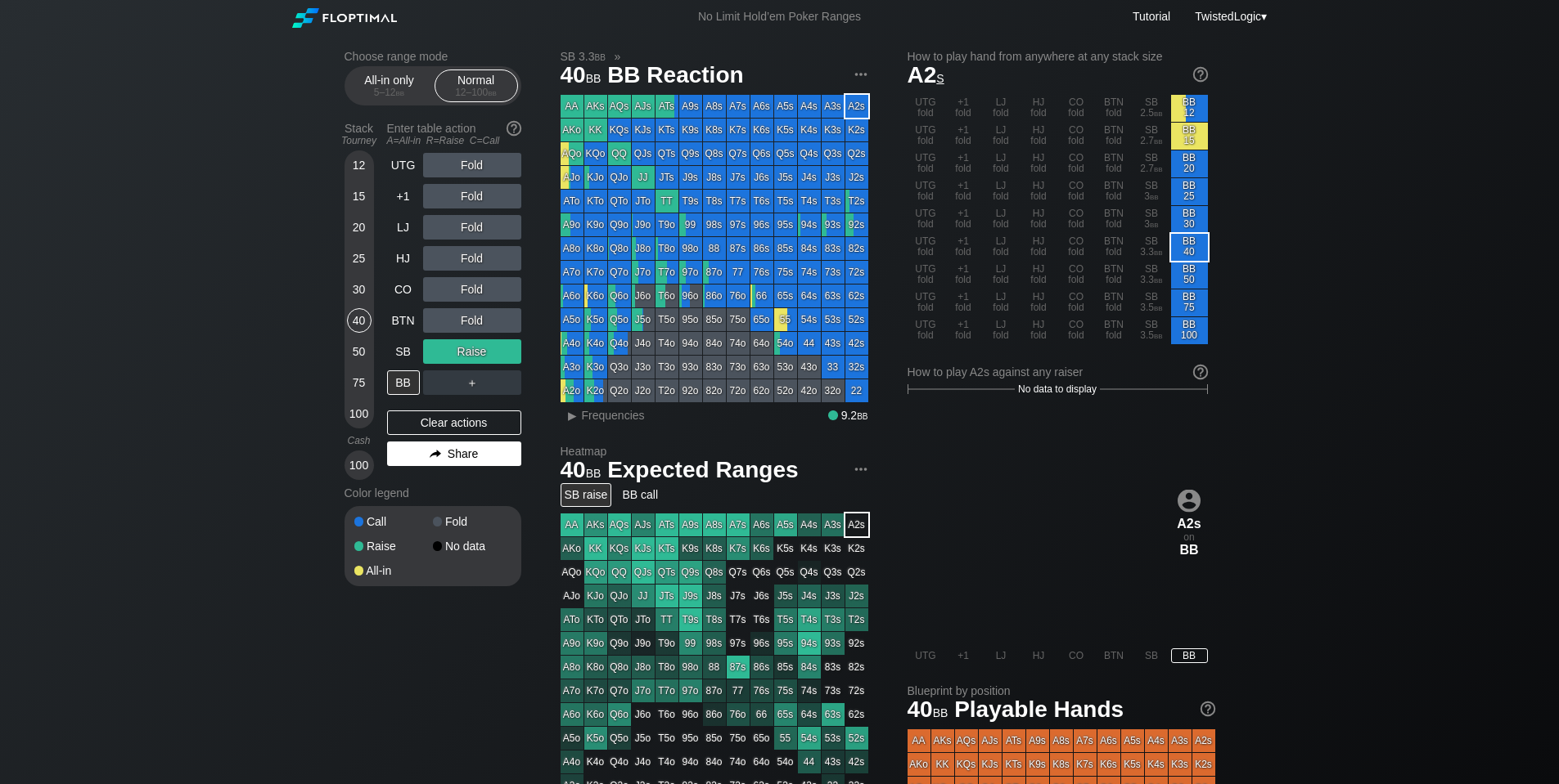
click at [473, 451] on div "Share" at bounding box center [453, 453] width 134 height 24
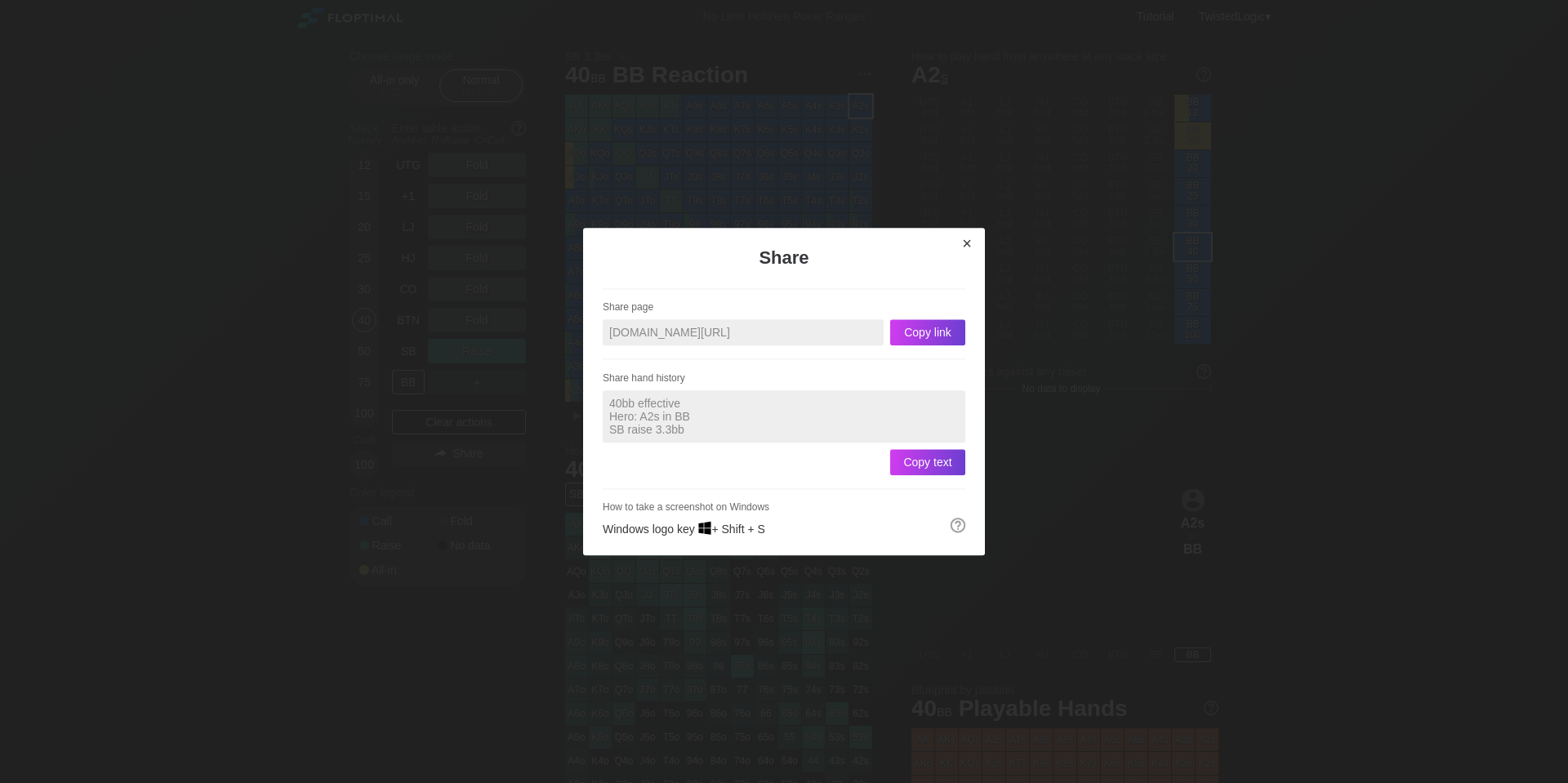
click at [973, 247] on div "×" at bounding box center [966, 243] width 22 height 19
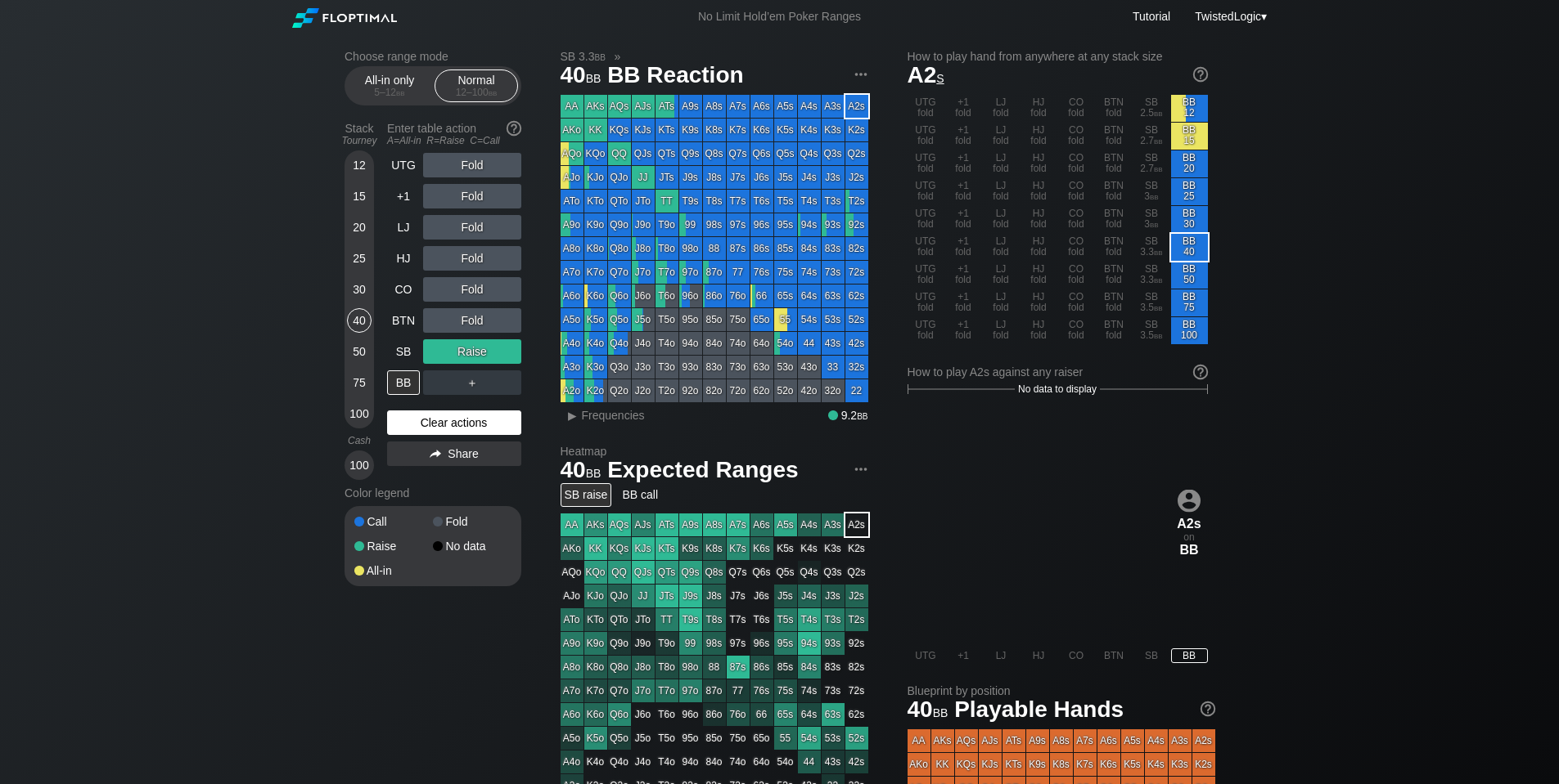
click at [475, 415] on div "Clear actions" at bounding box center [453, 422] width 134 height 24
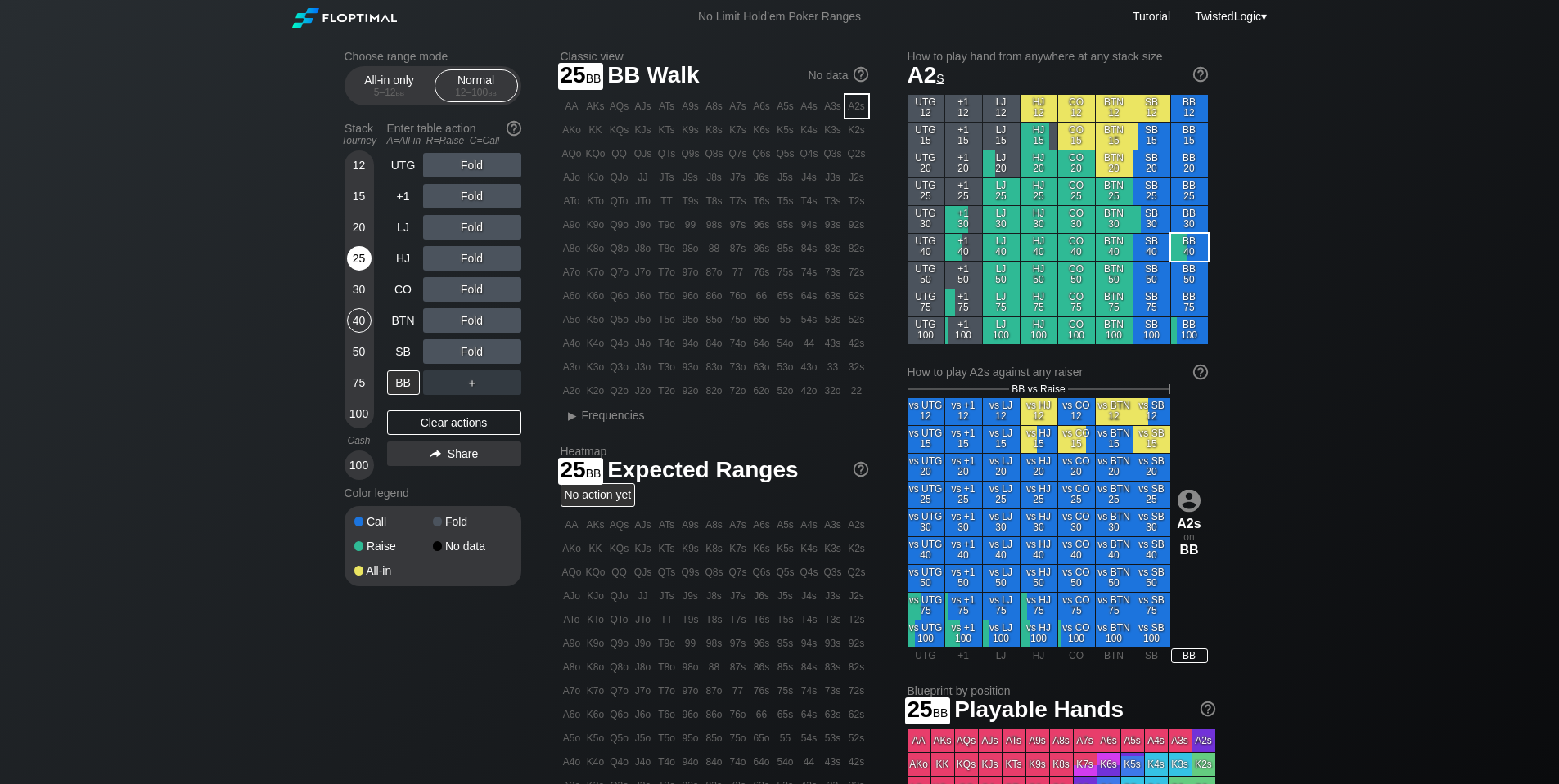
click at [356, 255] on div "25" at bounding box center [358, 258] width 24 height 24
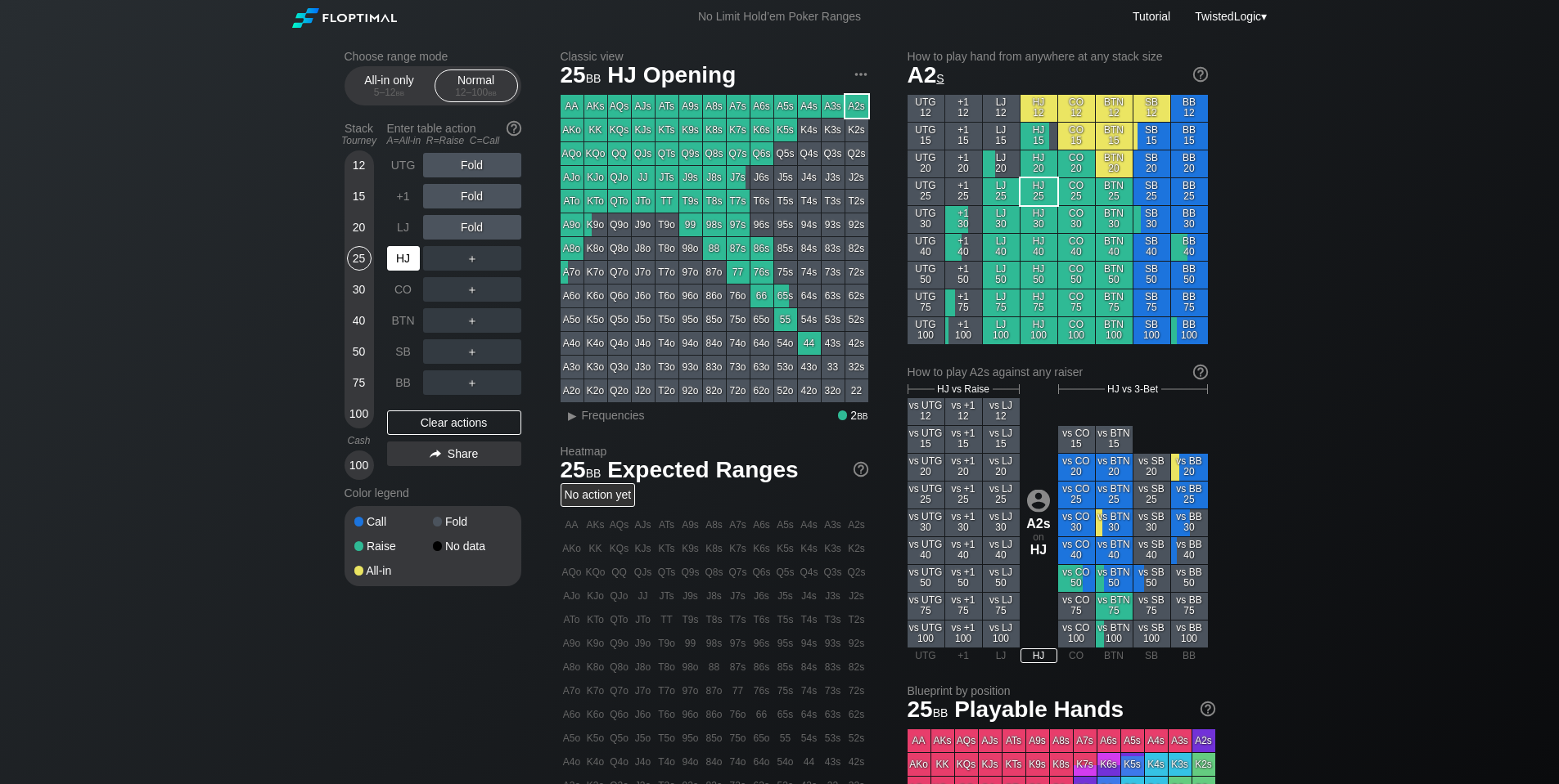
click at [403, 255] on div "HJ" at bounding box center [403, 258] width 33 height 24
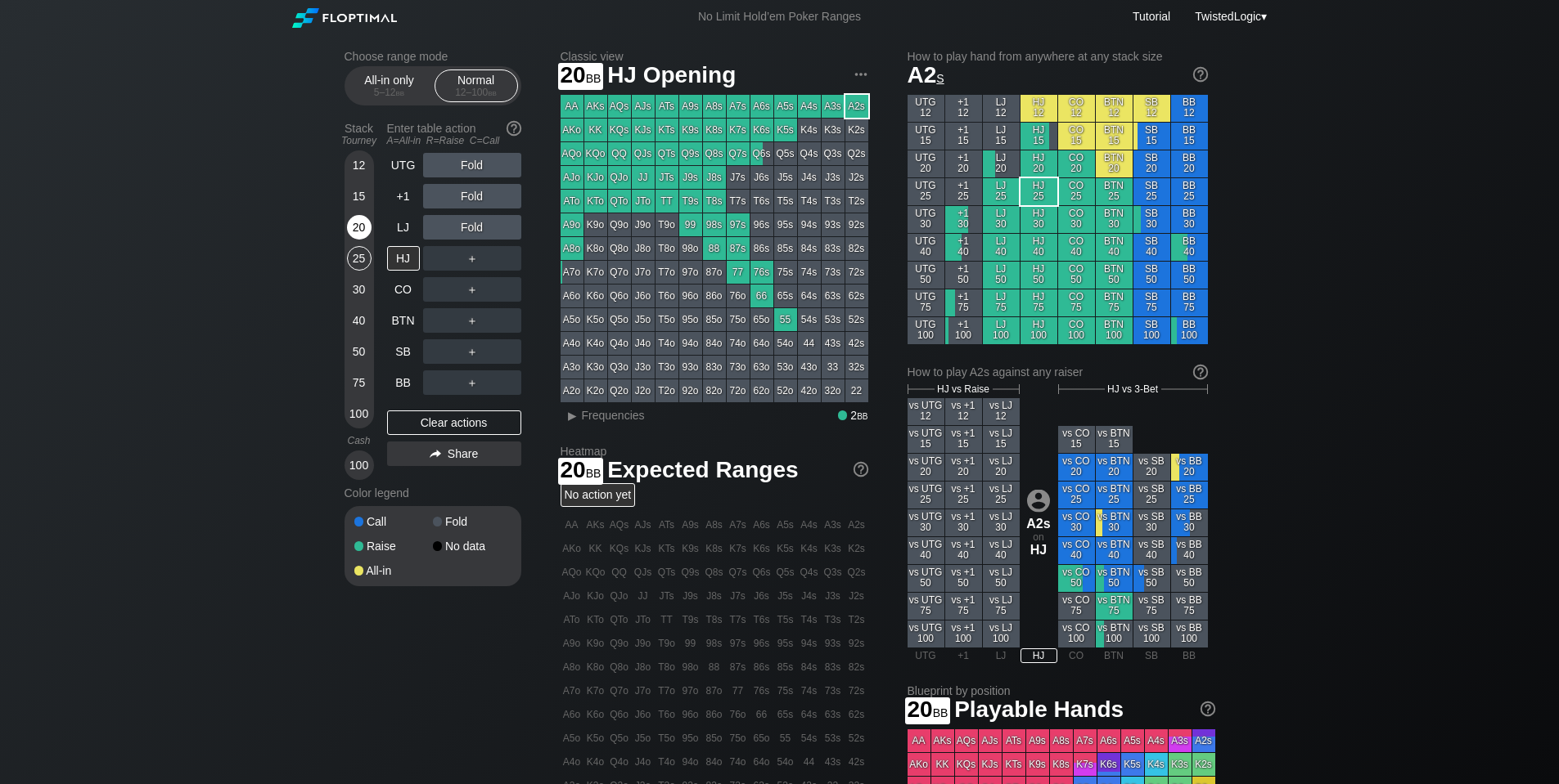
click at [348, 232] on div "20" at bounding box center [358, 227] width 24 height 24
click at [364, 195] on div "15" at bounding box center [358, 195] width 24 height 24
click at [355, 226] on div "20" at bounding box center [358, 227] width 24 height 24
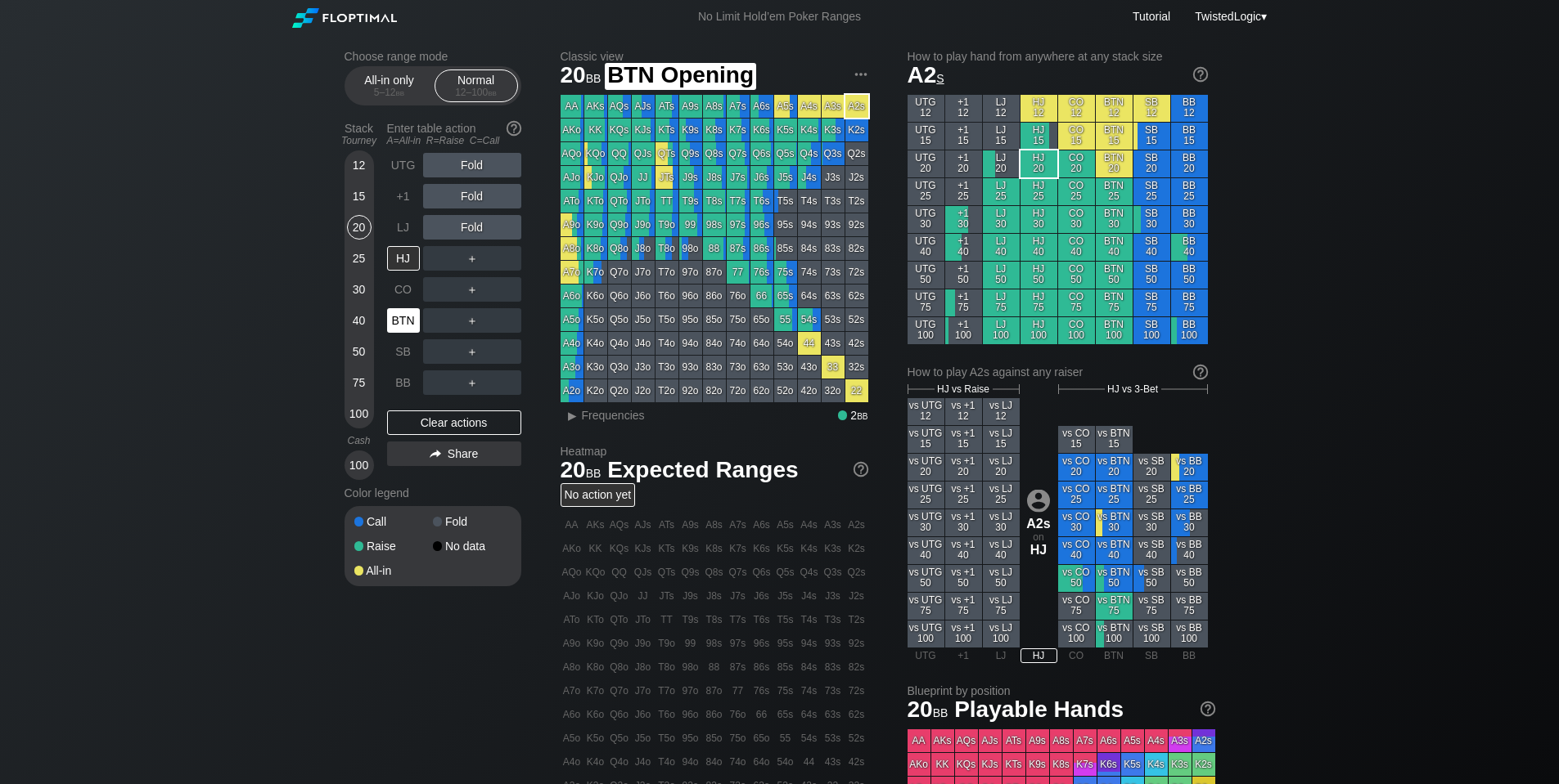
click at [405, 325] on div "BTN" at bounding box center [403, 320] width 33 height 24
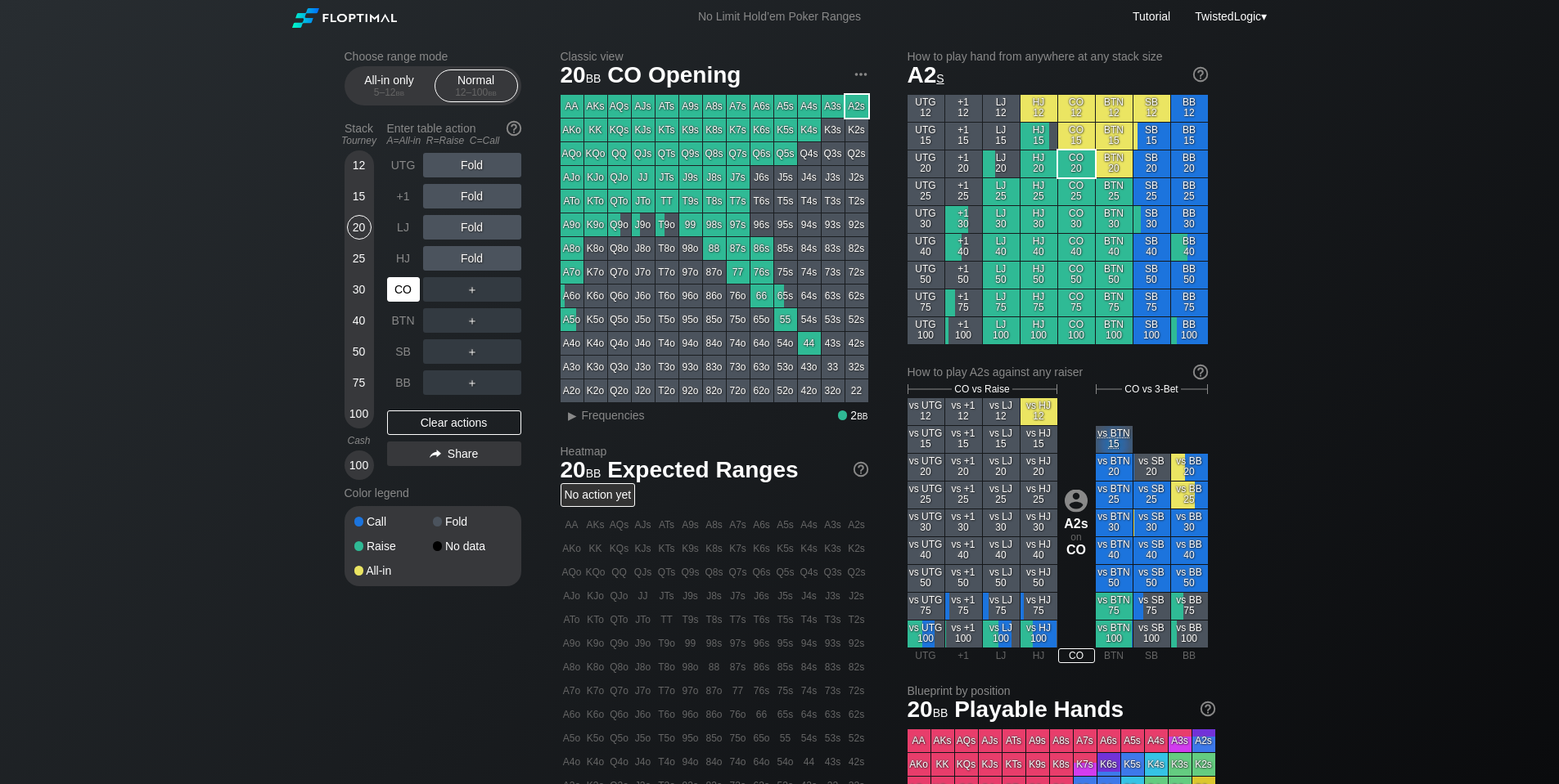
click at [407, 283] on div "CO" at bounding box center [403, 289] width 33 height 24
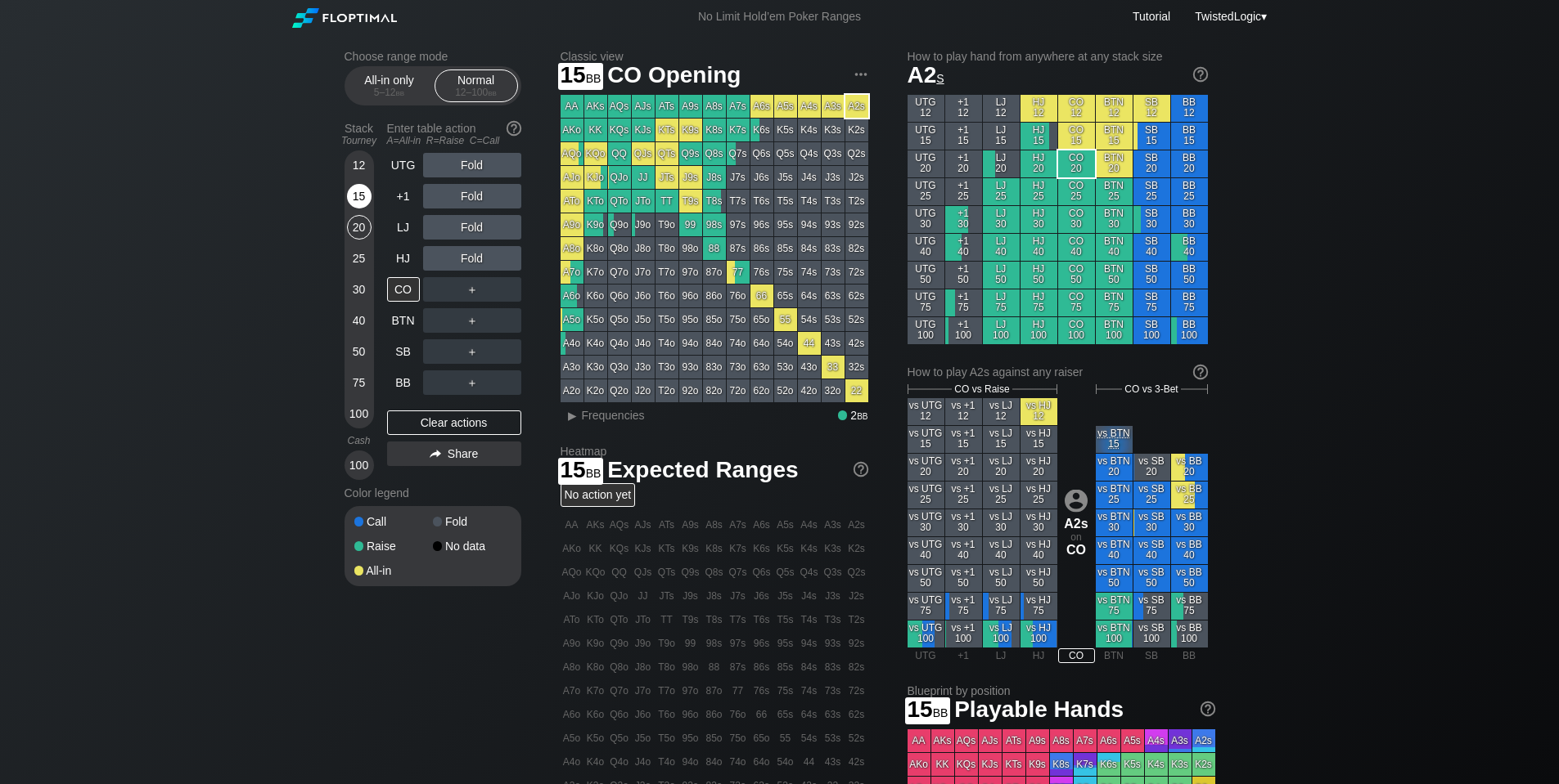
click at [368, 210] on div "15" at bounding box center [358, 199] width 24 height 31
click at [405, 293] on div "CO" at bounding box center [403, 289] width 33 height 24
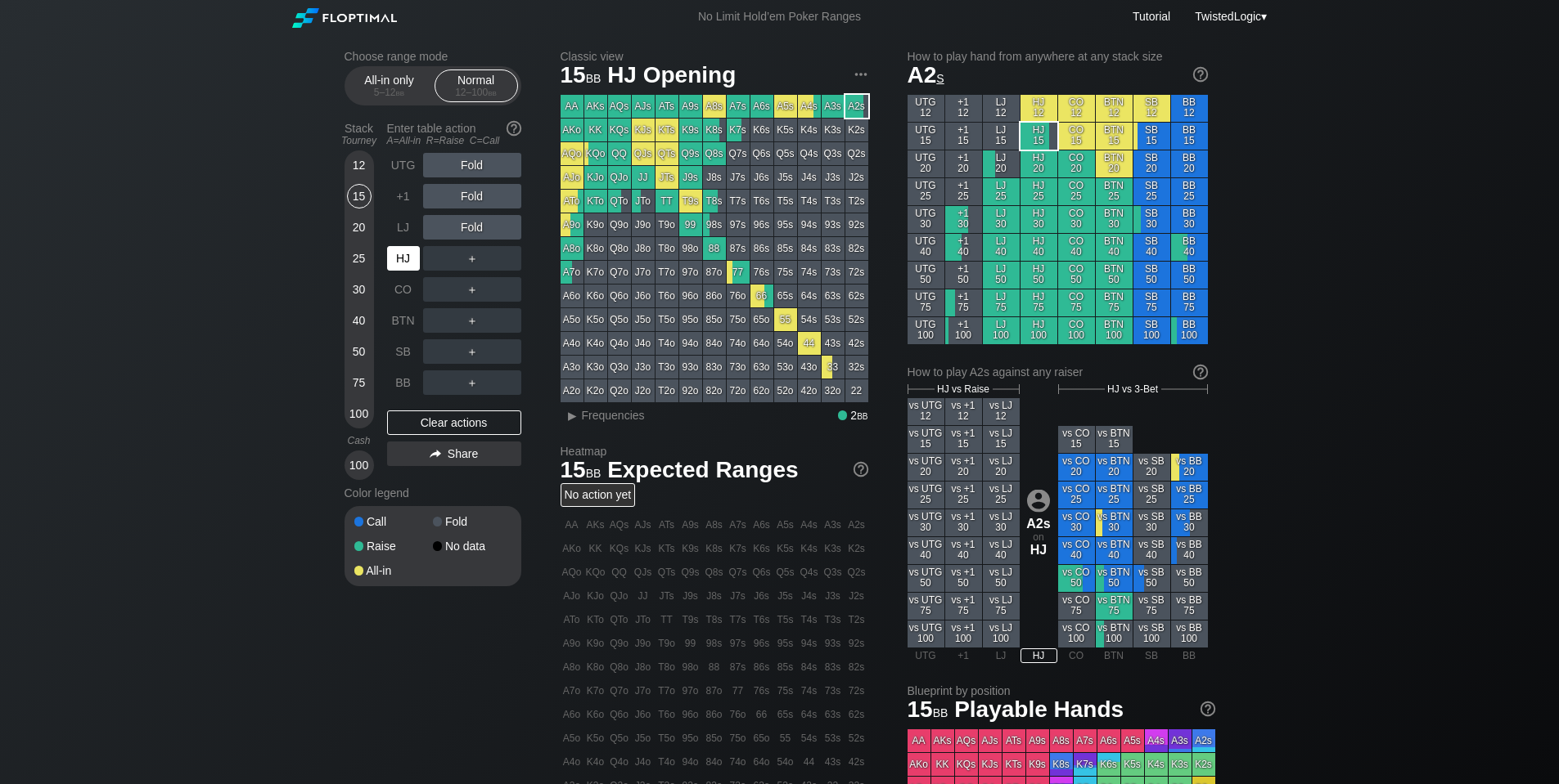
click at [410, 265] on div "HJ" at bounding box center [403, 258] width 33 height 24
click at [399, 229] on div "LJ" at bounding box center [403, 227] width 33 height 24
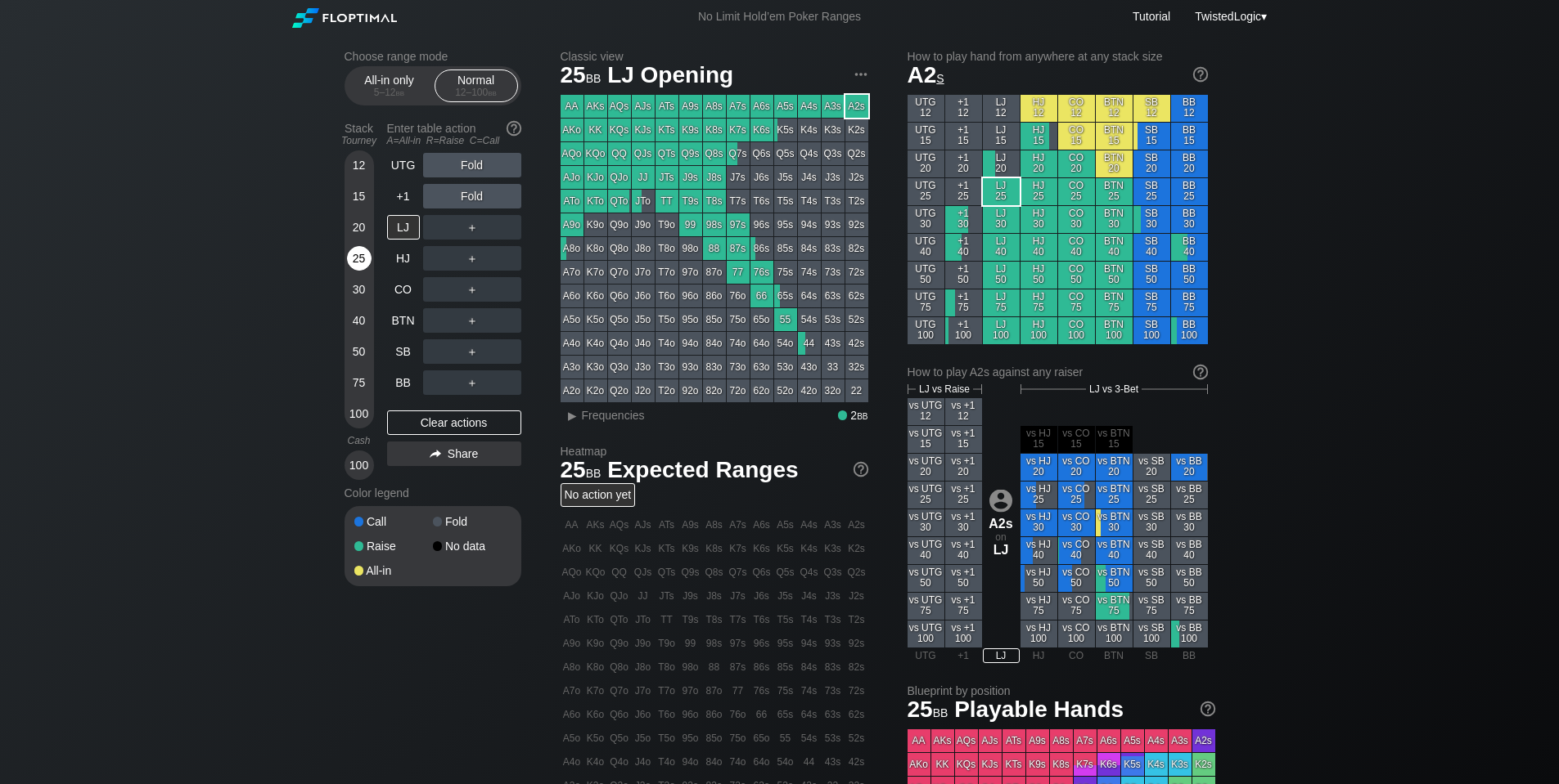
click at [357, 255] on div "25" at bounding box center [358, 258] width 24 height 24
click at [458, 418] on div "Clear actions" at bounding box center [453, 422] width 134 height 24
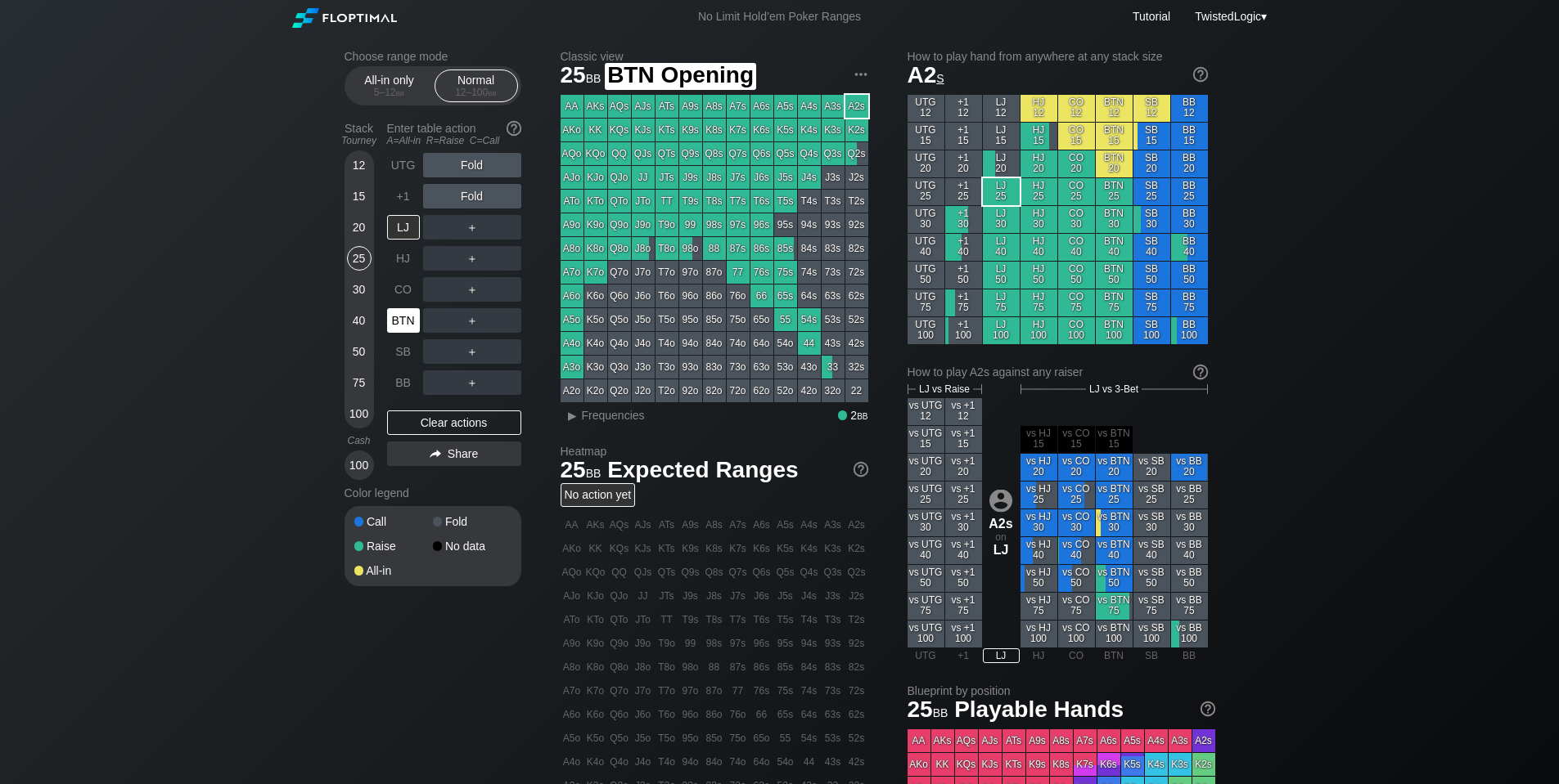
click at [407, 317] on div "BTN" at bounding box center [403, 320] width 33 height 24
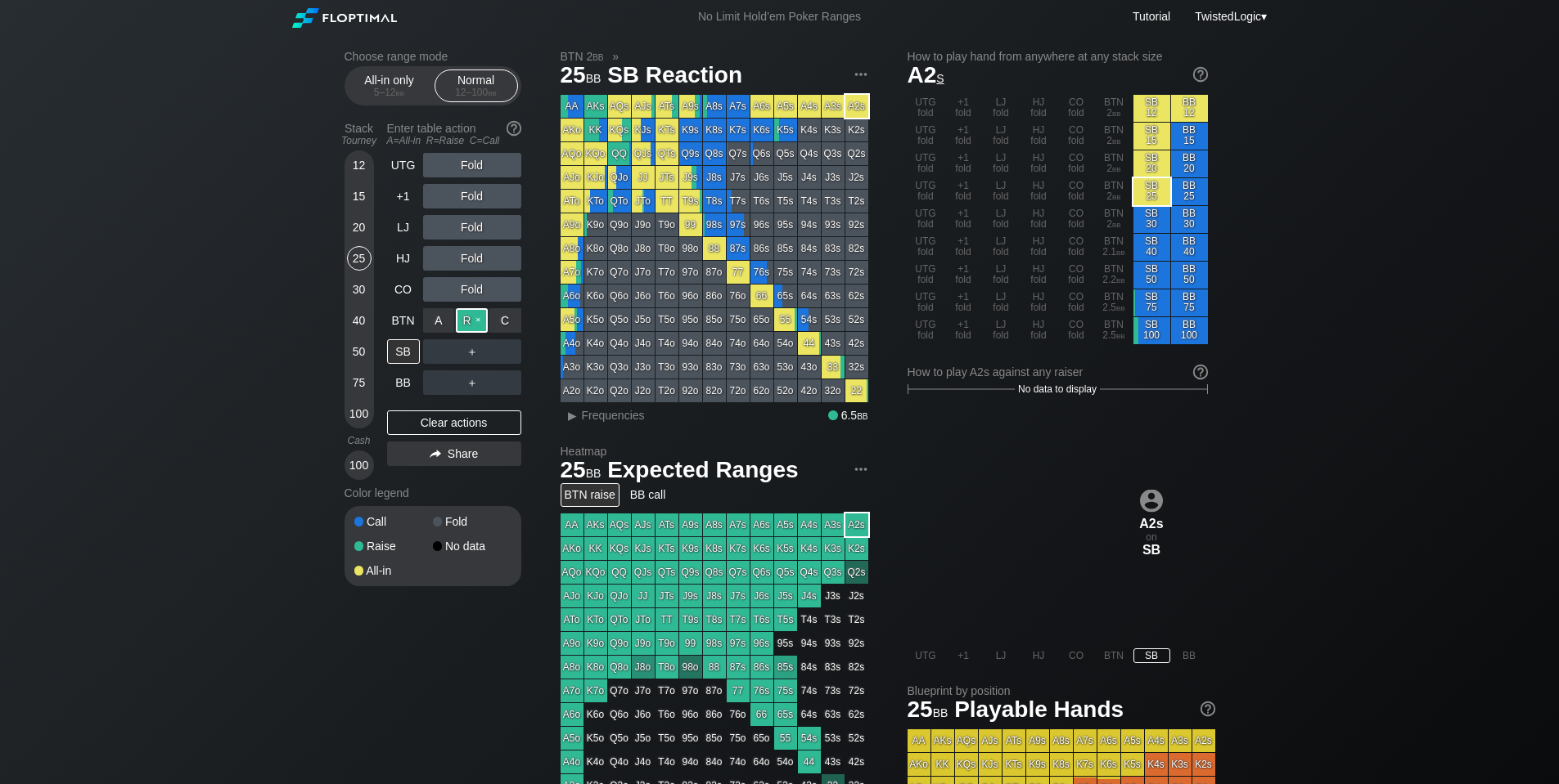
click at [470, 324] on div "R ✕" at bounding box center [472, 320] width 32 height 24
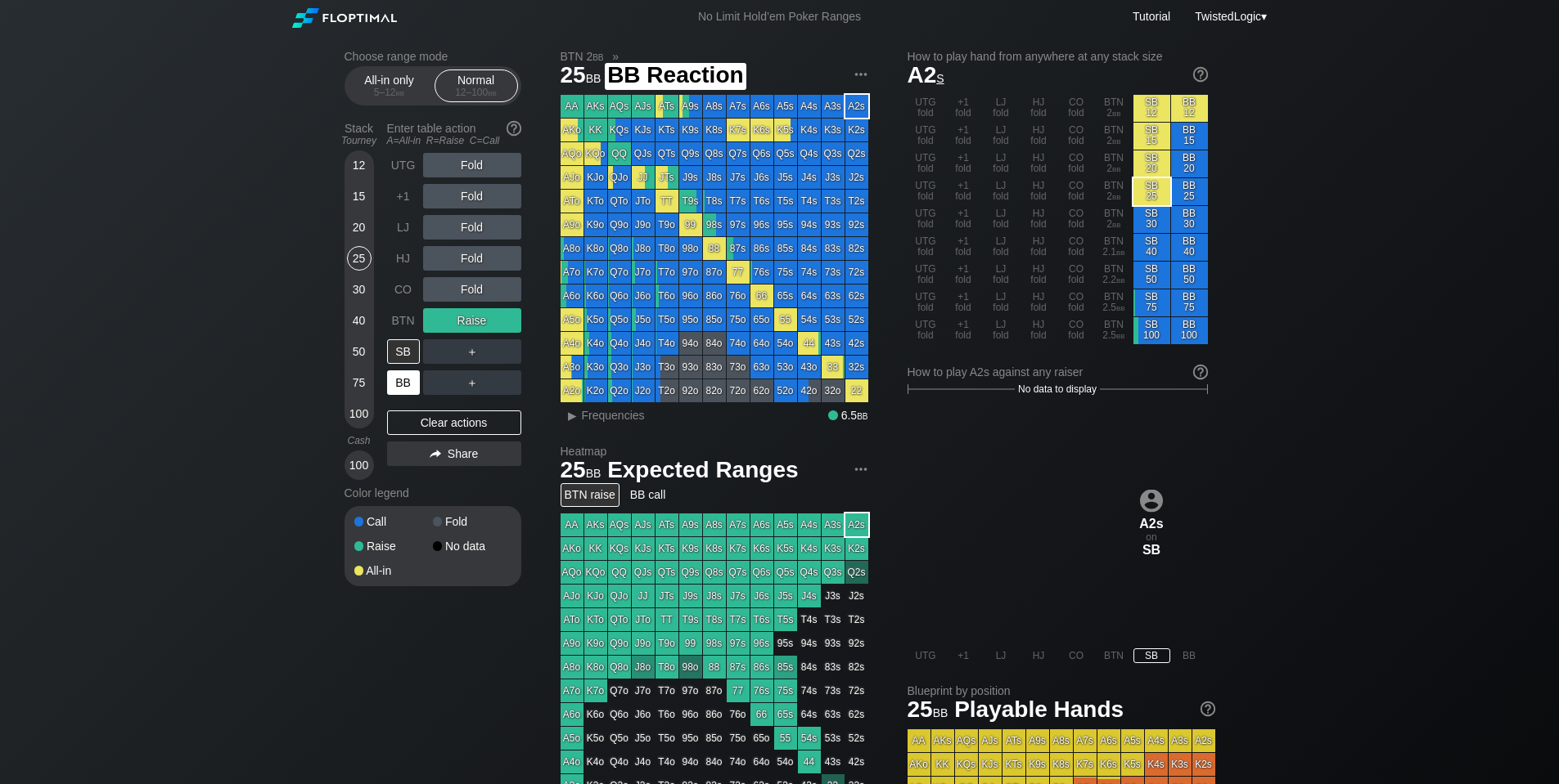
click at [397, 386] on div "BB" at bounding box center [403, 382] width 33 height 24
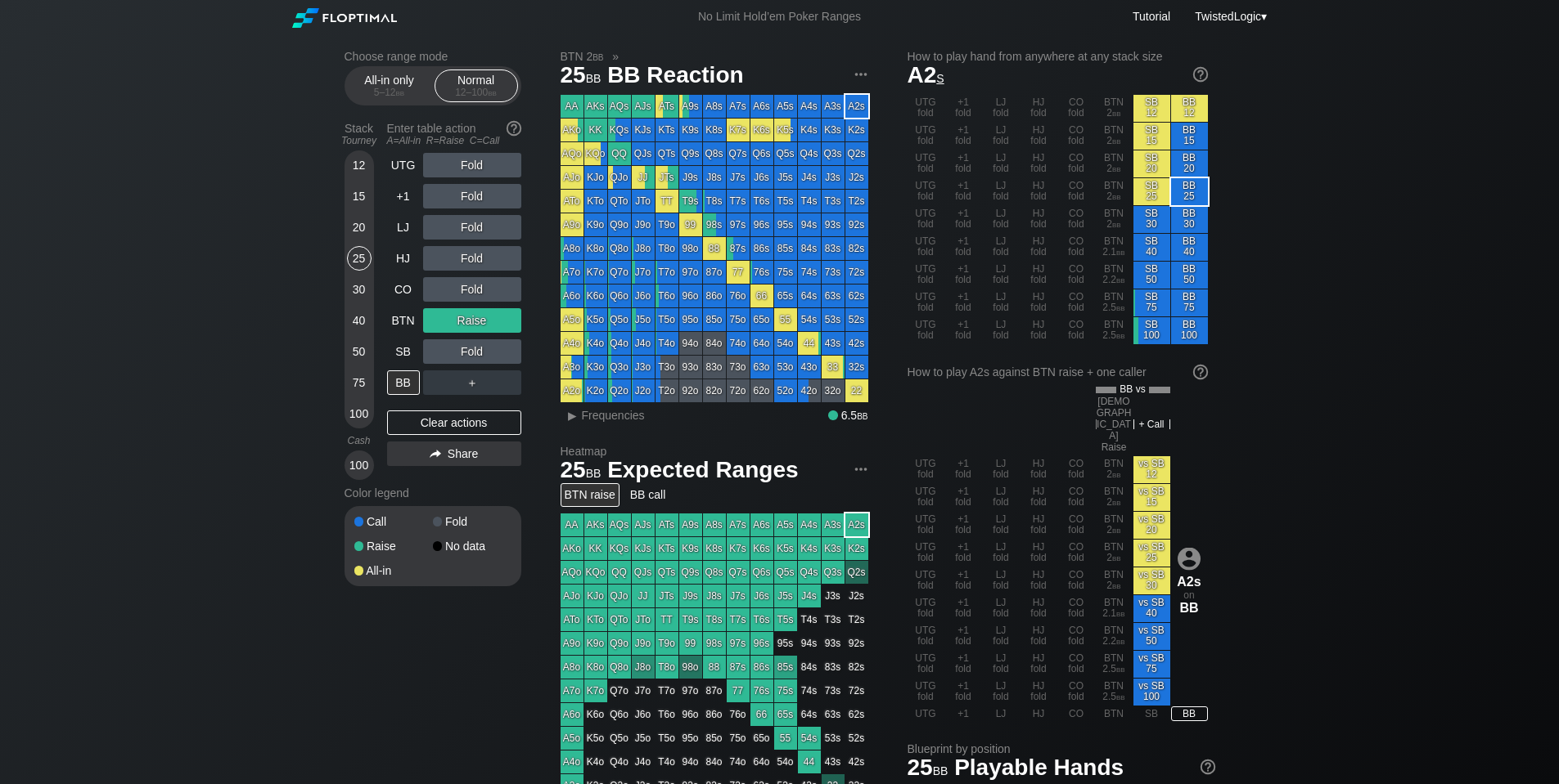
click at [361, 457] on div "100" at bounding box center [358, 465] width 24 height 24
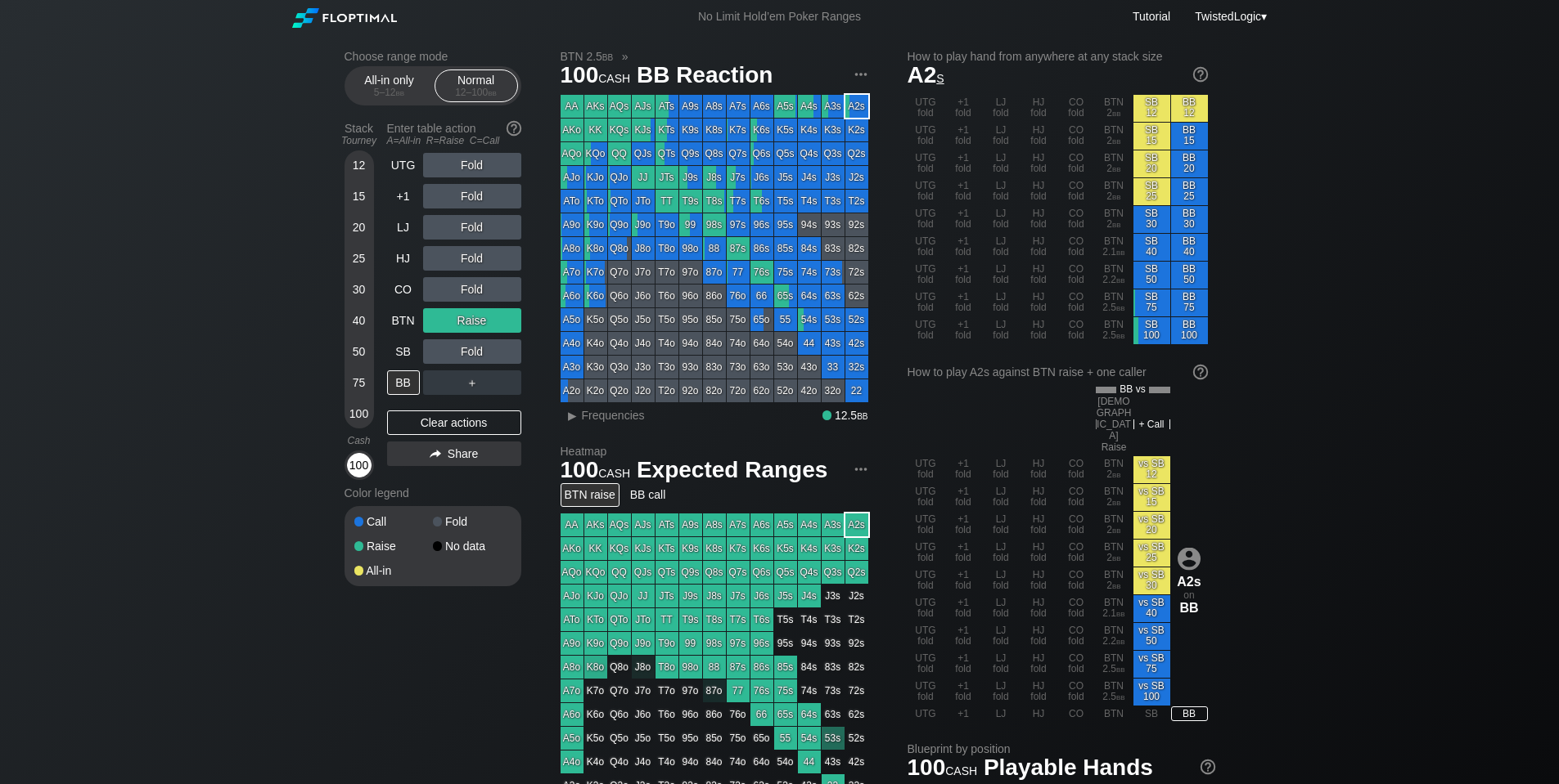
click at [360, 471] on div "100" at bounding box center [358, 465] width 24 height 24
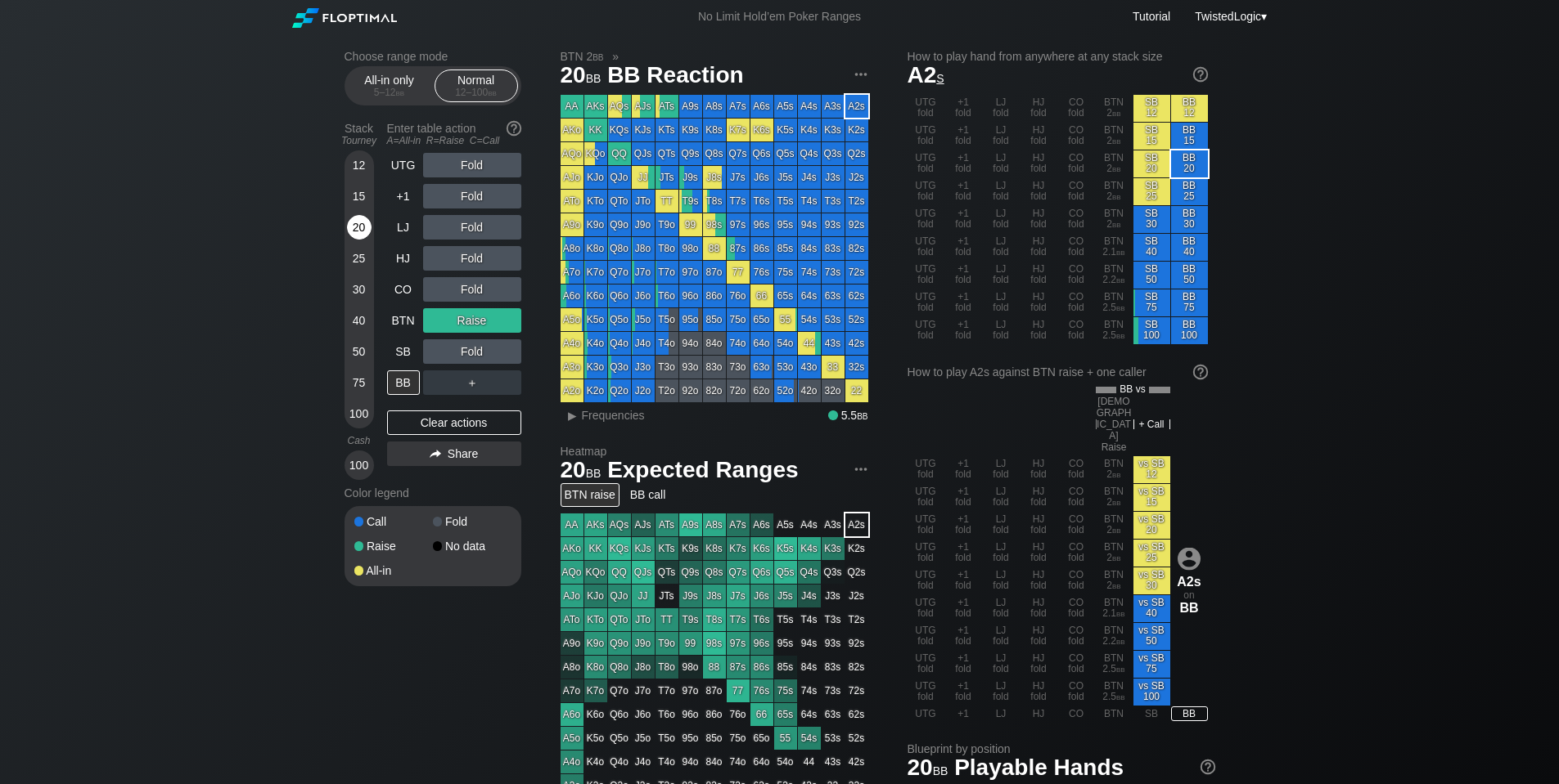
click at [360, 225] on div "20" at bounding box center [358, 227] width 24 height 24
click at [358, 193] on div "15" at bounding box center [358, 195] width 24 height 24
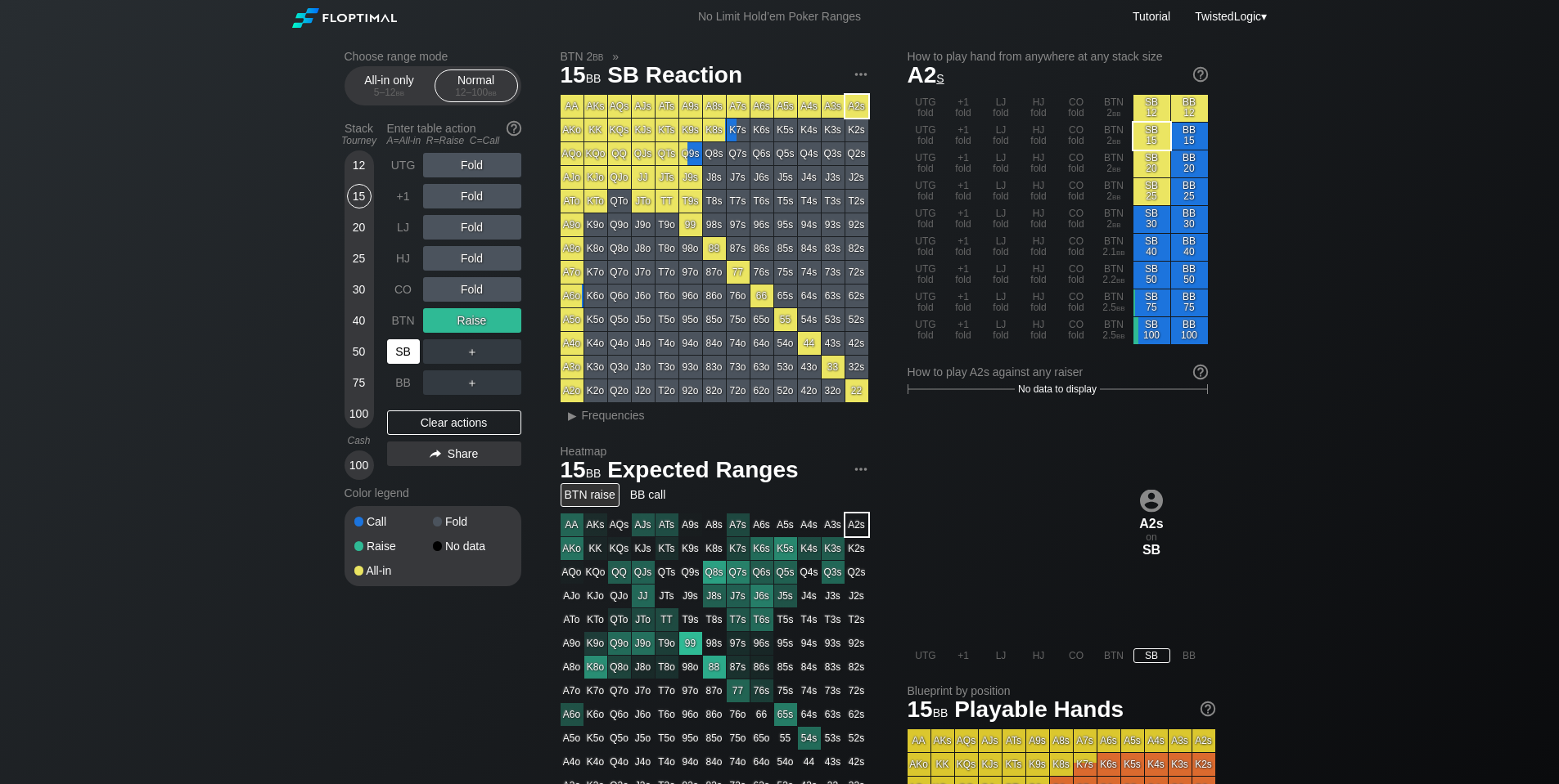
click at [392, 351] on div "SB" at bounding box center [403, 351] width 33 height 24
click at [486, 427] on div "Clear actions" at bounding box center [453, 422] width 134 height 24
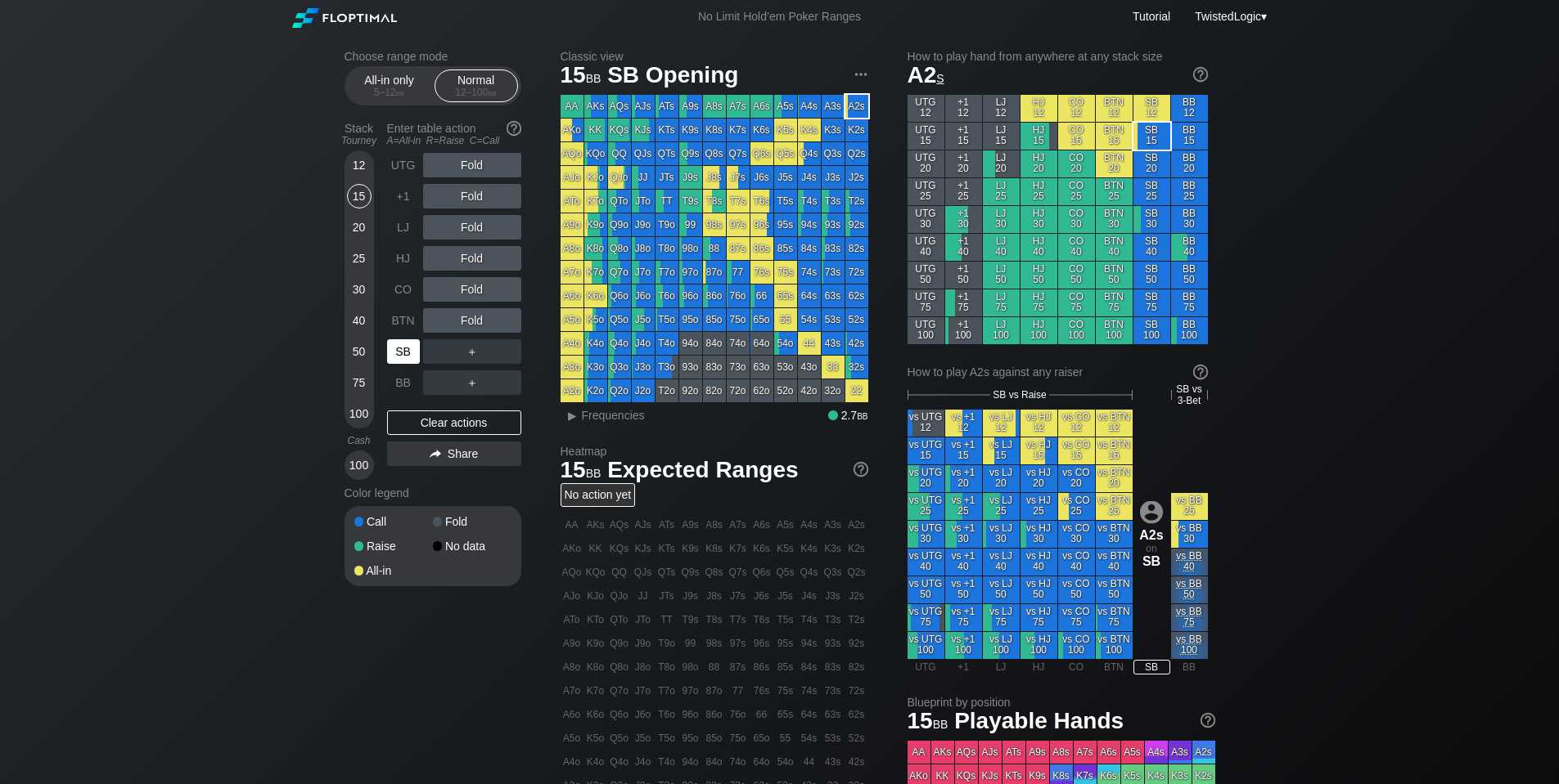
click at [406, 349] on div "SB" at bounding box center [403, 351] width 33 height 24
click at [402, 316] on div "BTN" at bounding box center [403, 320] width 33 height 24
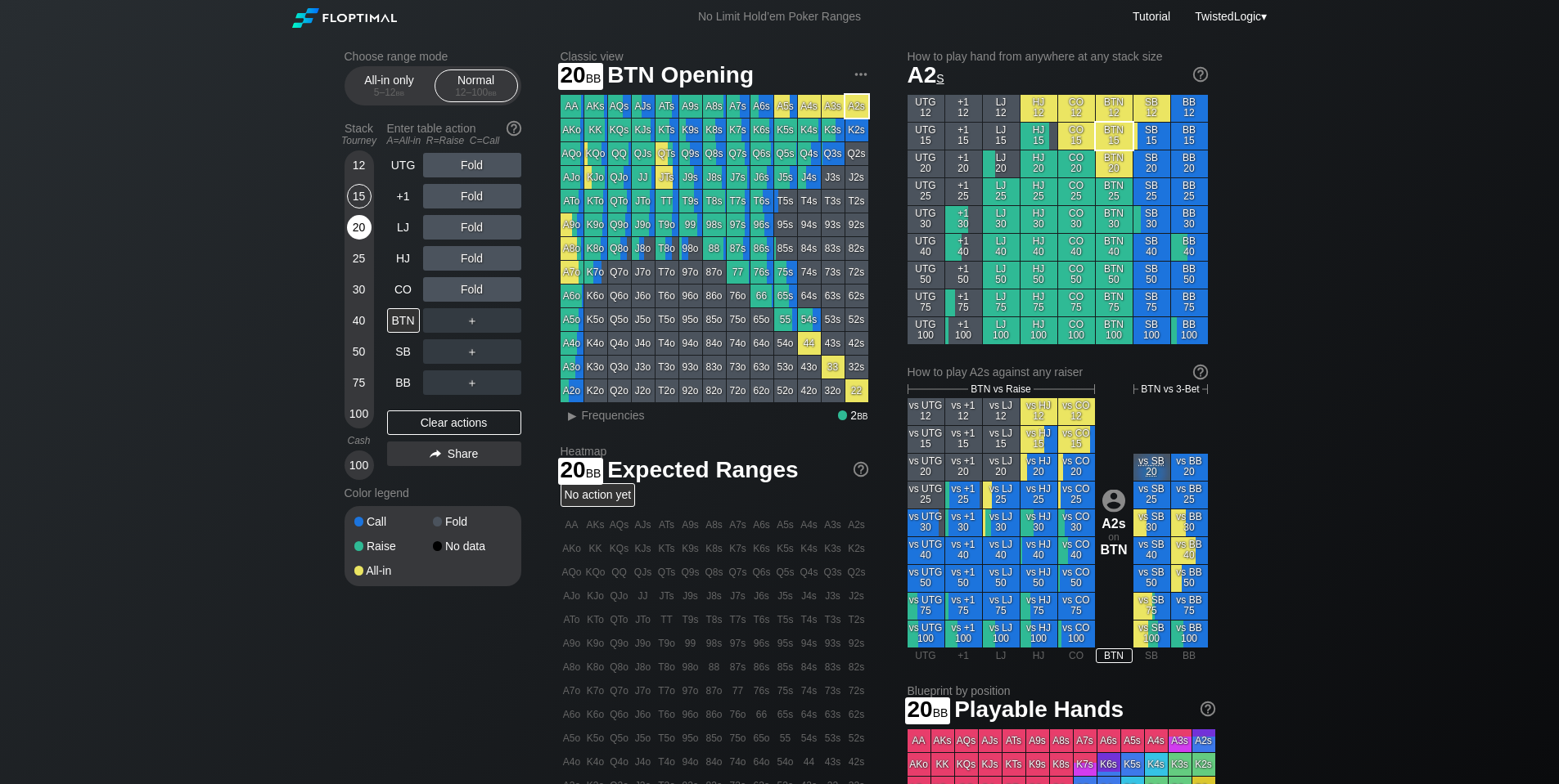
click at [354, 230] on div "20" at bounding box center [358, 227] width 24 height 24
click at [477, 319] on div "R ✕" at bounding box center [472, 320] width 32 height 24
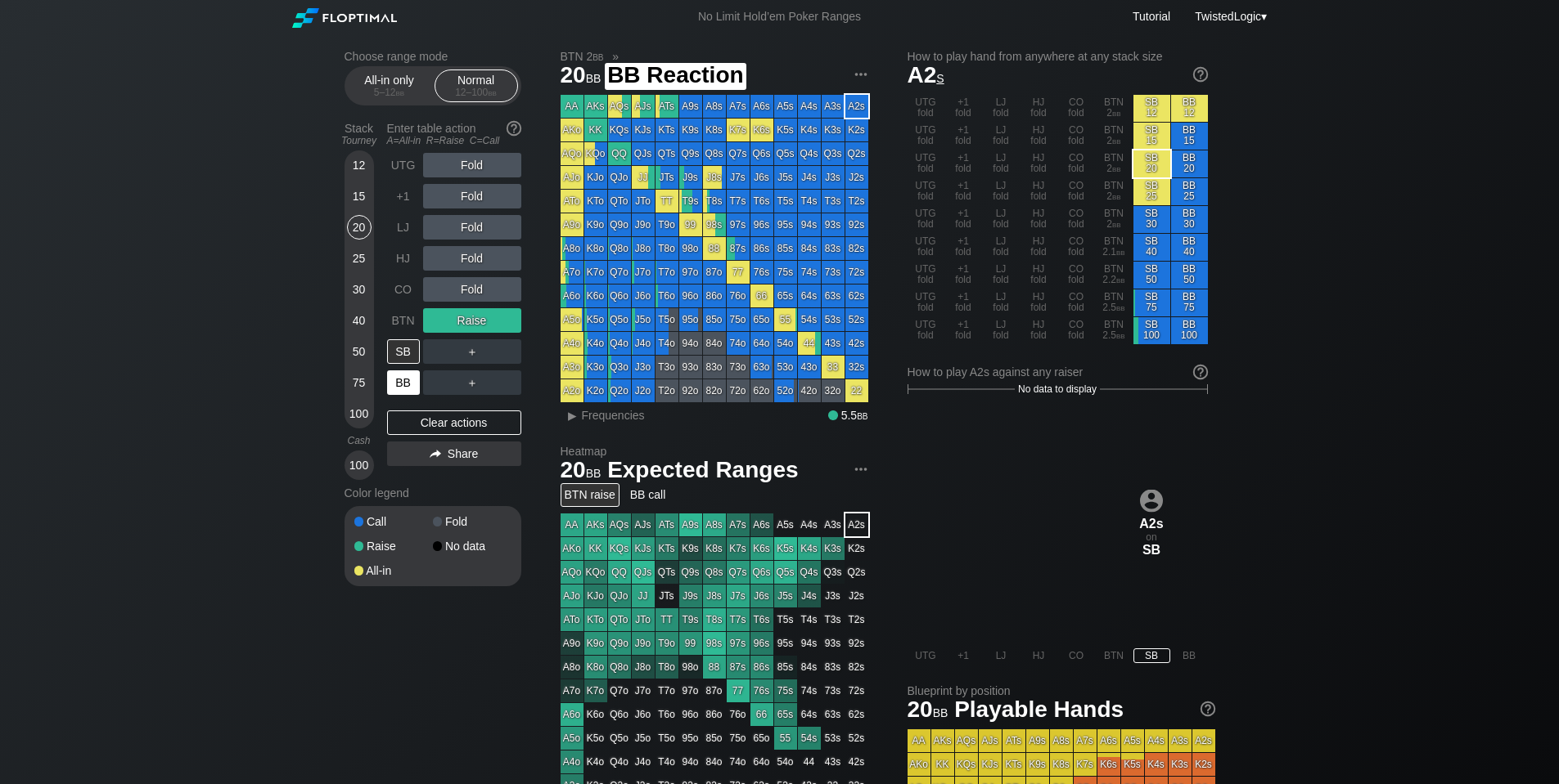
click at [410, 377] on div "BB" at bounding box center [403, 382] width 33 height 24
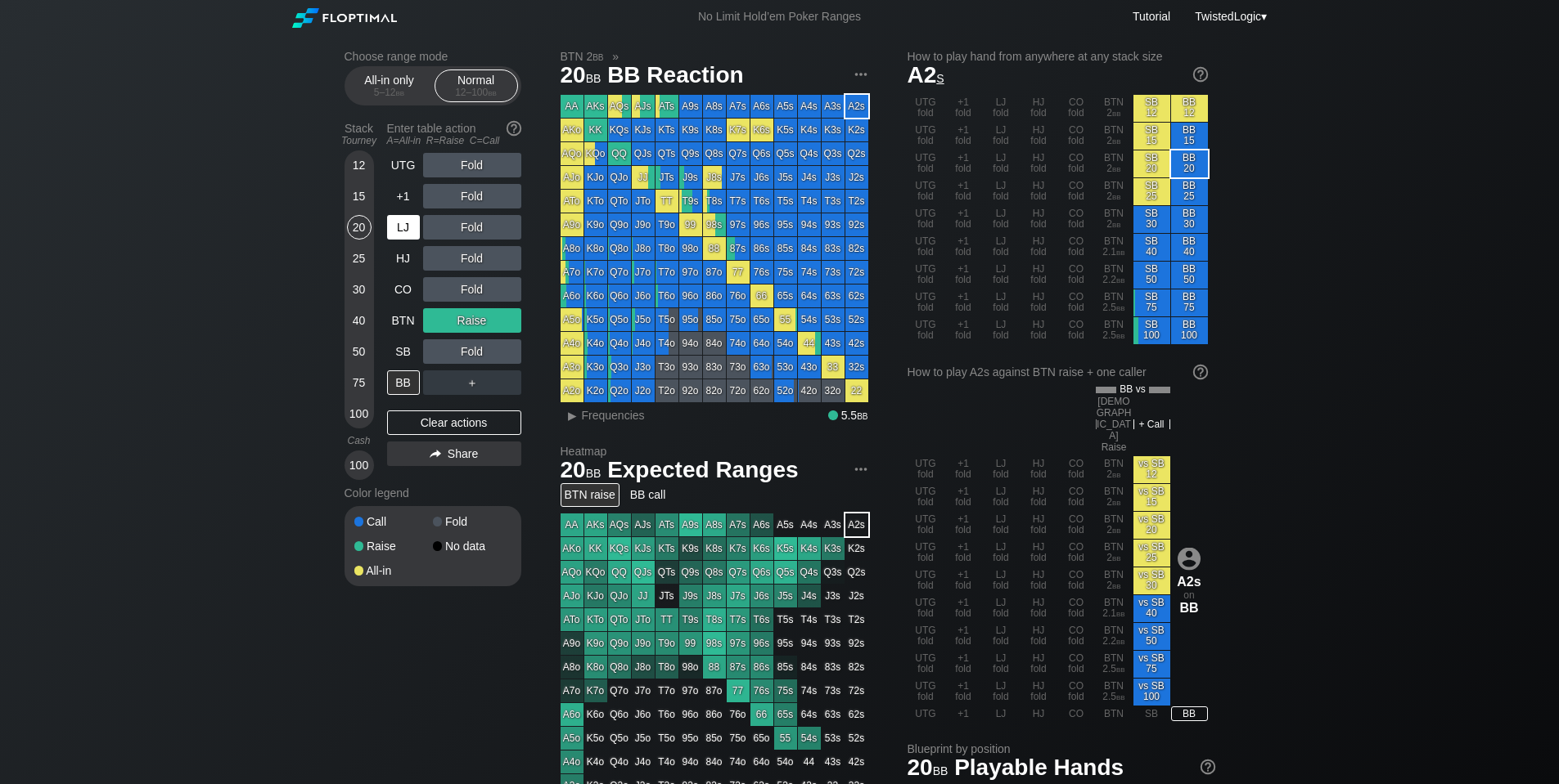
drag, startPoint x: 356, startPoint y: 164, endPoint x: 420, endPoint y: 240, distance: 99.4
click at [356, 164] on div "12" at bounding box center [358, 165] width 24 height 24
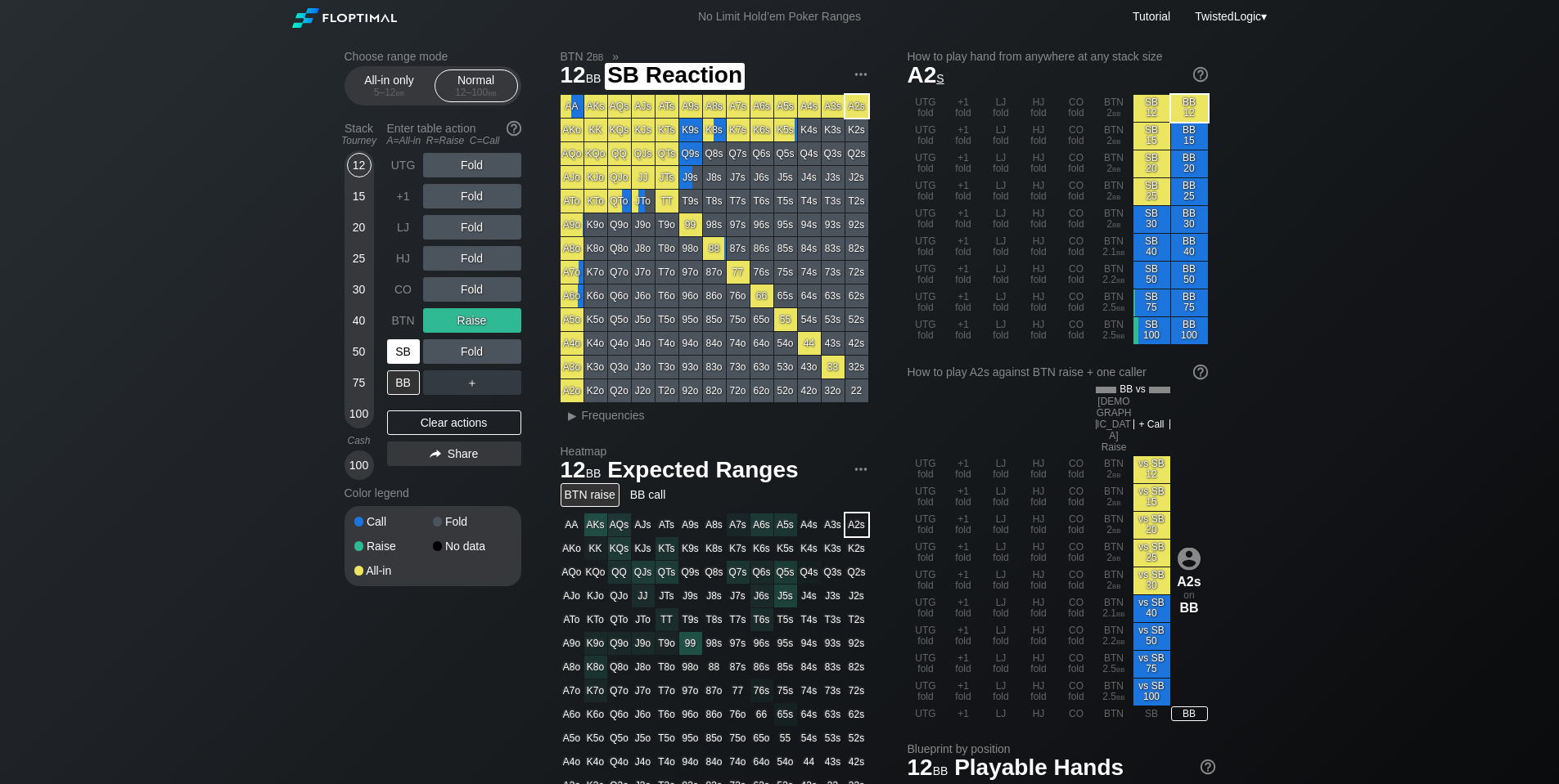
click at [396, 346] on div "SB" at bounding box center [403, 351] width 33 height 24
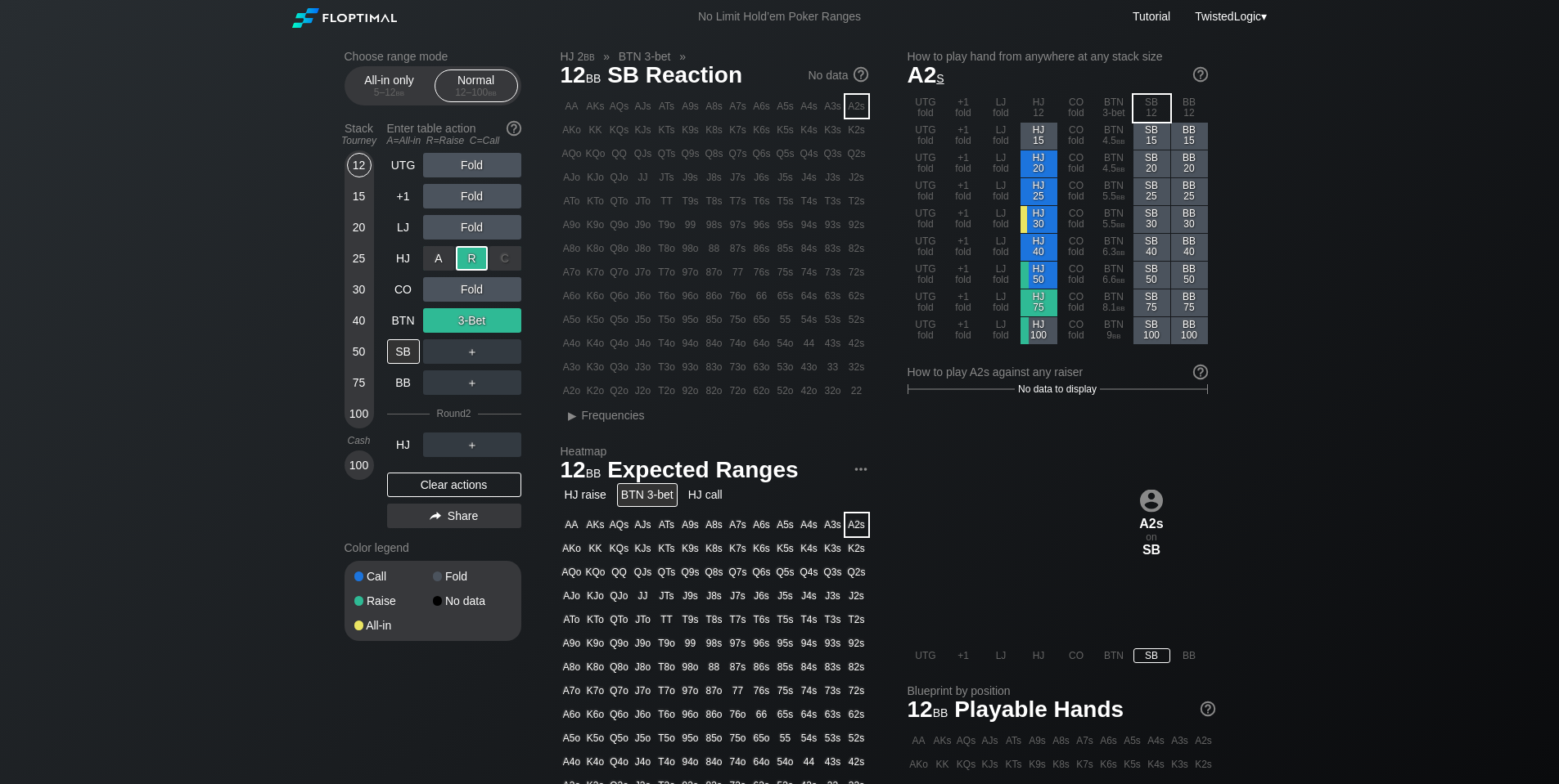
click at [467, 257] on div "R ✕" at bounding box center [472, 258] width 32 height 24
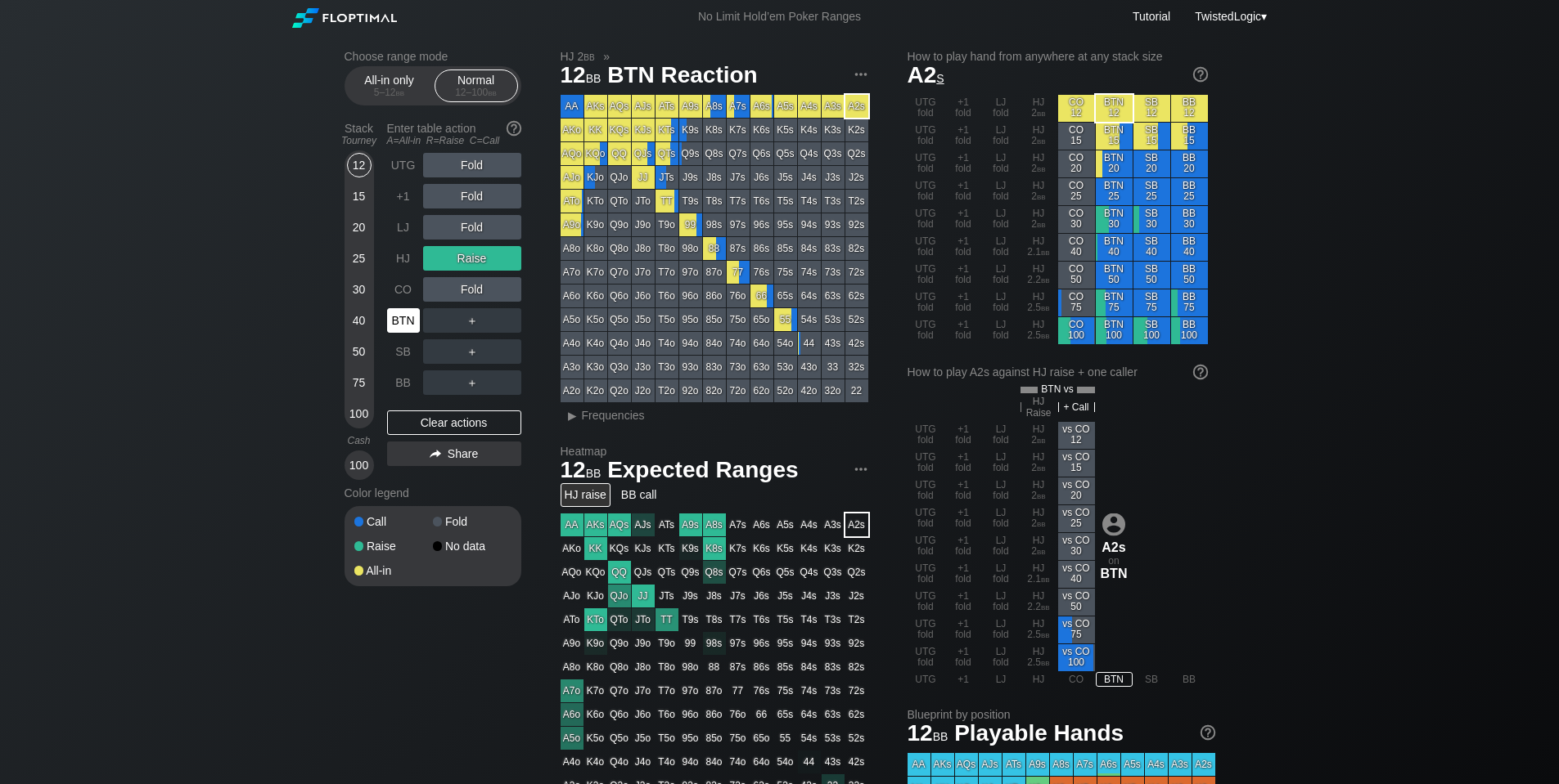
click at [391, 326] on div "BTN" at bounding box center [403, 320] width 33 height 24
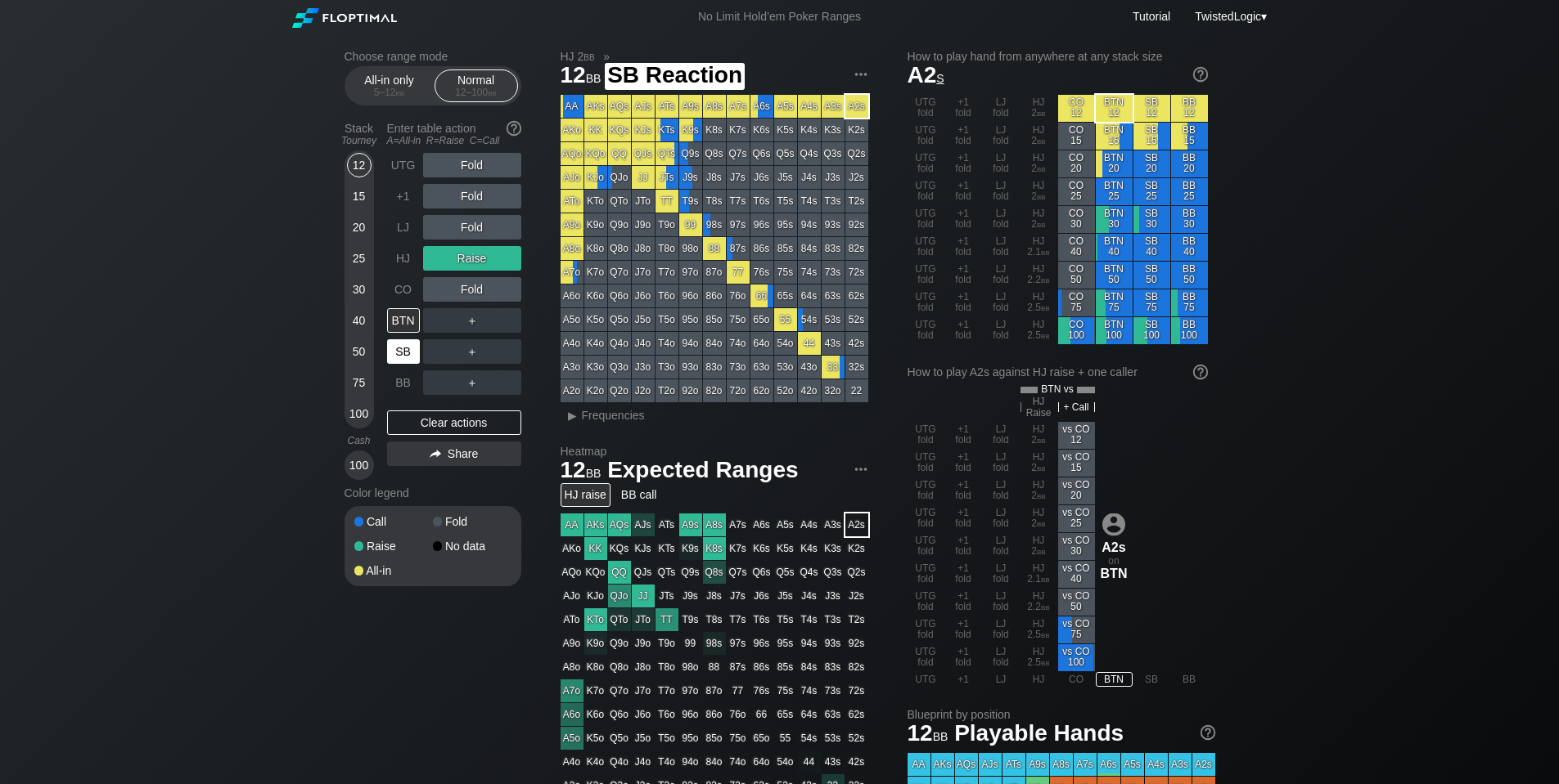
click at [404, 345] on div "SB" at bounding box center [403, 351] width 33 height 24
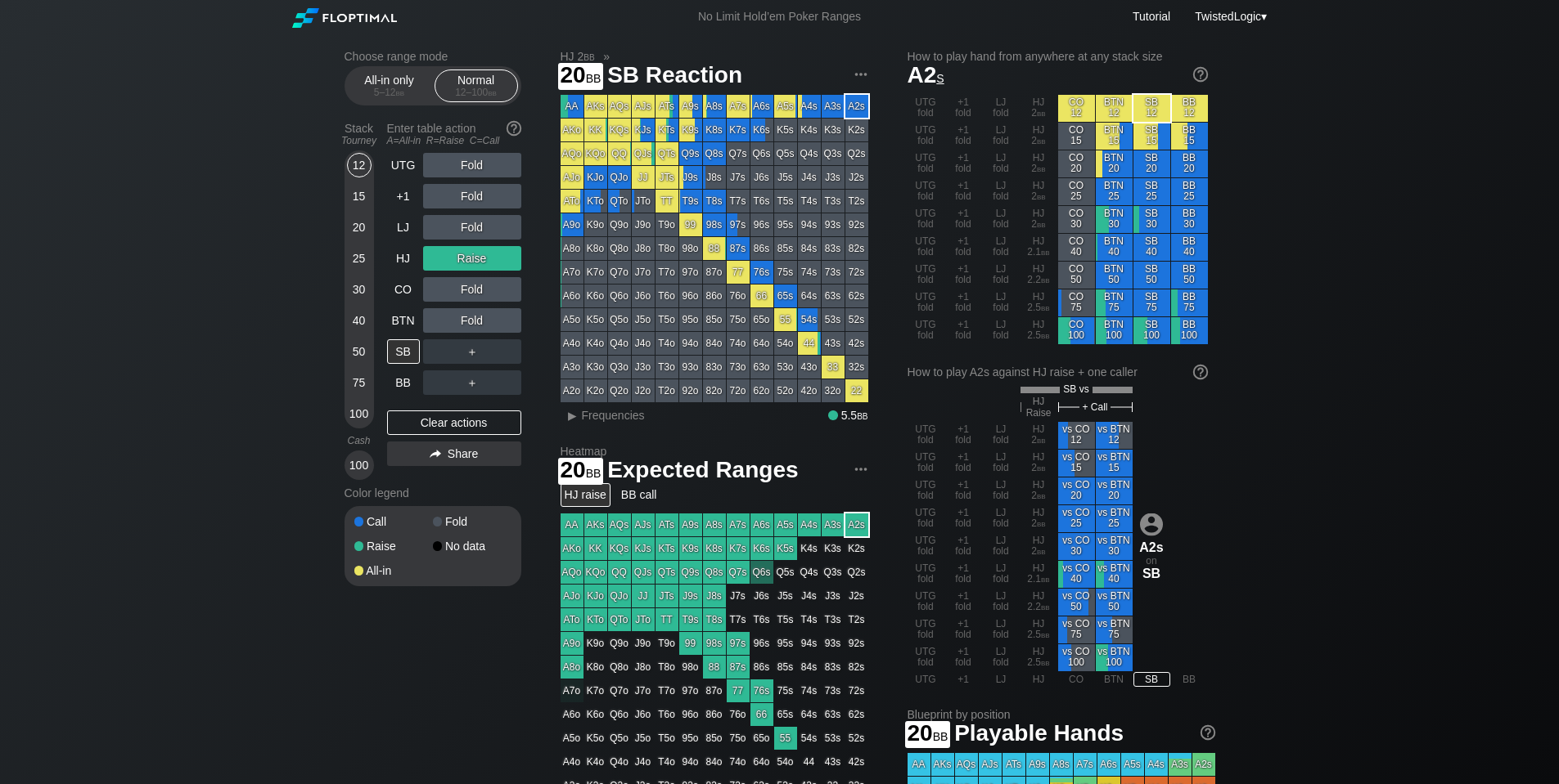
drag, startPoint x: 357, startPoint y: 227, endPoint x: 376, endPoint y: 241, distance: 23.6
click at [357, 227] on div "20" at bounding box center [358, 227] width 24 height 24
click at [360, 227] on div "20" at bounding box center [358, 227] width 24 height 24
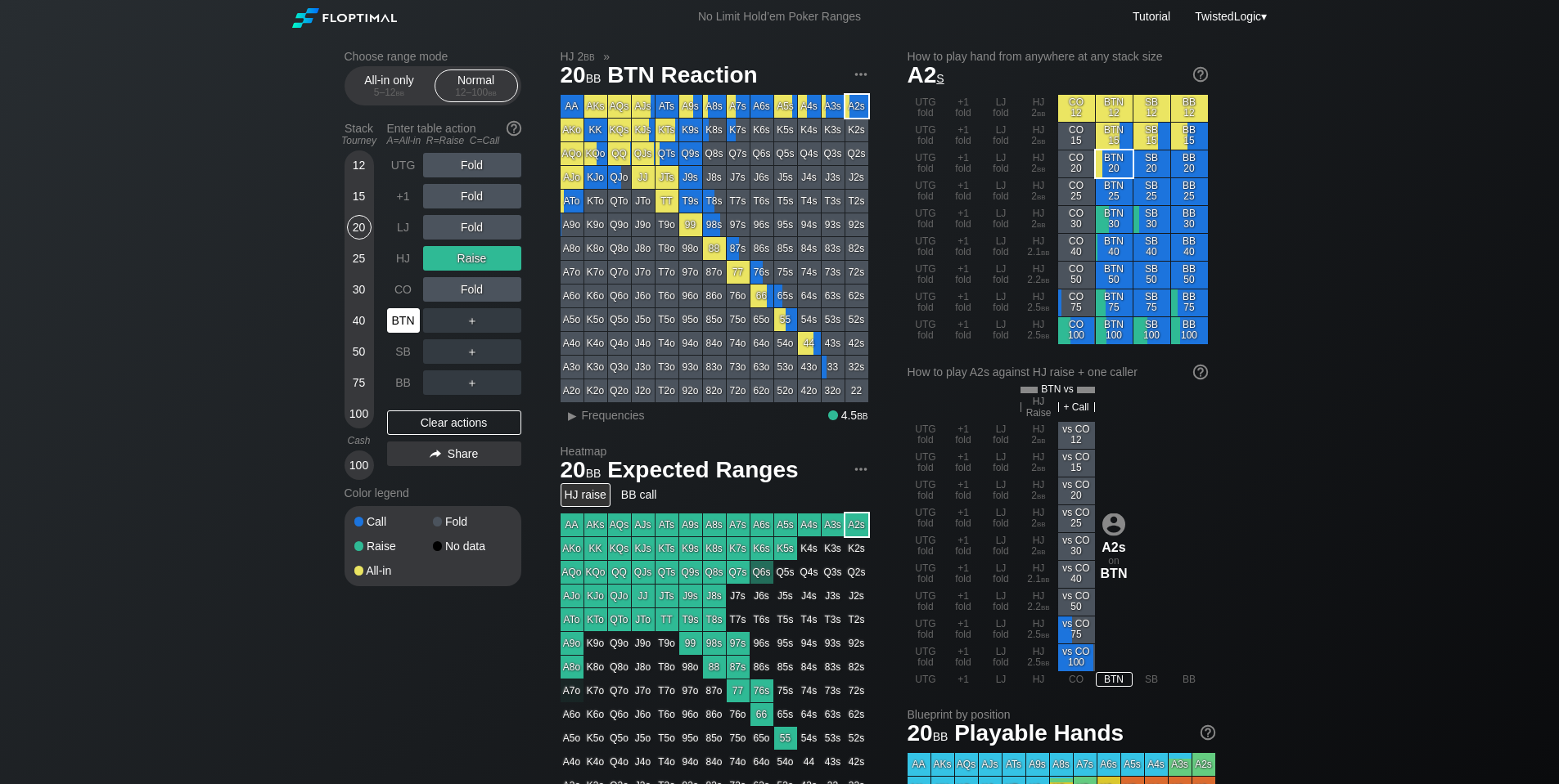
click at [403, 320] on div "BTN" at bounding box center [403, 320] width 33 height 24
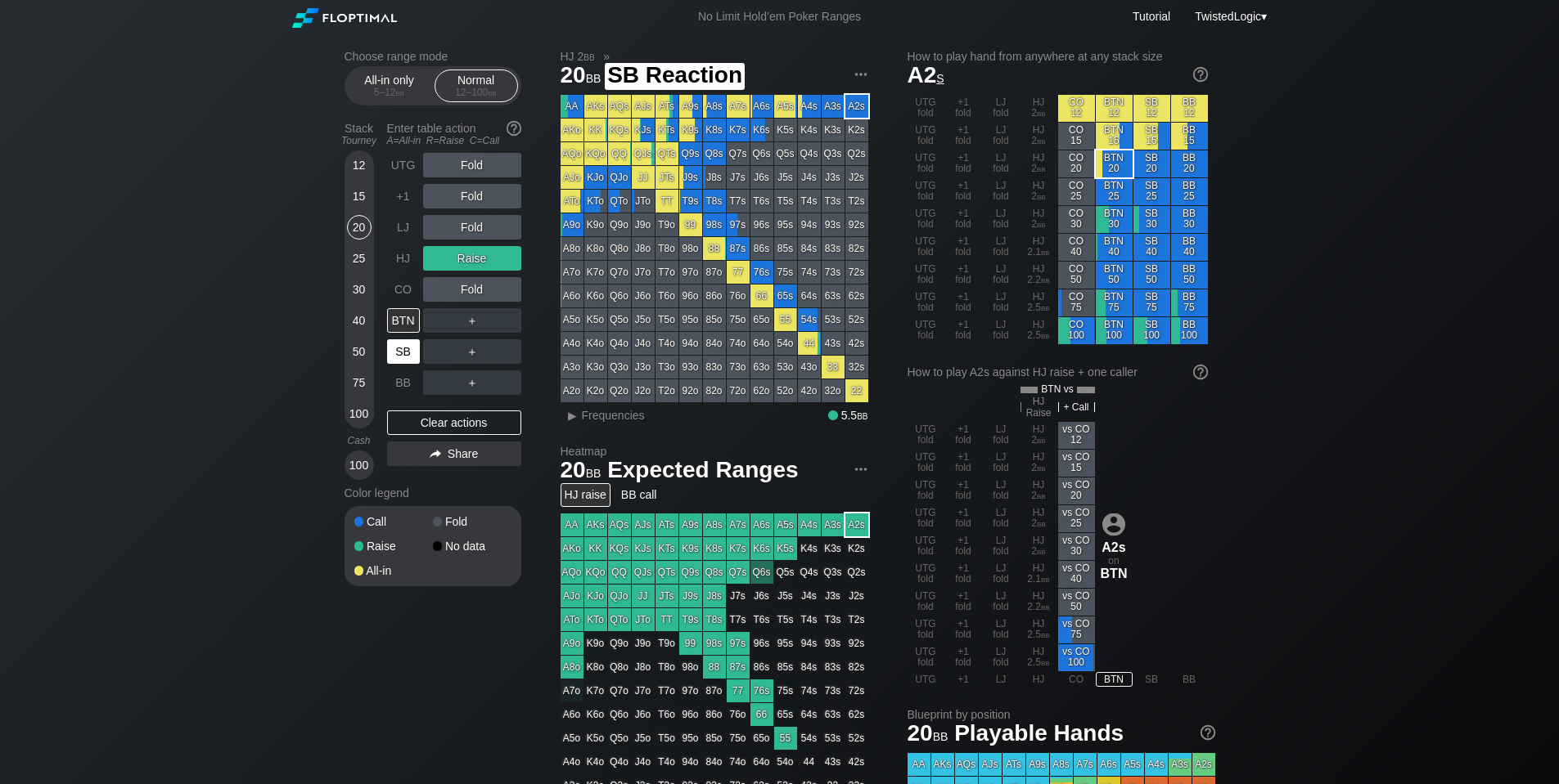
click at [407, 352] on div "SB" at bounding box center [403, 351] width 33 height 24
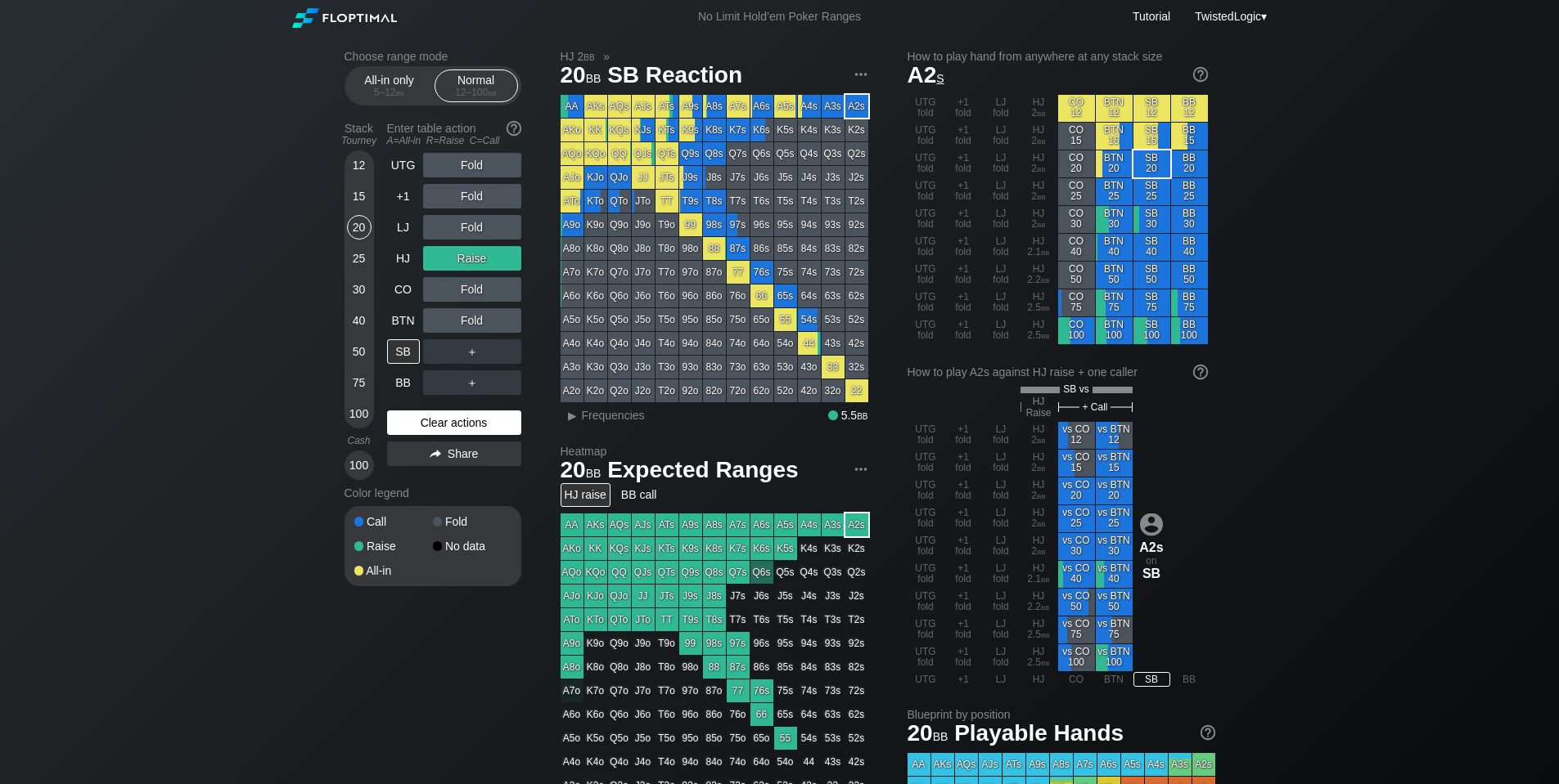
click at [482, 422] on div "Clear actions" at bounding box center [453, 422] width 134 height 24
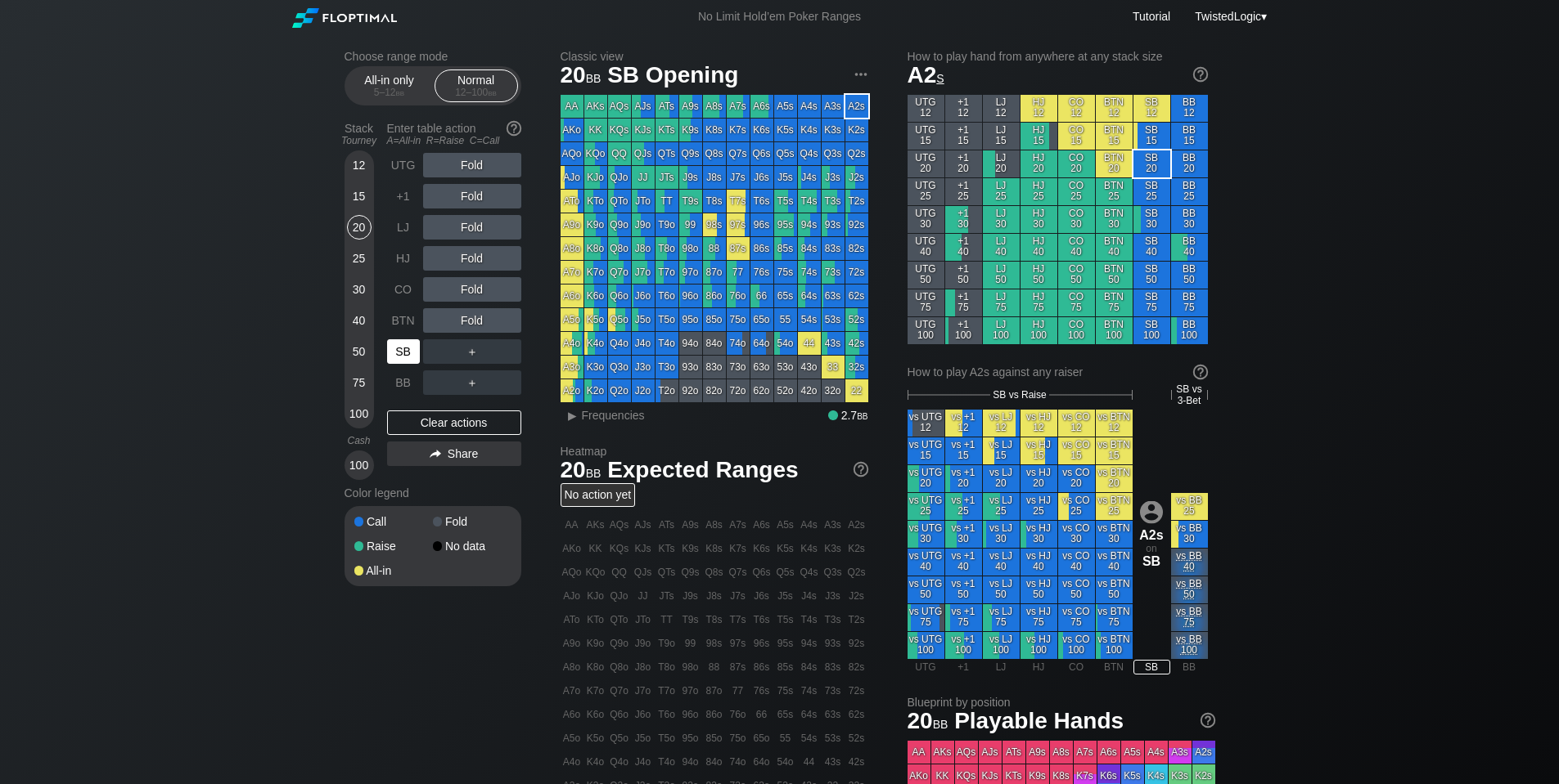
click at [405, 351] on div "SB" at bounding box center [403, 351] width 33 height 24
click at [401, 320] on div "BTN" at bounding box center [403, 320] width 33 height 24
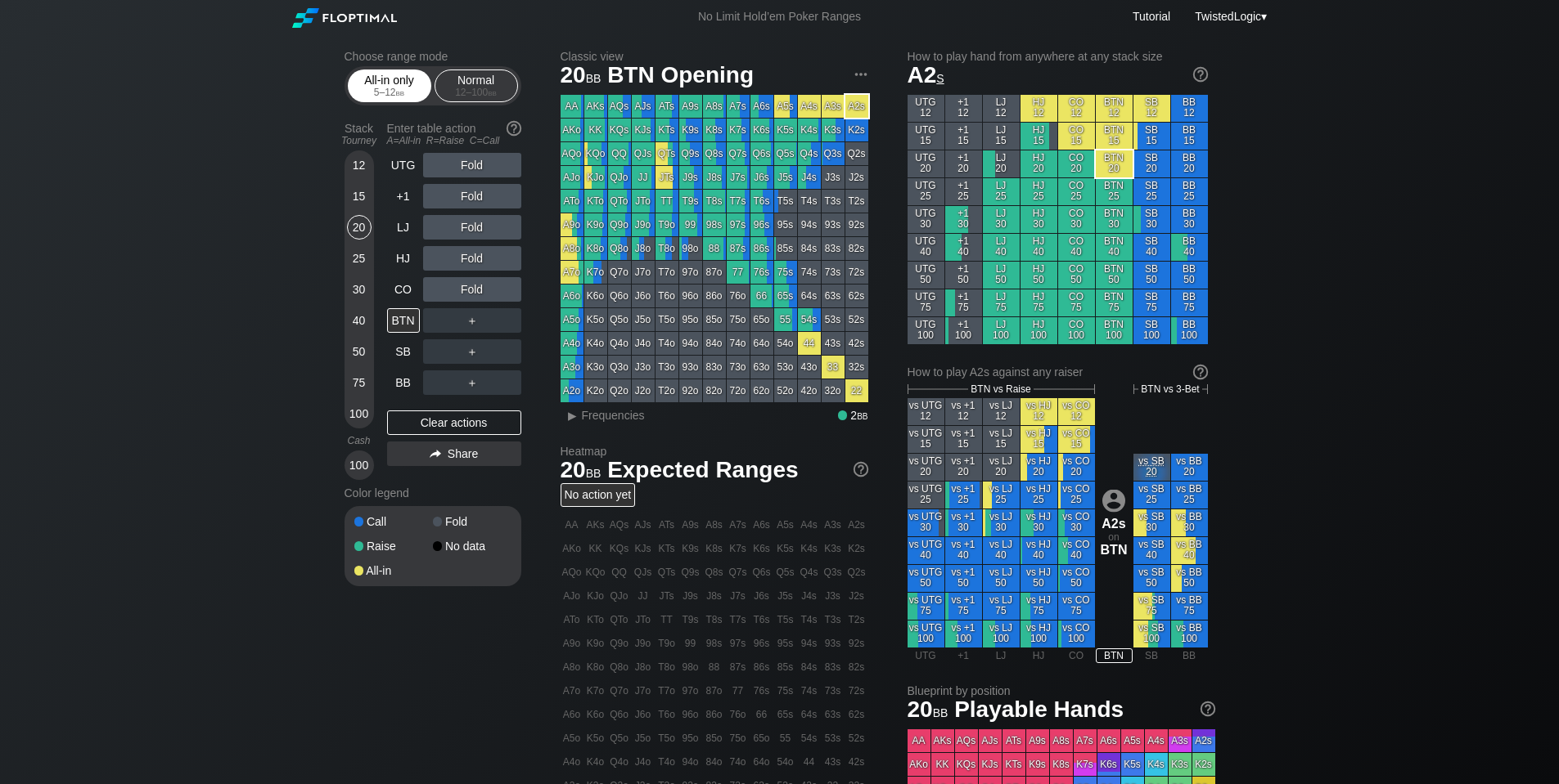
click at [386, 87] on div "5 – 12 bb" at bounding box center [390, 93] width 68 height 12
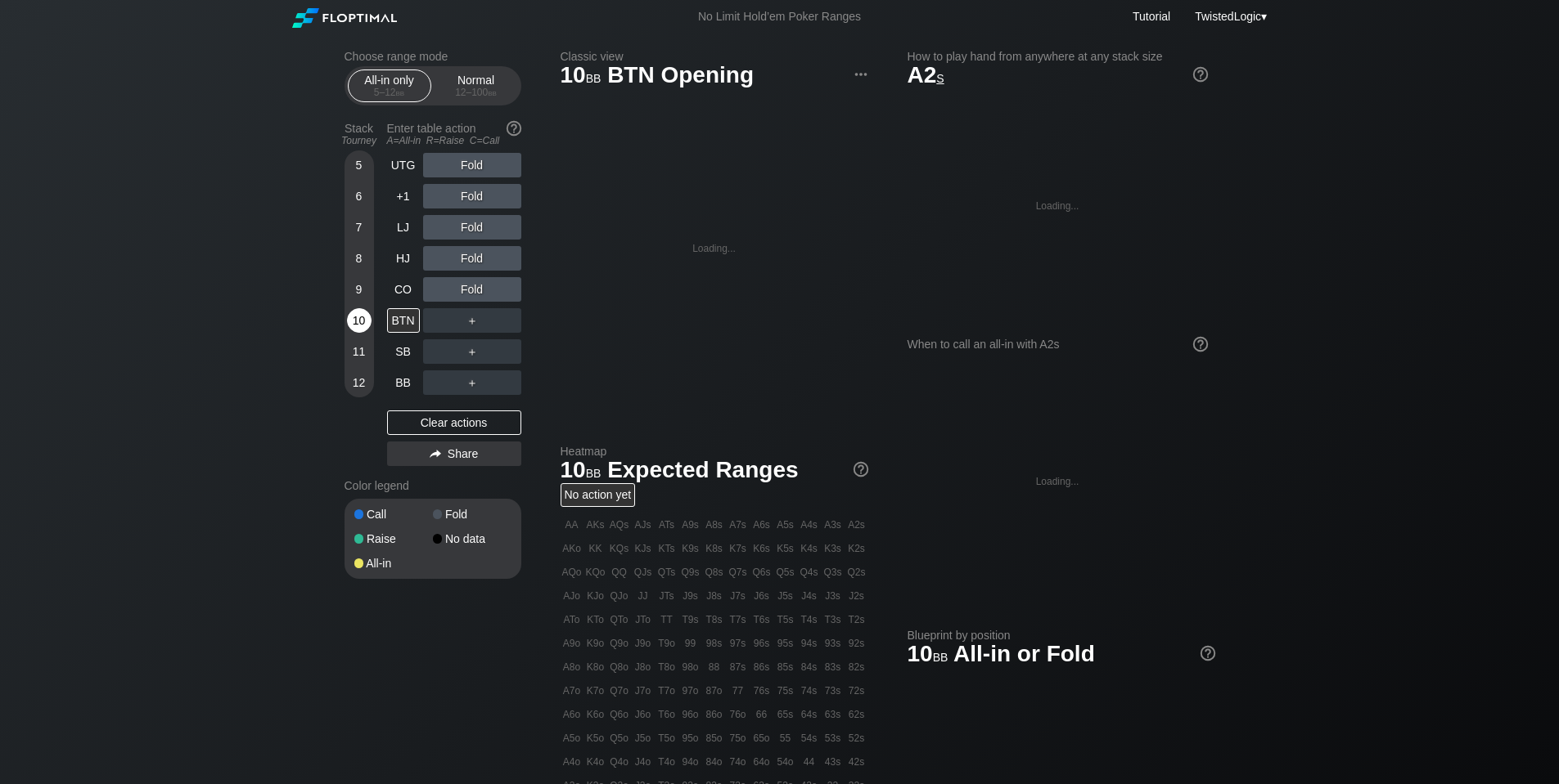
click at [355, 313] on div "10" at bounding box center [358, 320] width 24 height 24
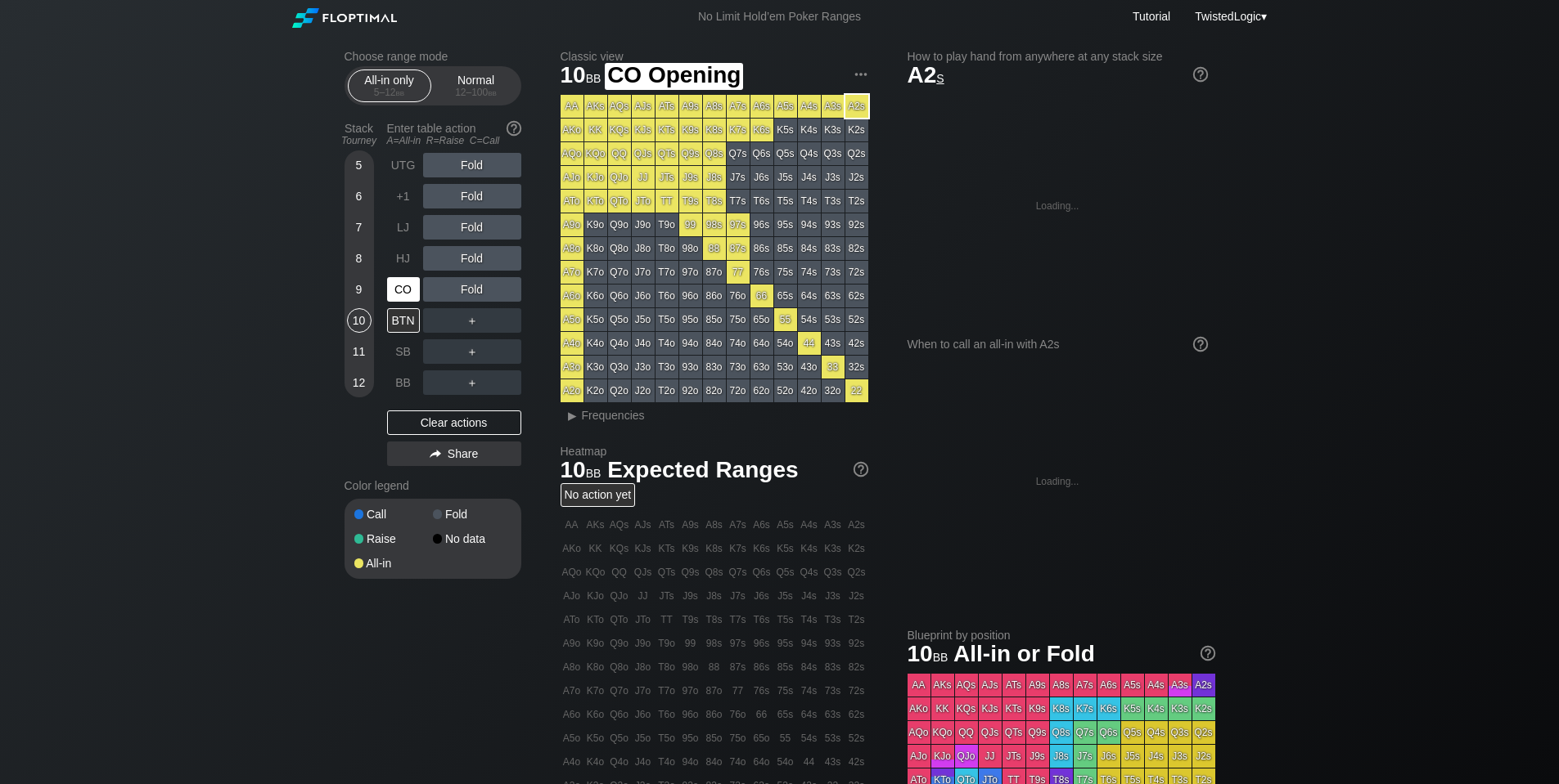
click at [402, 300] on div "CO" at bounding box center [403, 289] width 33 height 24
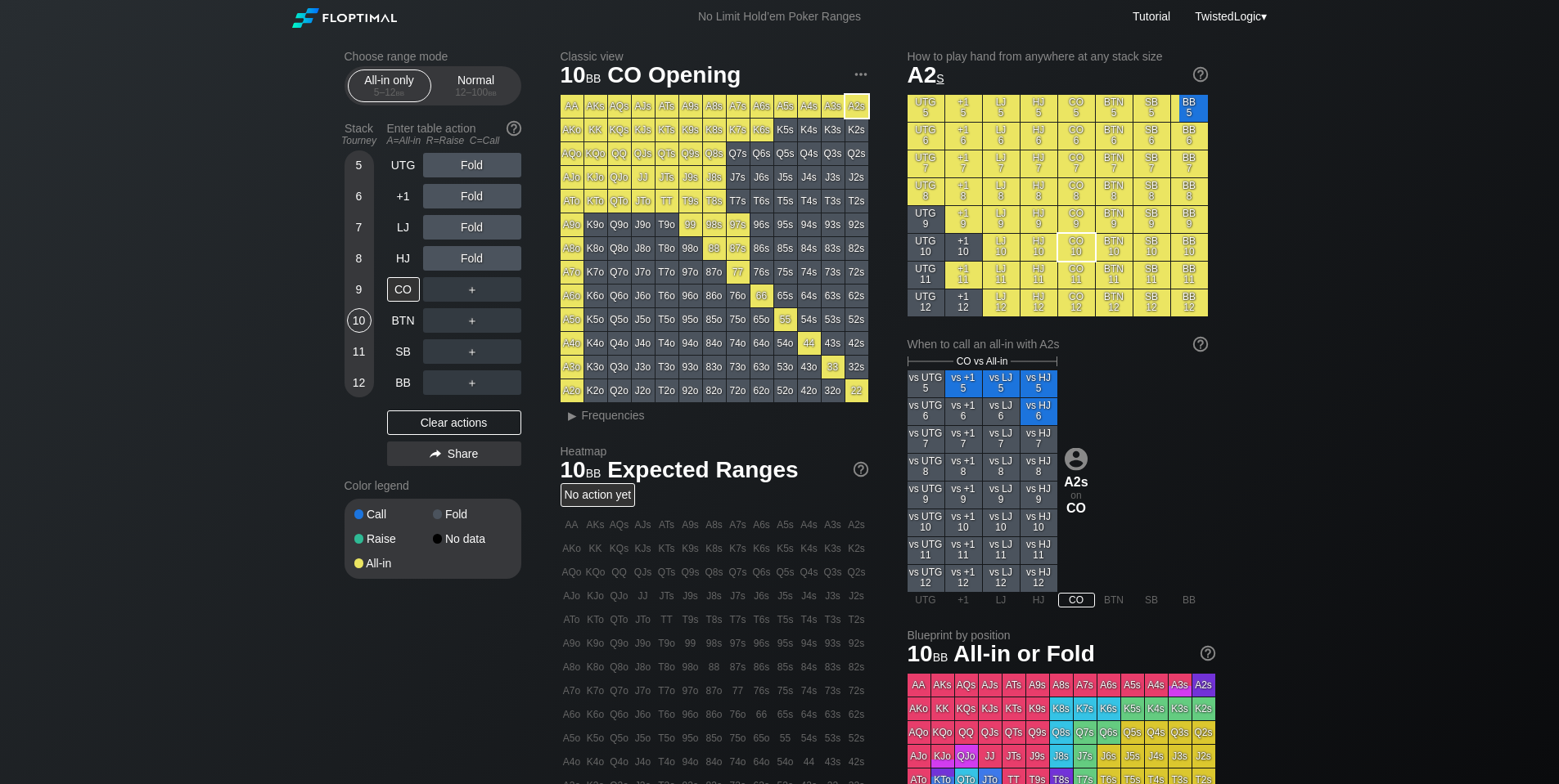
click at [363, 355] on div "11" at bounding box center [358, 351] width 24 height 24
click at [478, 82] on div "Normal 12 – 100 bb" at bounding box center [476, 86] width 75 height 31
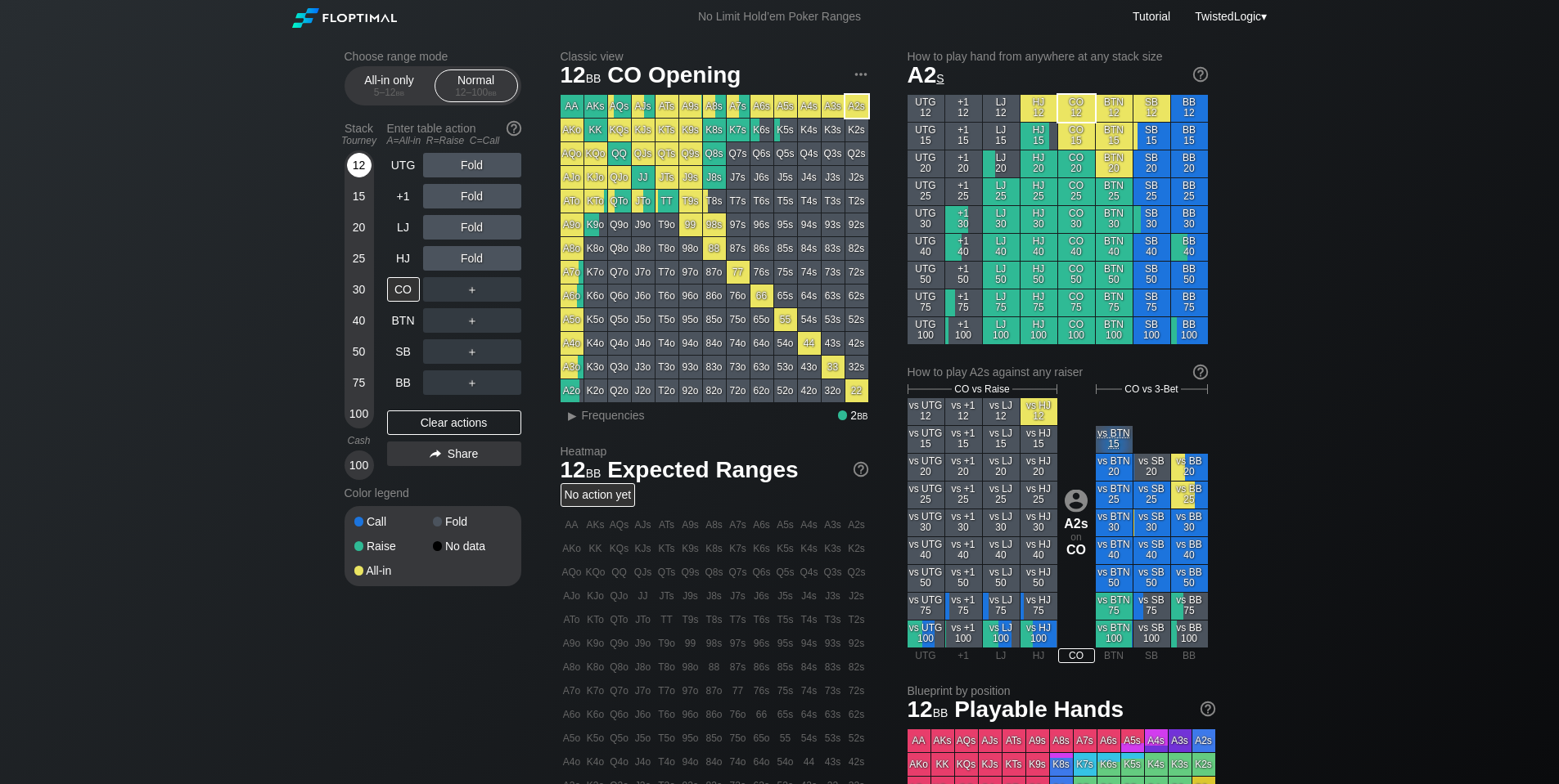
click at [362, 171] on div "12" at bounding box center [358, 165] width 24 height 24
click at [408, 261] on div "HJ" at bounding box center [403, 258] width 33 height 24
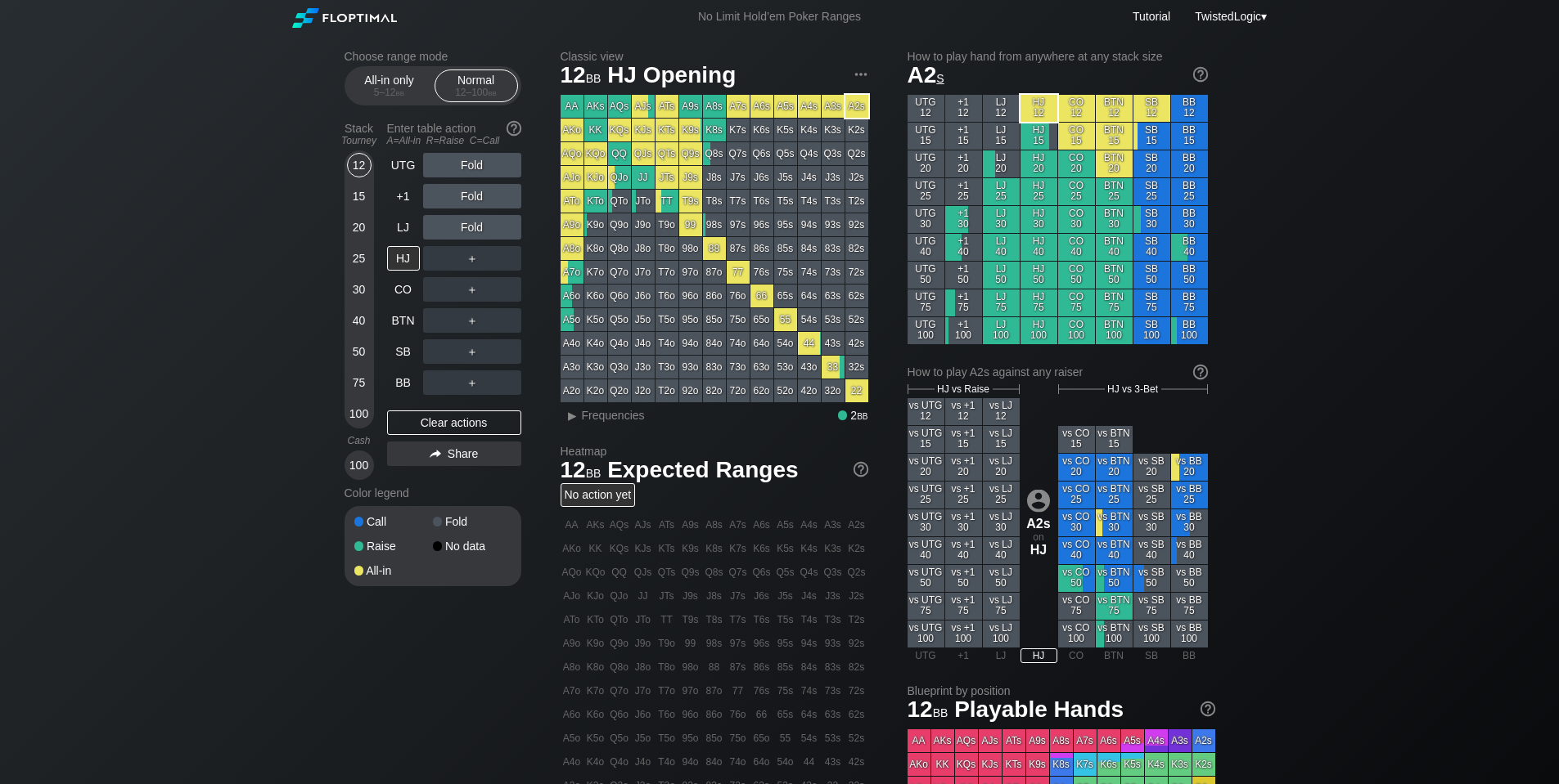
click at [365, 194] on div "15" at bounding box center [358, 195] width 24 height 24
click at [352, 162] on div "12" at bounding box center [358, 165] width 24 height 24
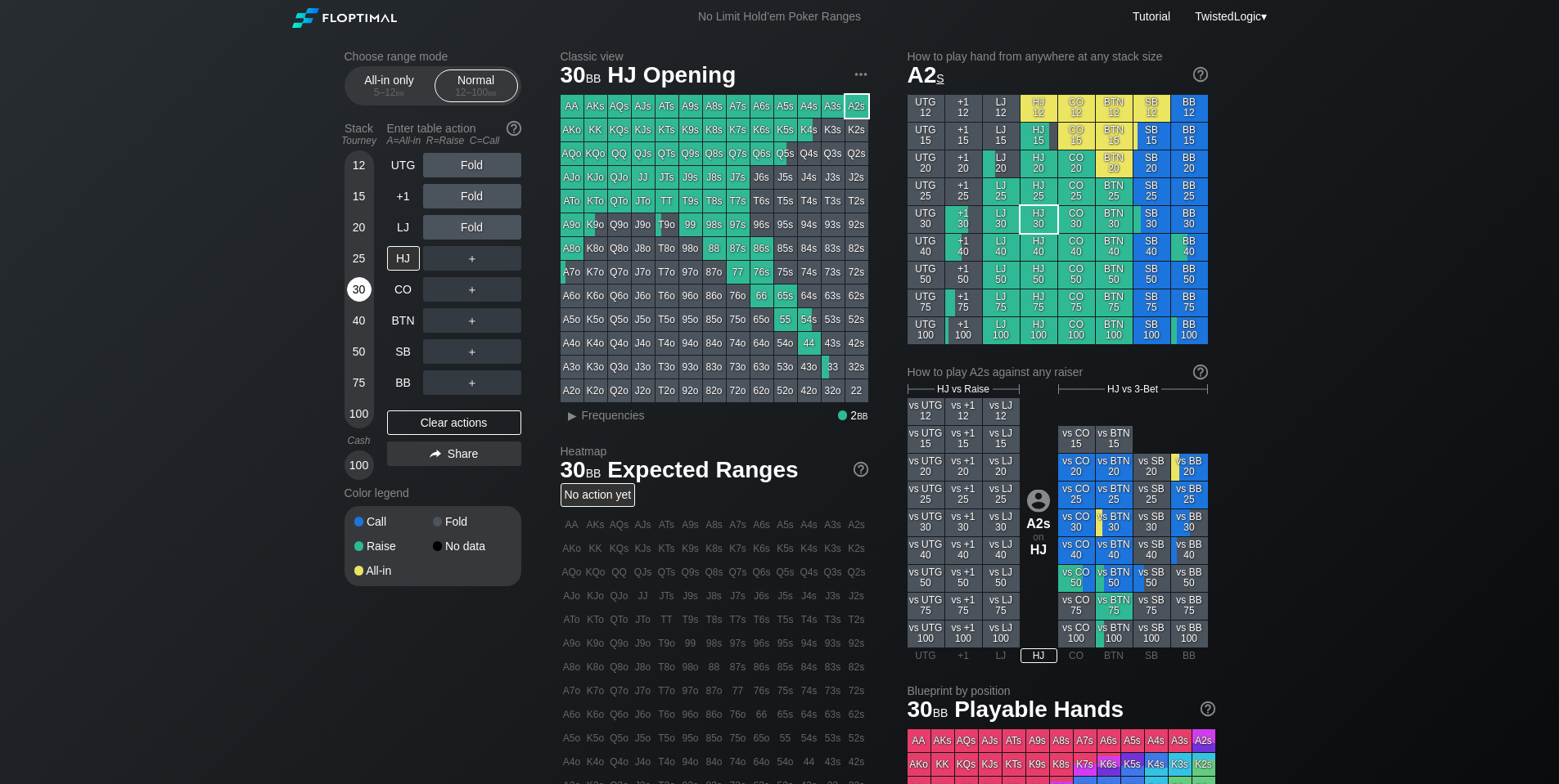
click at [347, 290] on div "30" at bounding box center [358, 293] width 24 height 31
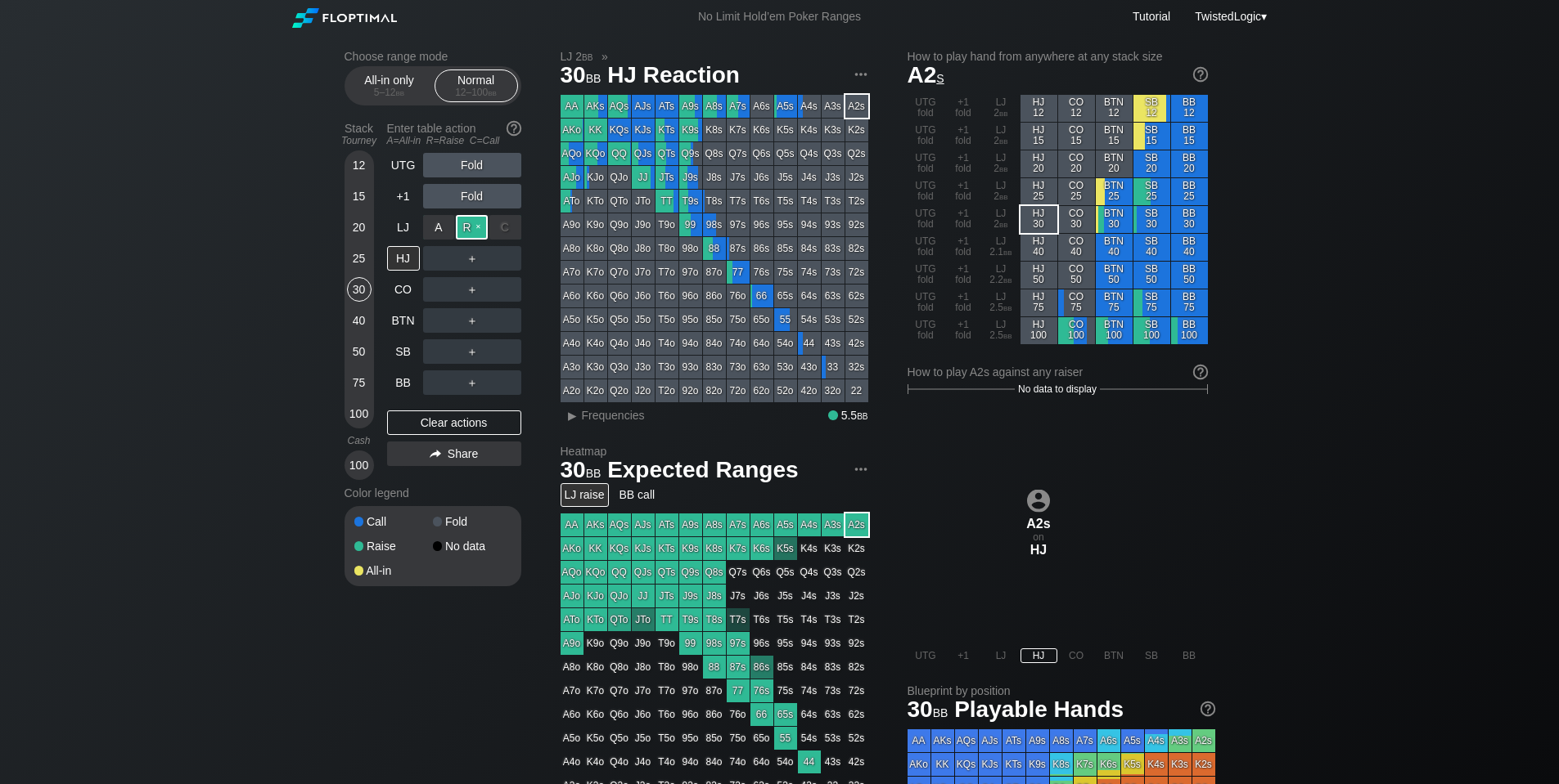
click at [464, 227] on div "R ✕" at bounding box center [472, 227] width 32 height 24
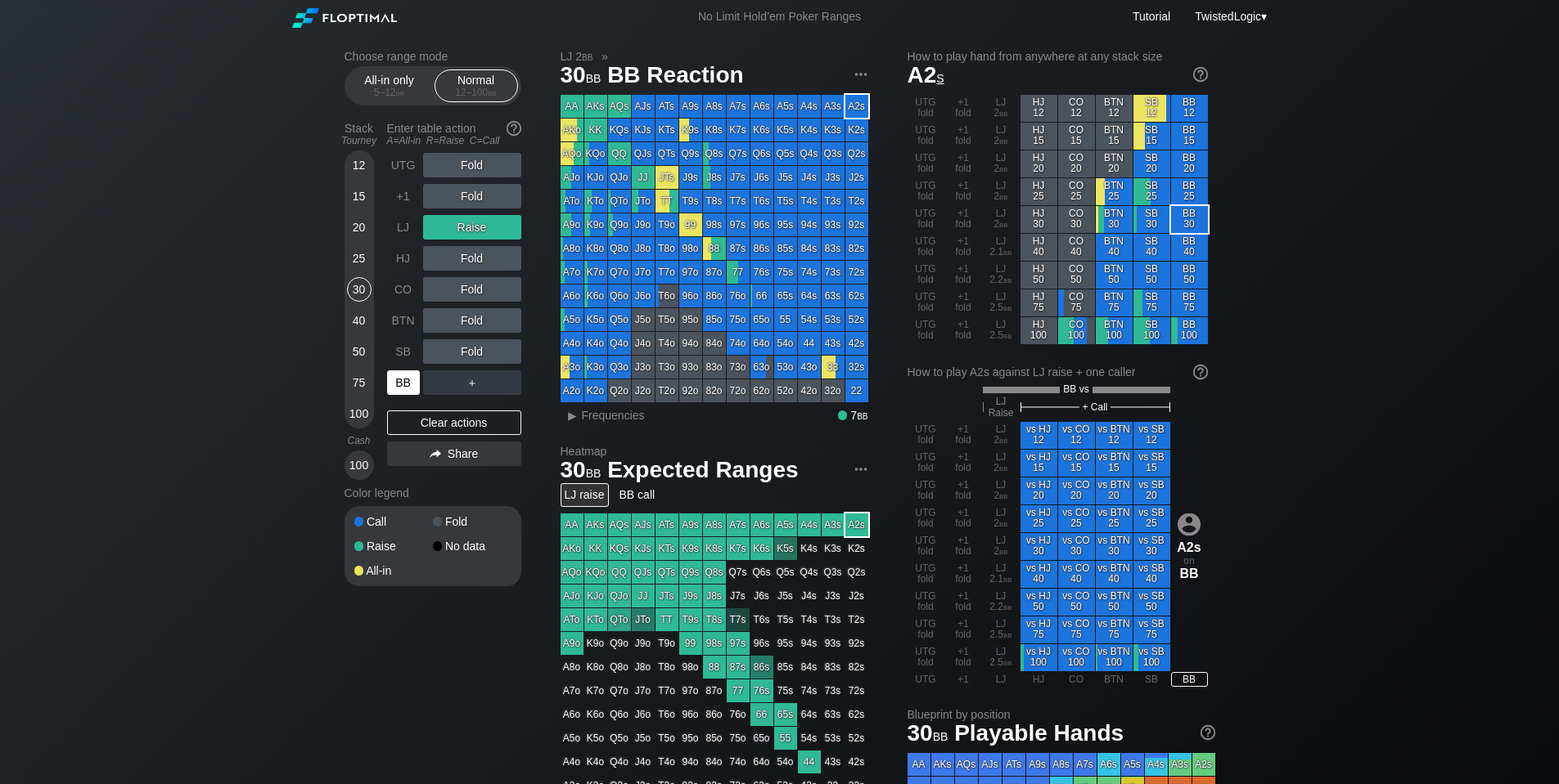
click at [408, 378] on div "BB" at bounding box center [403, 382] width 33 height 24
click at [408, 353] on div "SB" at bounding box center [403, 351] width 33 height 24
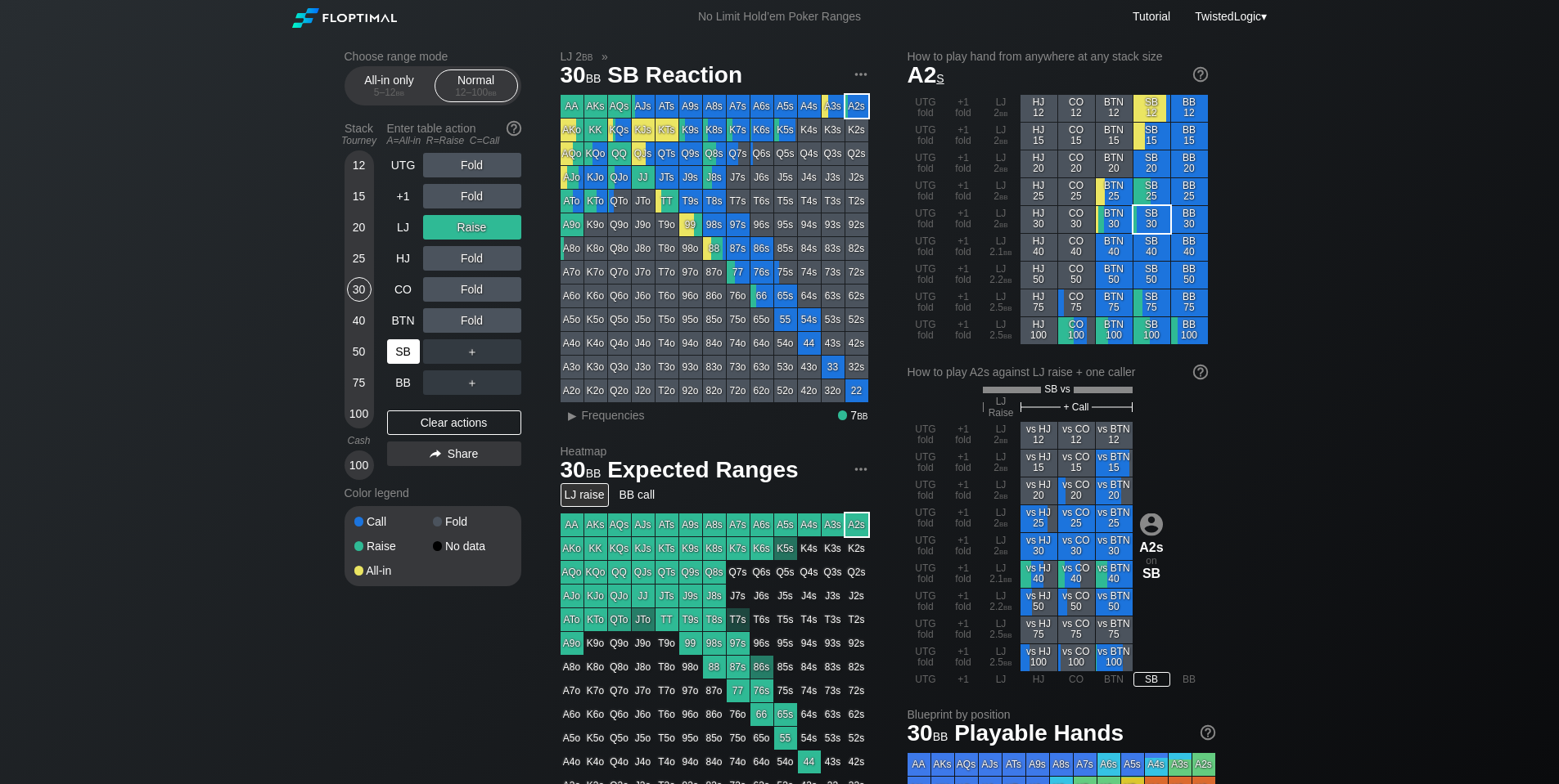
drag, startPoint x: 466, startPoint y: 422, endPoint x: 411, endPoint y: 339, distance: 99.6
click at [466, 421] on div "Clear actions" at bounding box center [453, 422] width 134 height 24
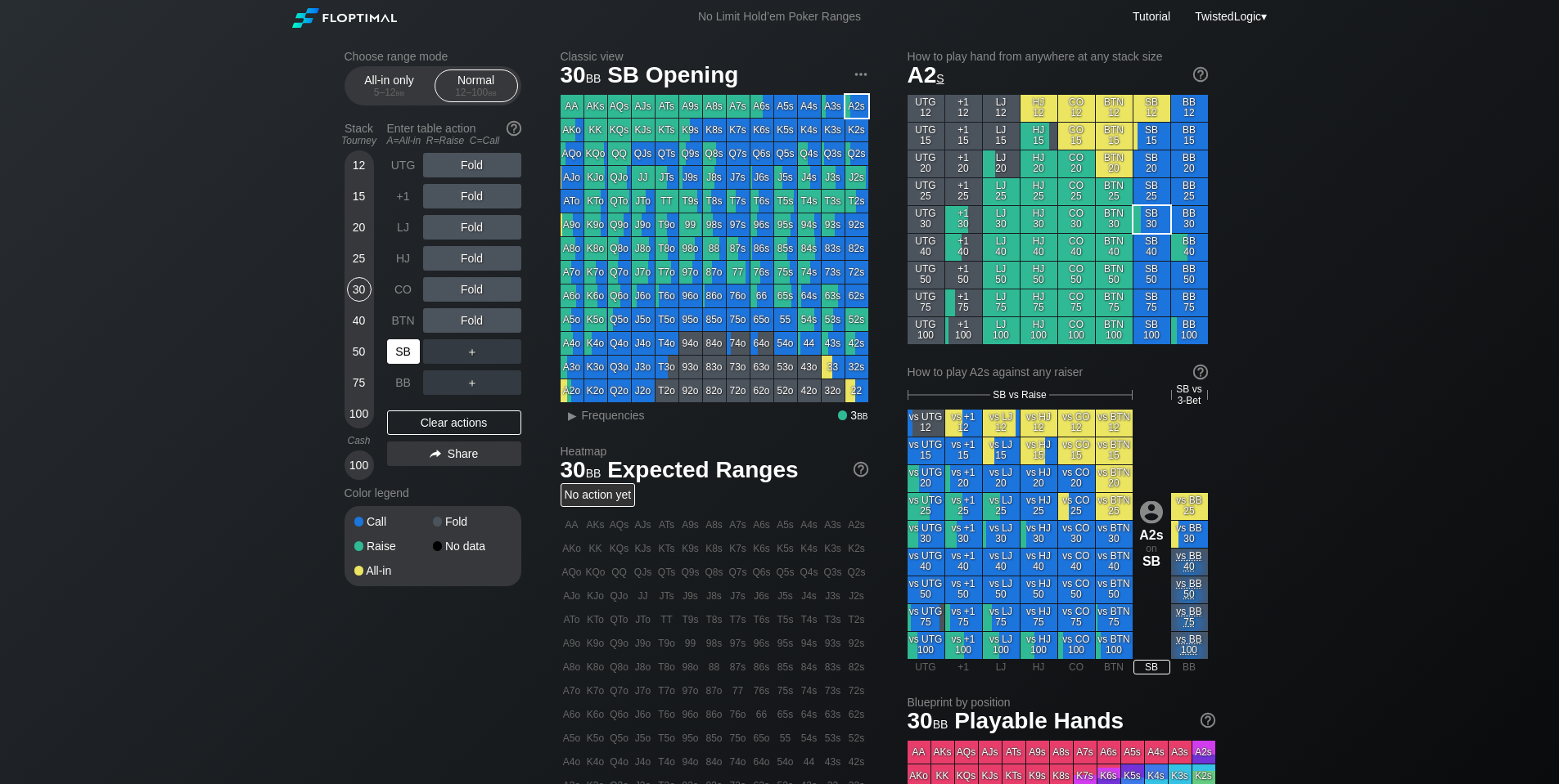
click at [387, 346] on div "SB" at bounding box center [403, 351] width 33 height 24
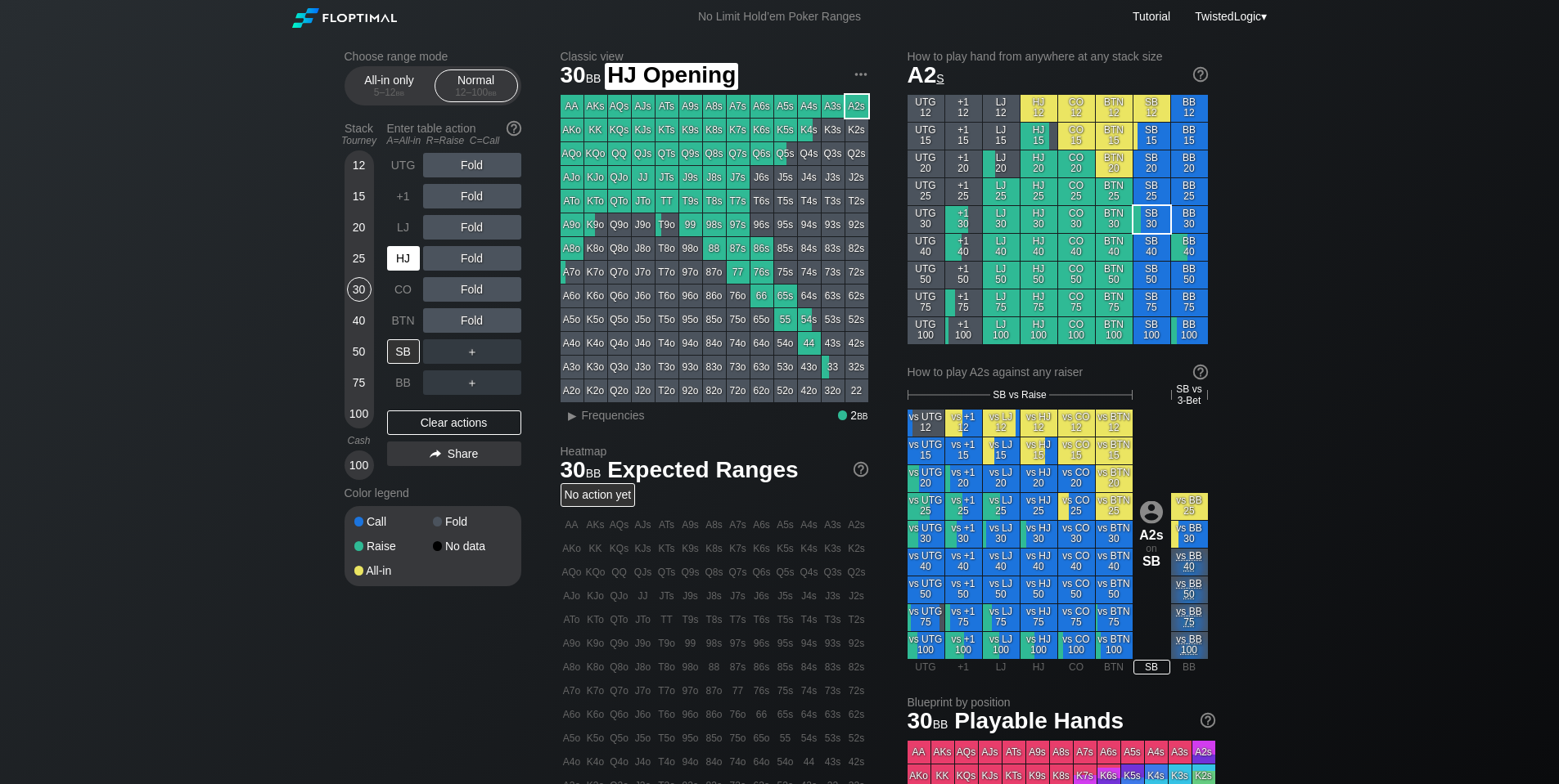
click at [405, 262] on div "HJ" at bounding box center [403, 258] width 33 height 24
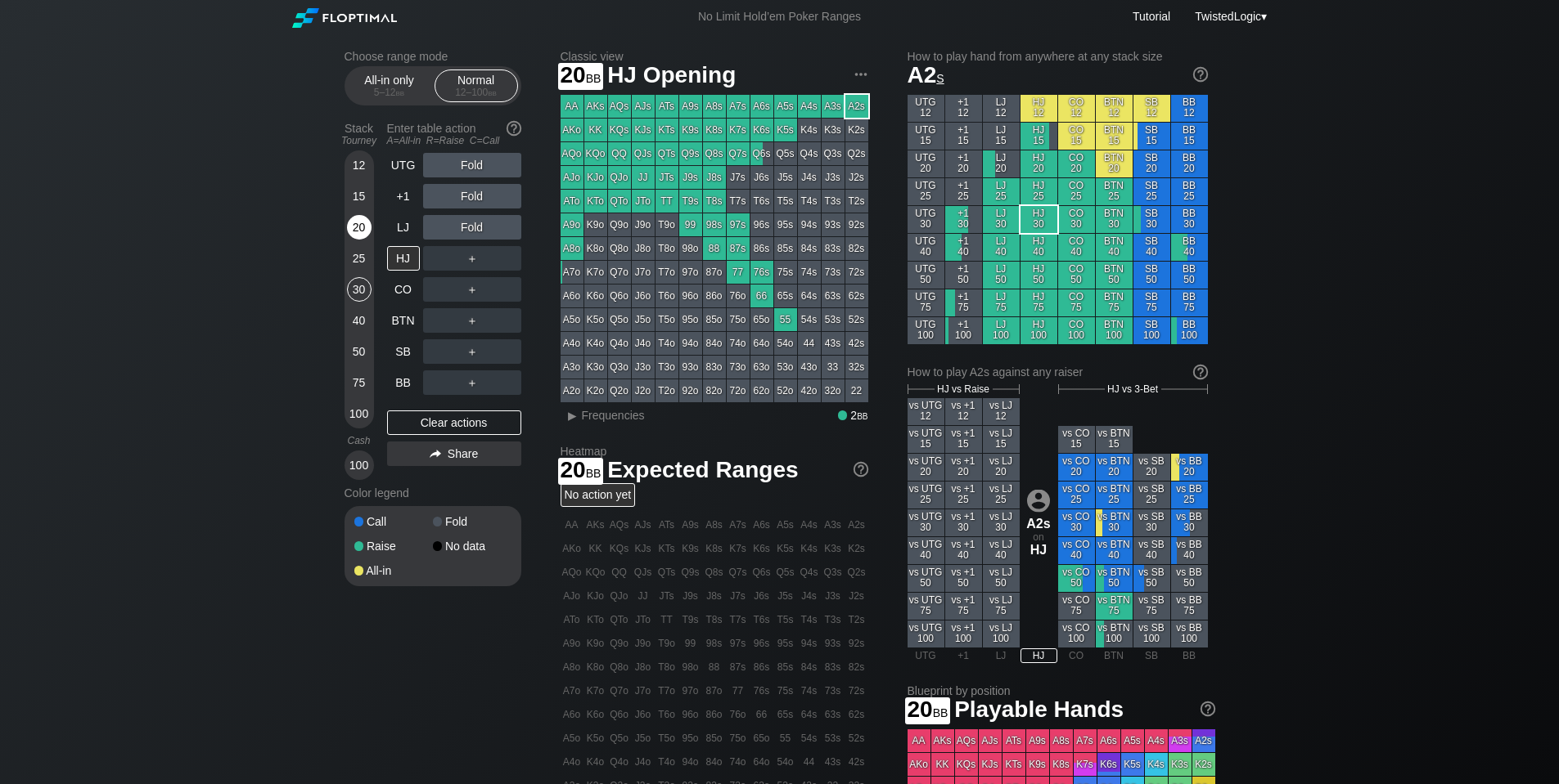
click at [353, 229] on div "20" at bounding box center [358, 227] width 24 height 24
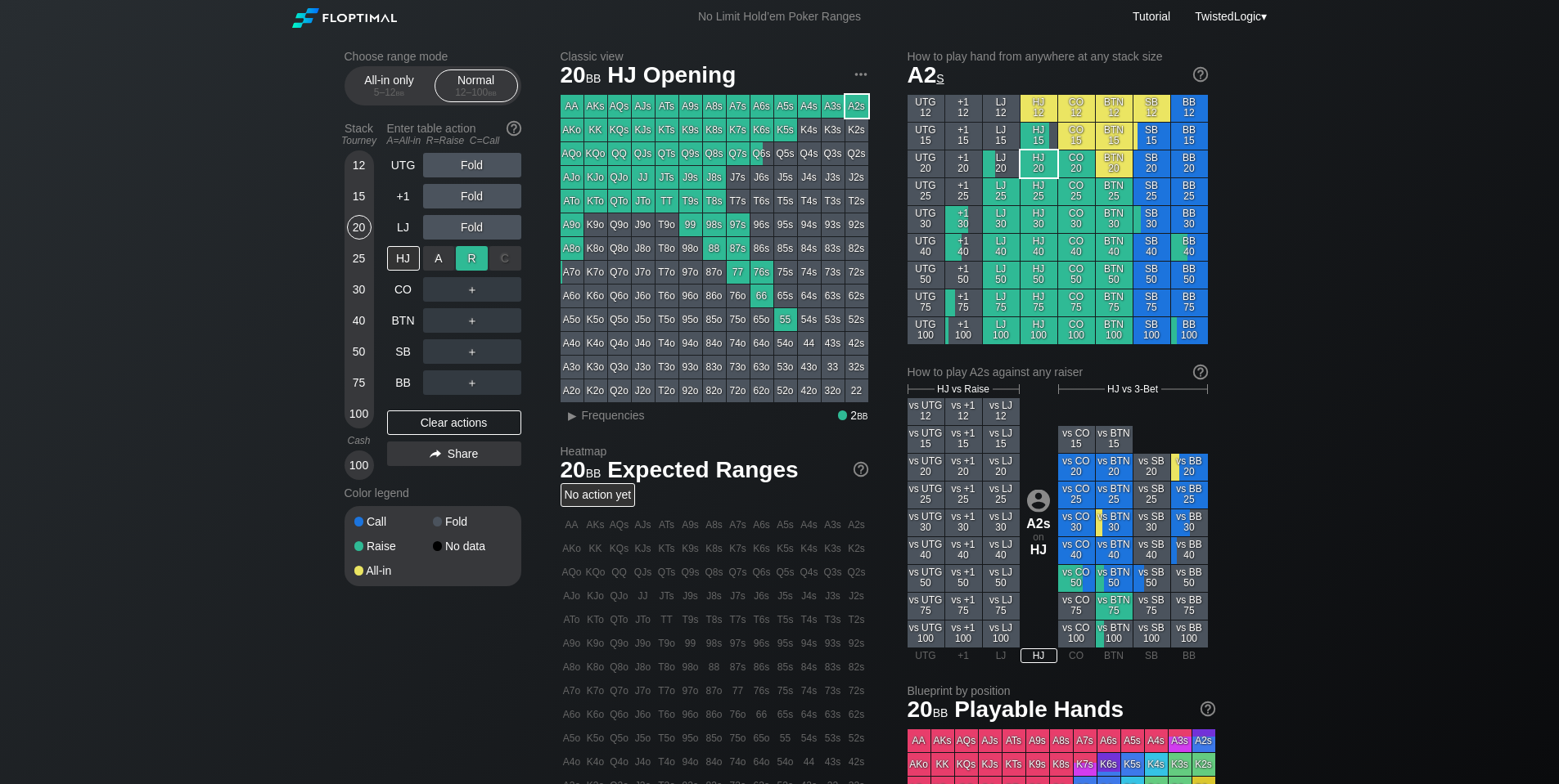
click at [470, 263] on div "R ✕" at bounding box center [472, 258] width 32 height 24
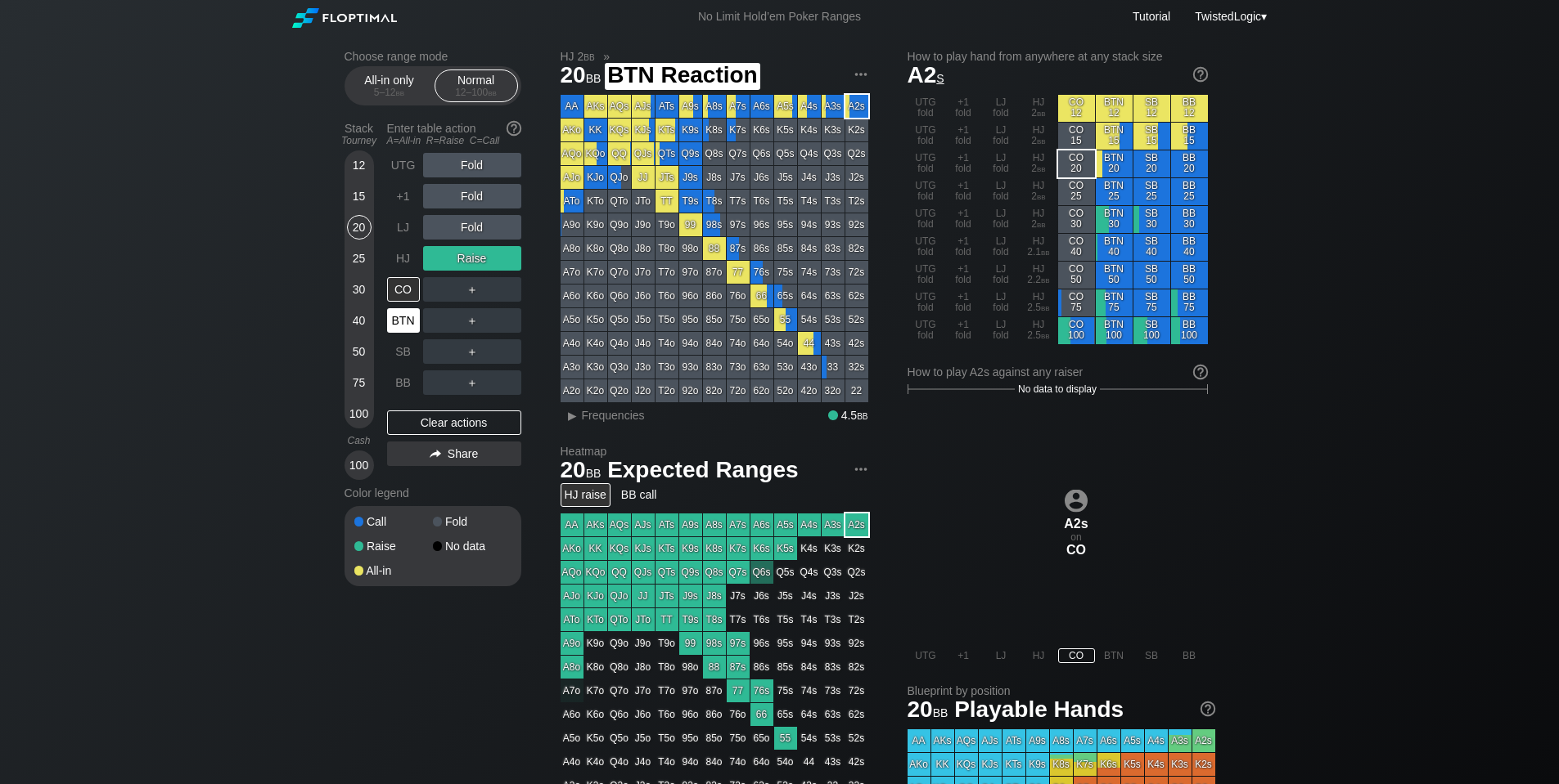
click at [402, 314] on div "BTN" at bounding box center [403, 320] width 33 height 24
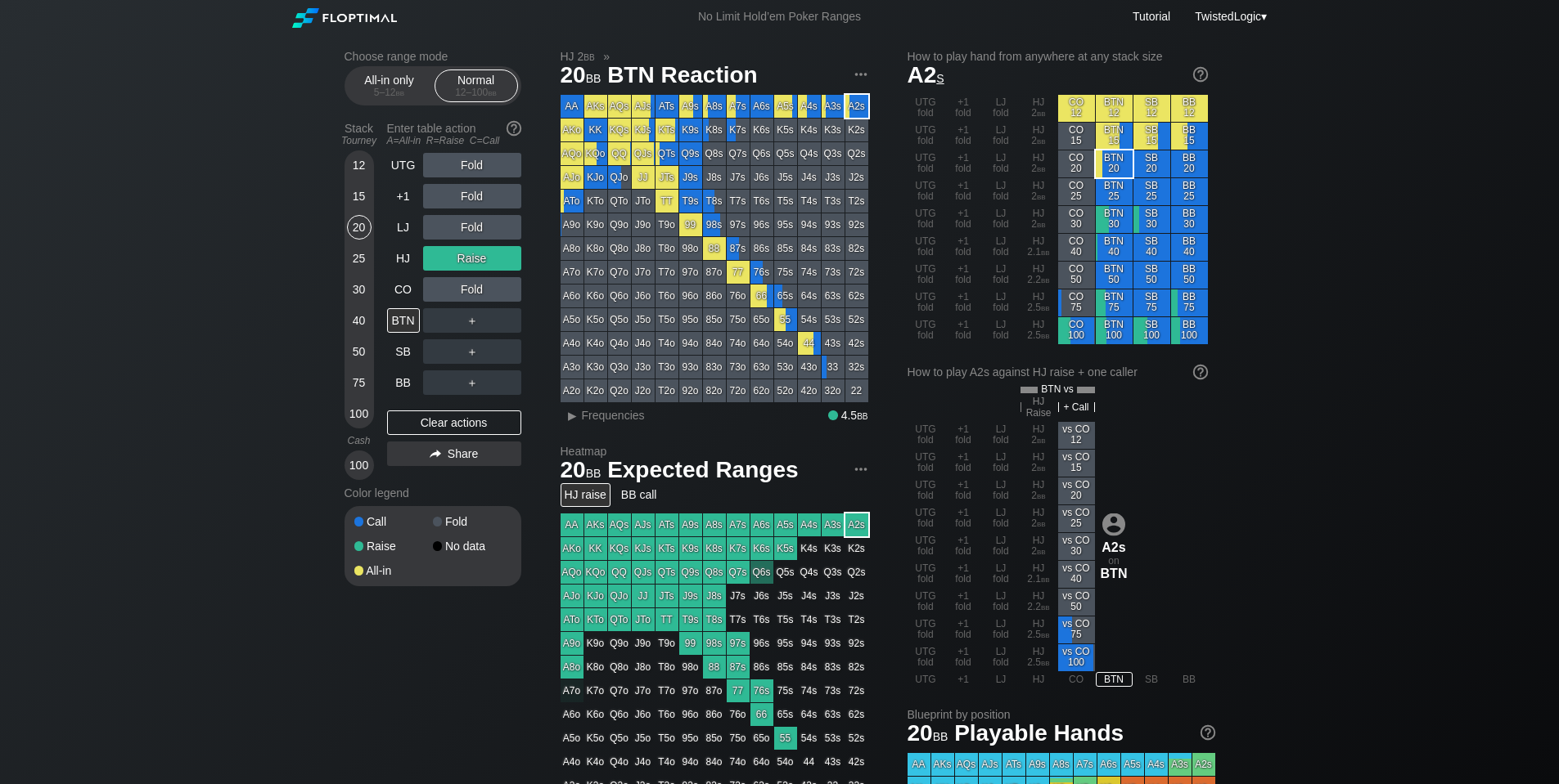
drag, startPoint x: 473, startPoint y: 426, endPoint x: 474, endPoint y: 405, distance: 21.0
click at [473, 426] on div "Clear actions" at bounding box center [453, 422] width 134 height 24
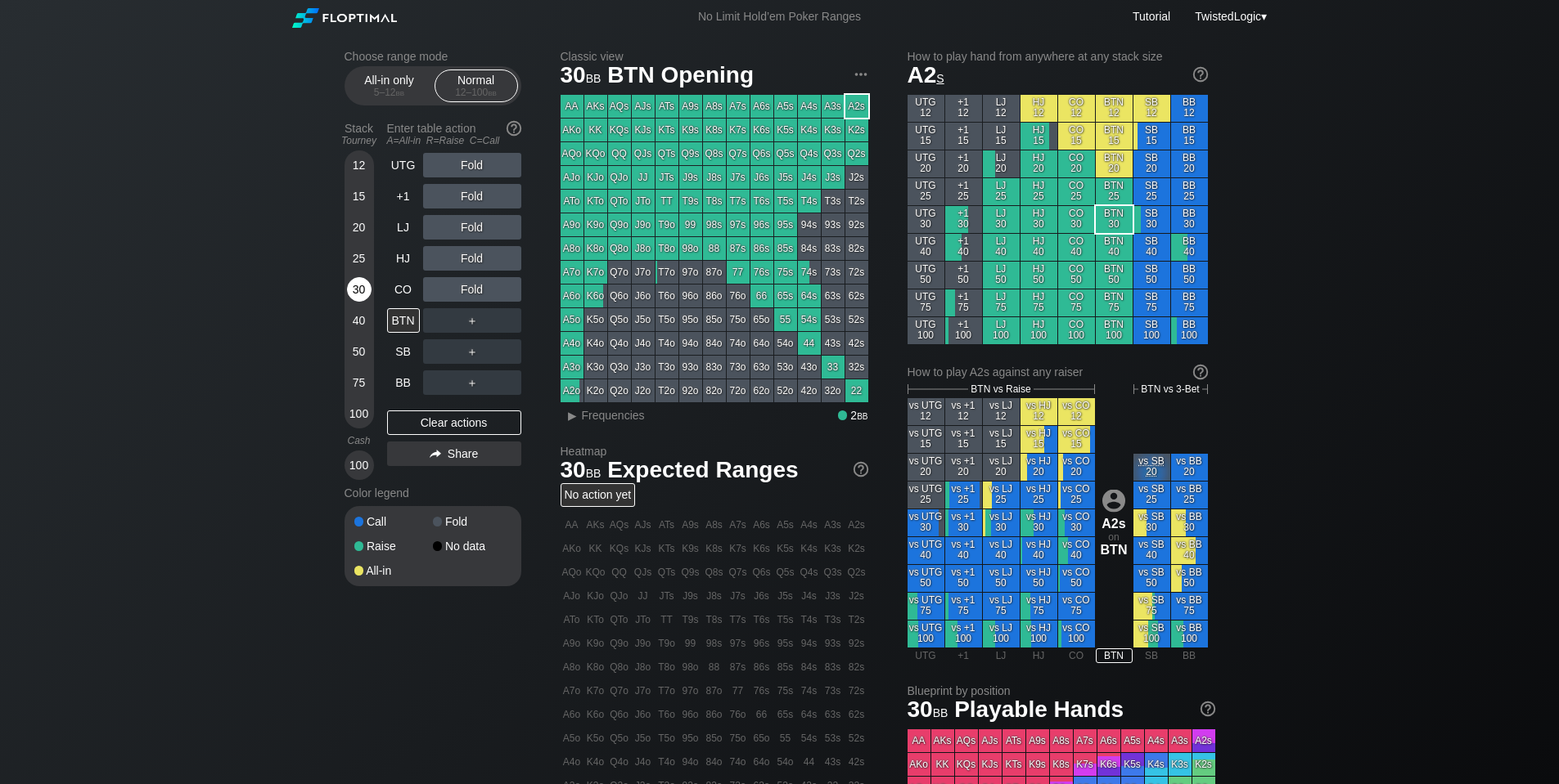
click at [366, 285] on div "30" at bounding box center [358, 289] width 24 height 24
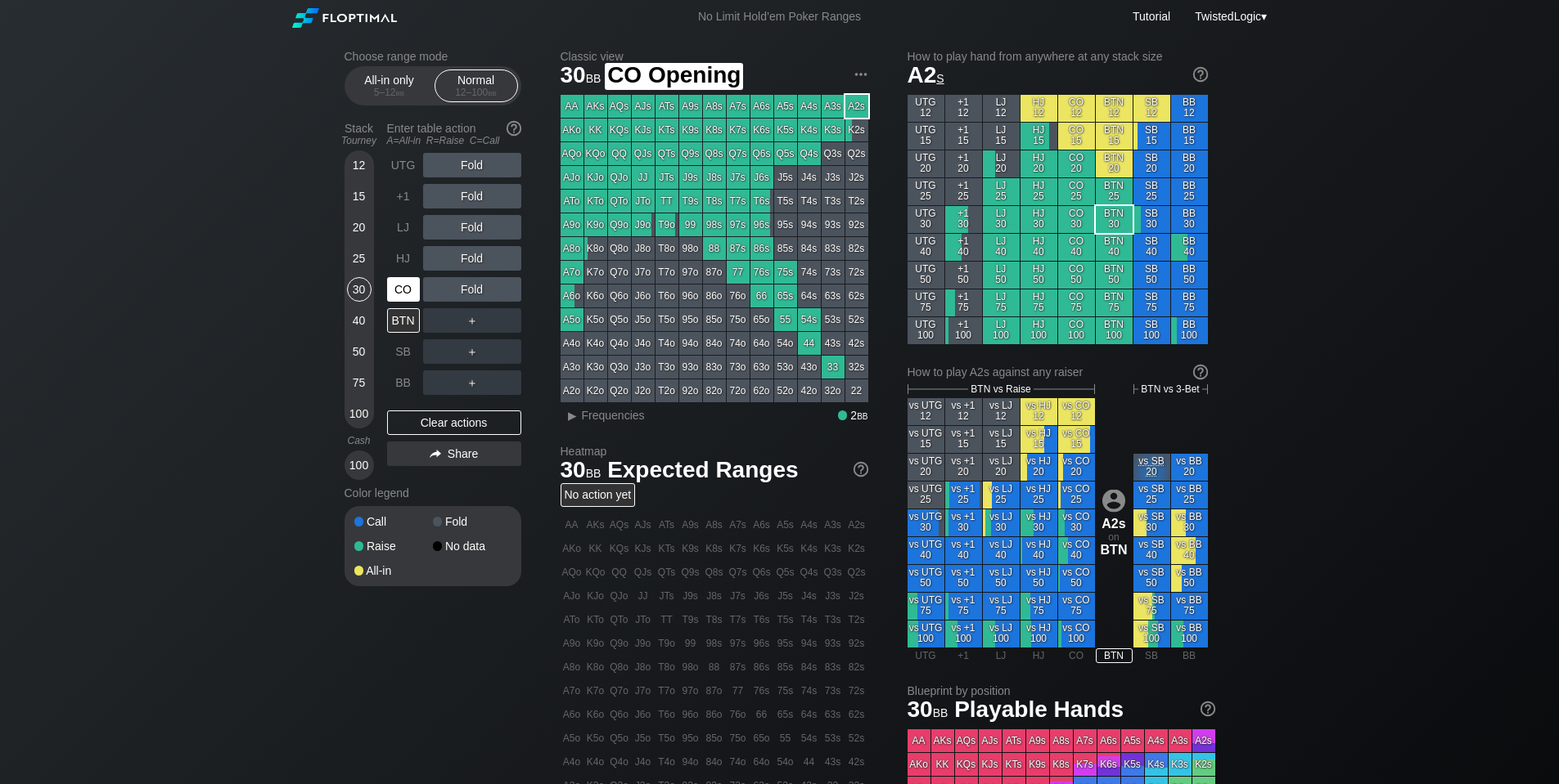
click at [400, 284] on div "CO" at bounding box center [403, 289] width 33 height 24
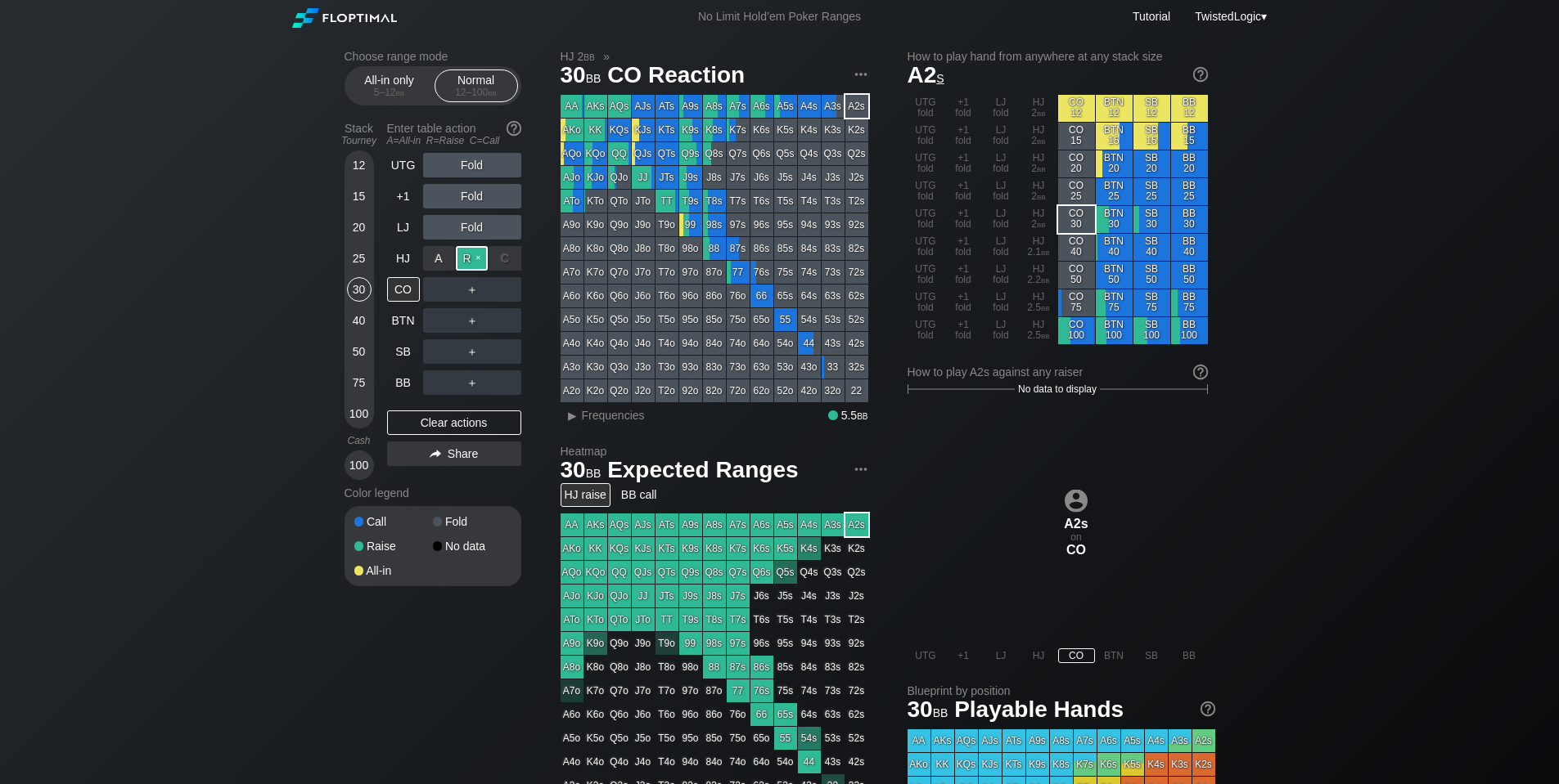
click at [471, 260] on div "R ✕" at bounding box center [472, 258] width 32 height 24
click at [406, 352] on div "SB" at bounding box center [403, 351] width 33 height 24
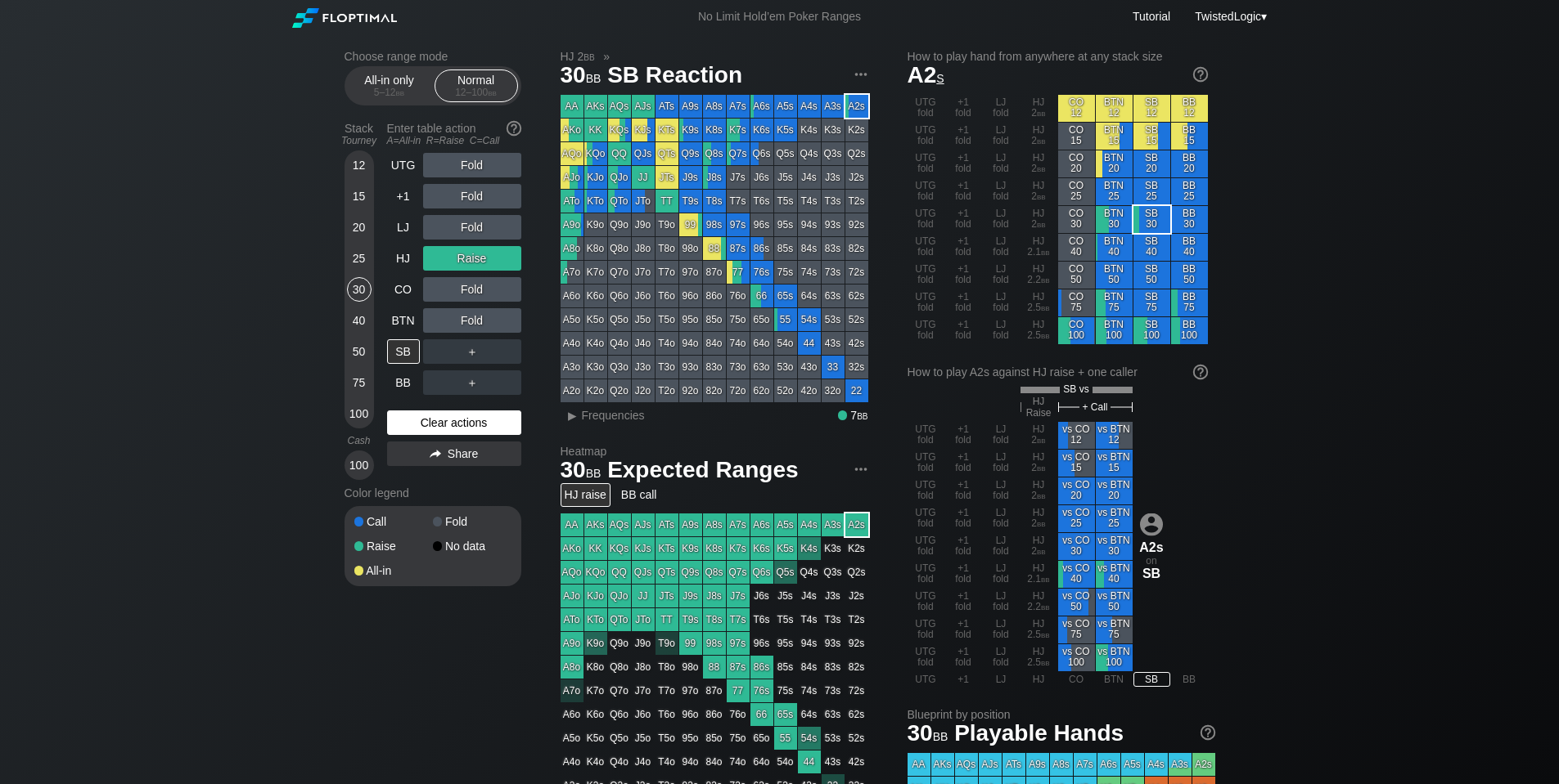
click at [479, 427] on div "Clear actions" at bounding box center [453, 422] width 134 height 24
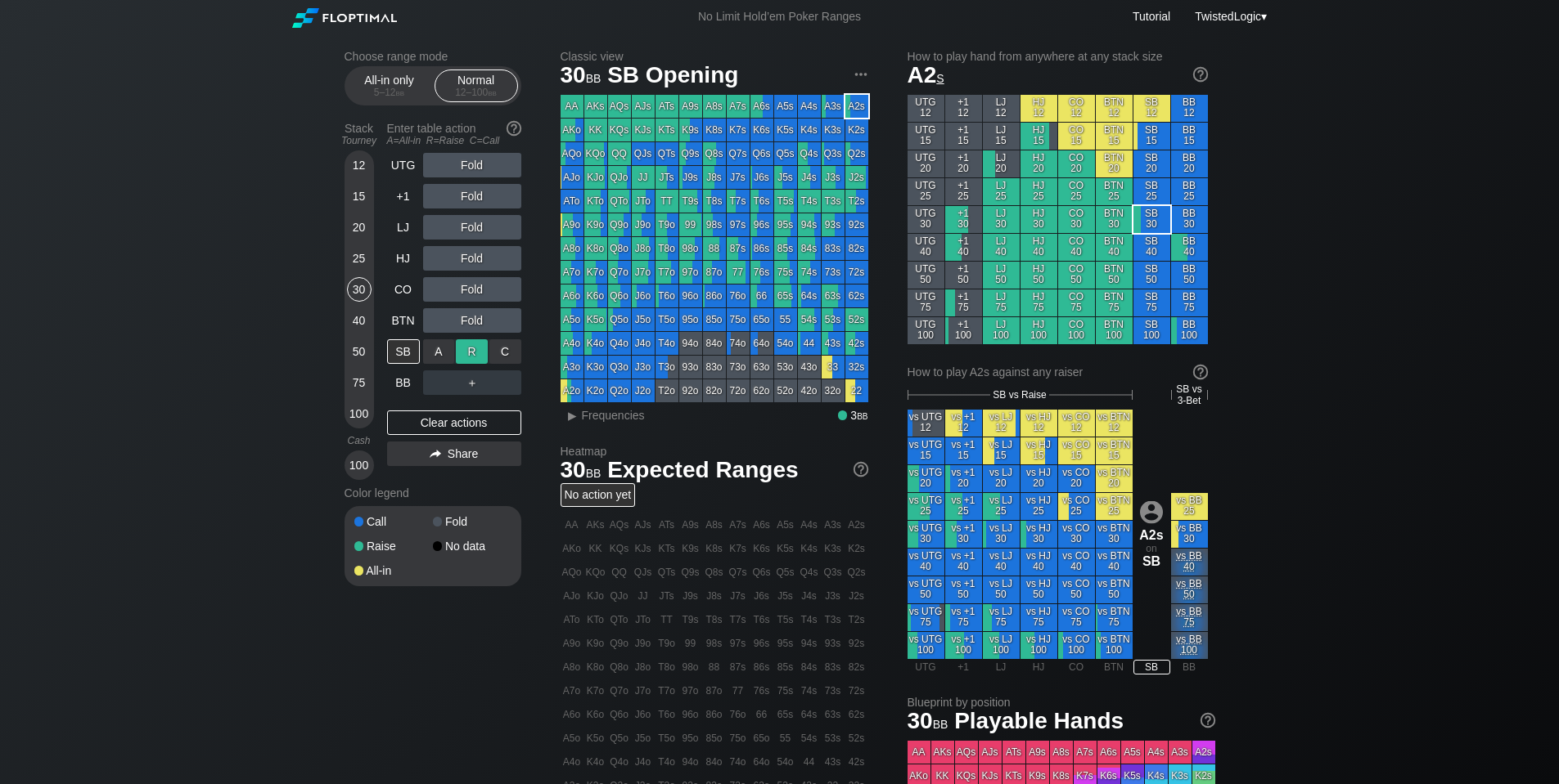
click at [474, 352] on div "R ✕" at bounding box center [472, 351] width 32 height 24
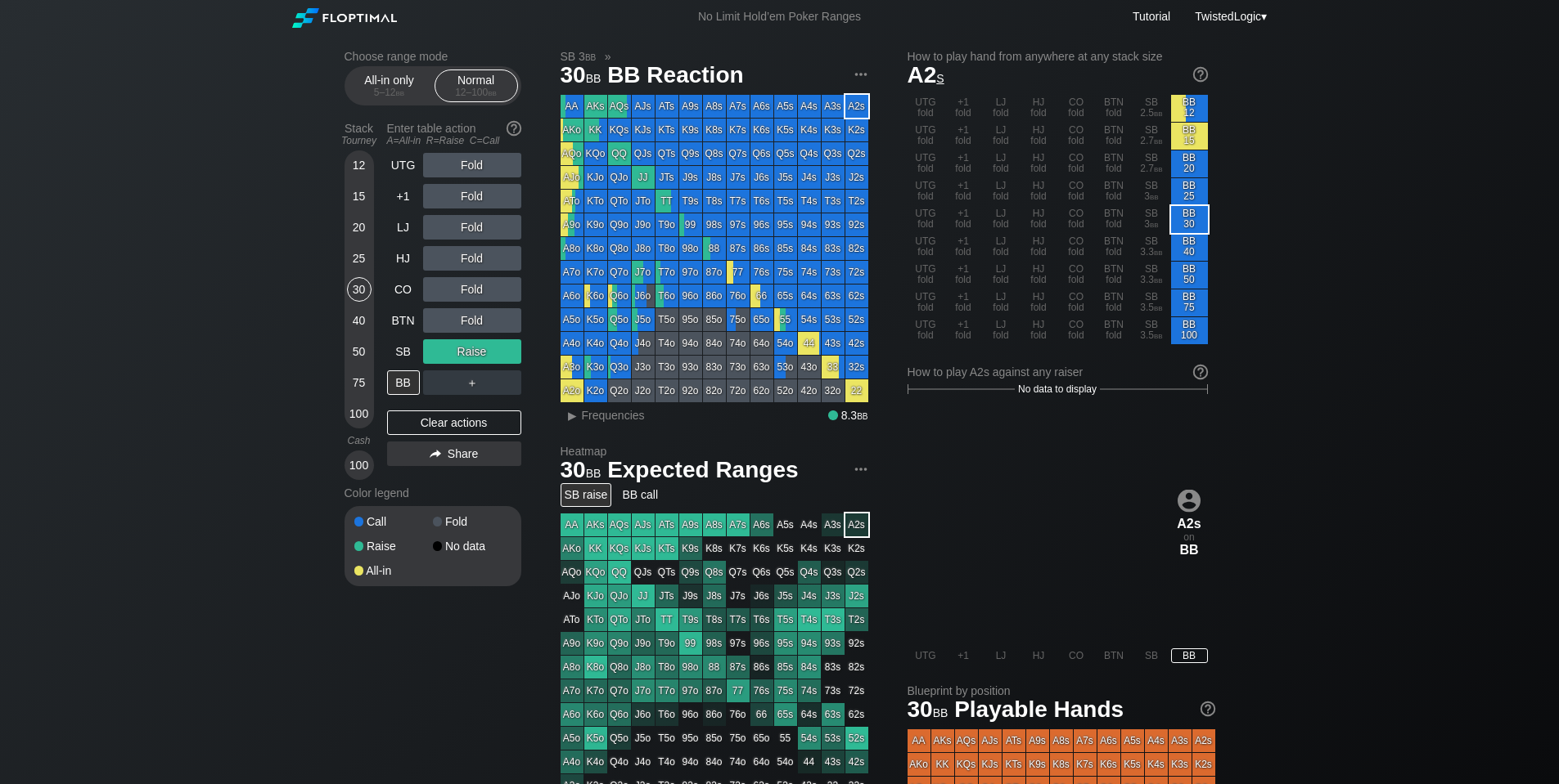
drag, startPoint x: 0, startPoint y: 636, endPoint x: 0, endPoint y: 608, distance: 28.0
click at [485, 430] on div "Clear actions" at bounding box center [453, 422] width 134 height 24
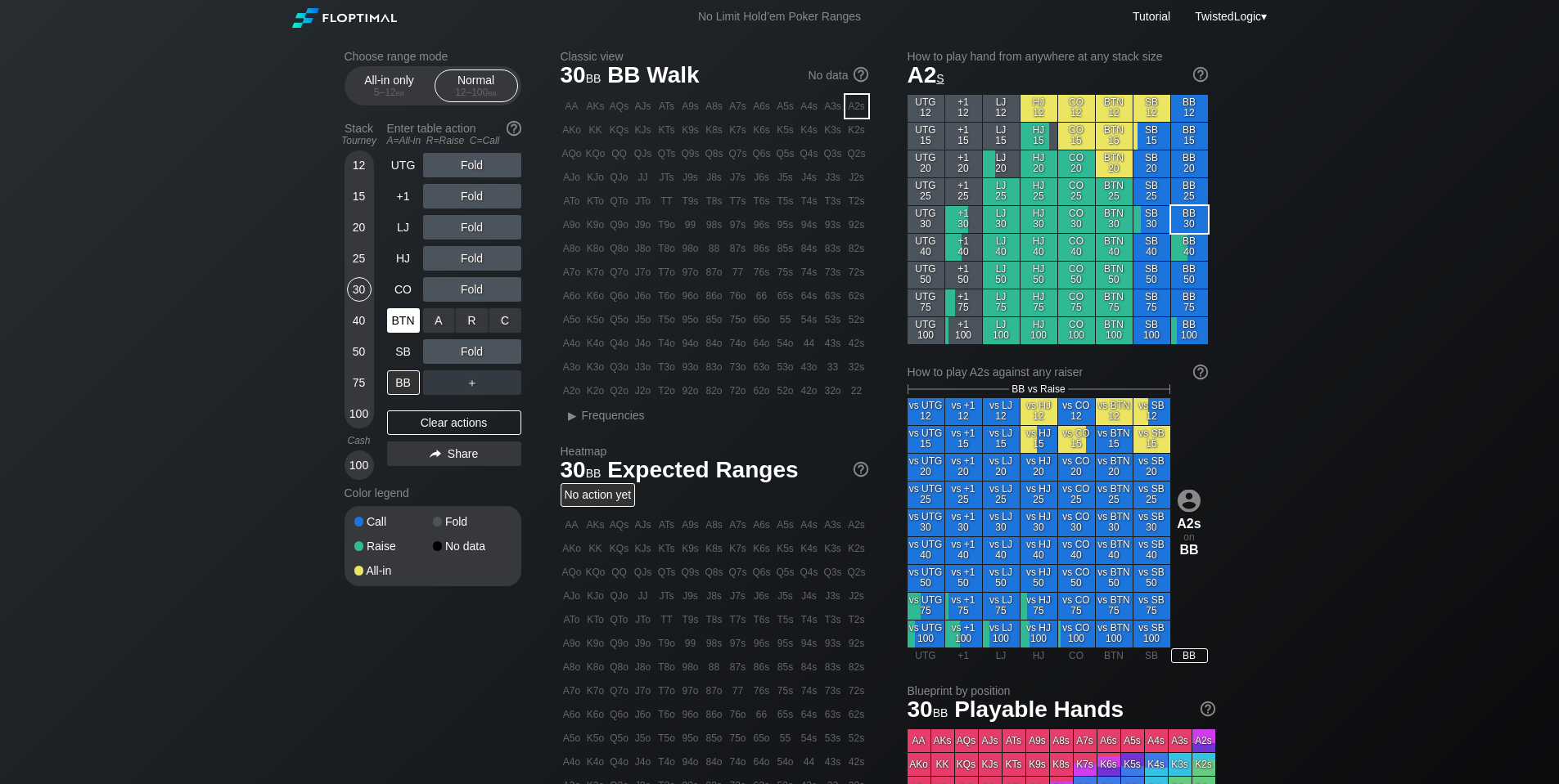
click at [409, 323] on div "BTN" at bounding box center [403, 320] width 33 height 24
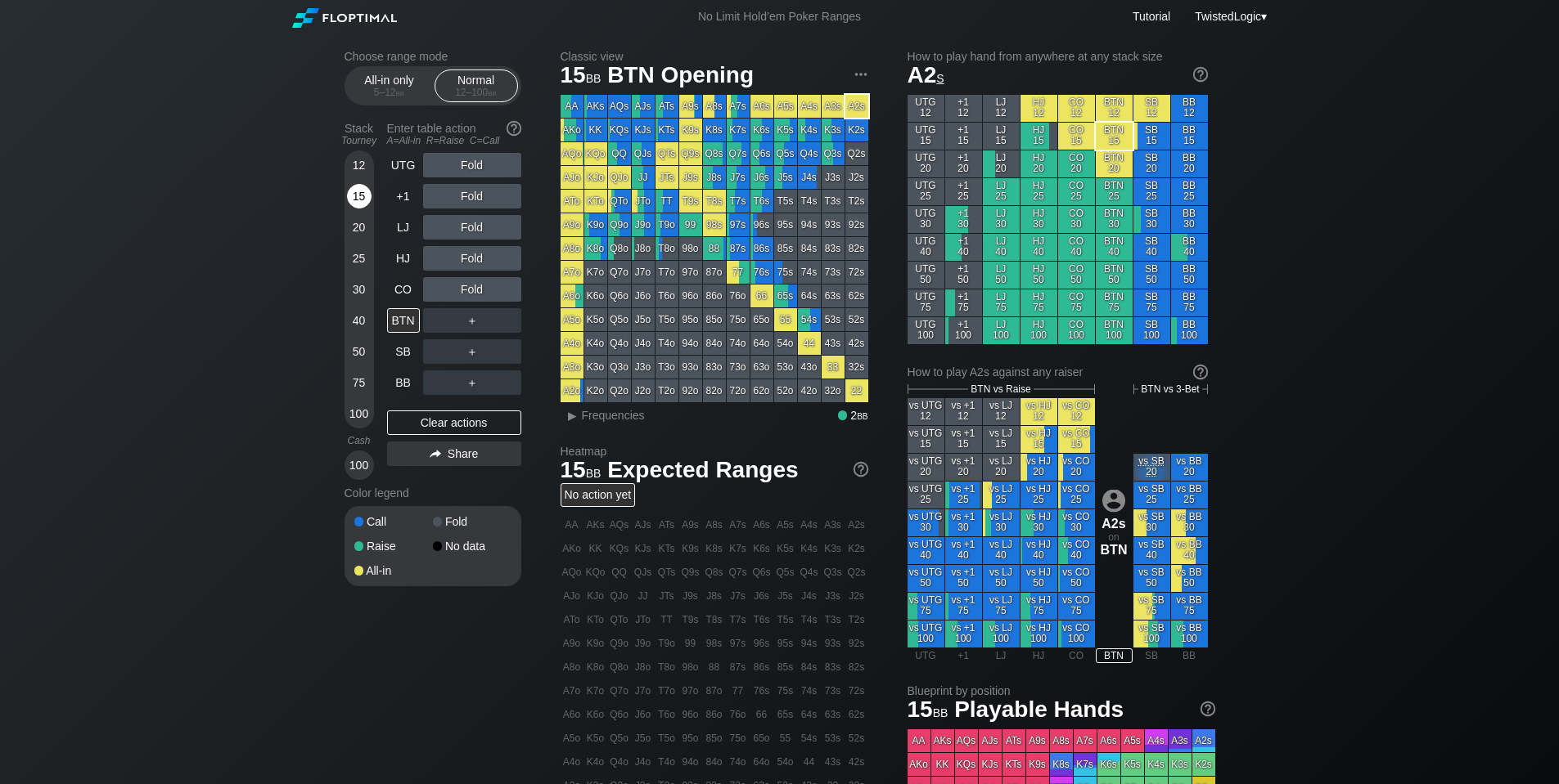
click at [360, 186] on div "15" at bounding box center [358, 195] width 24 height 24
click at [345, 276] on div "12 15 20 25 30 40 50 75 100" at bounding box center [359, 289] width 29 height 278
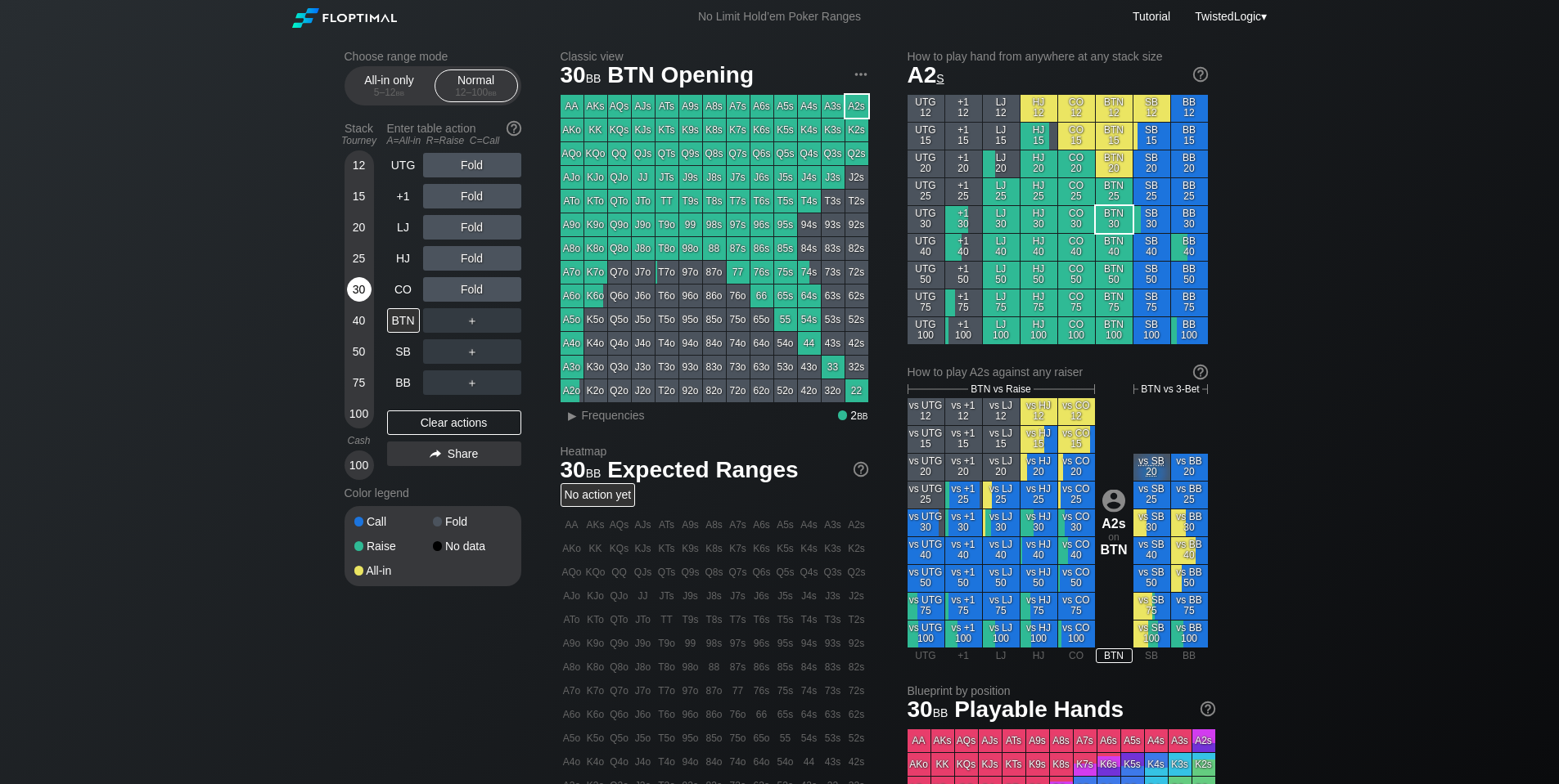
click at [358, 291] on div "30" at bounding box center [358, 289] width 24 height 24
click at [365, 311] on div "40" at bounding box center [358, 320] width 24 height 24
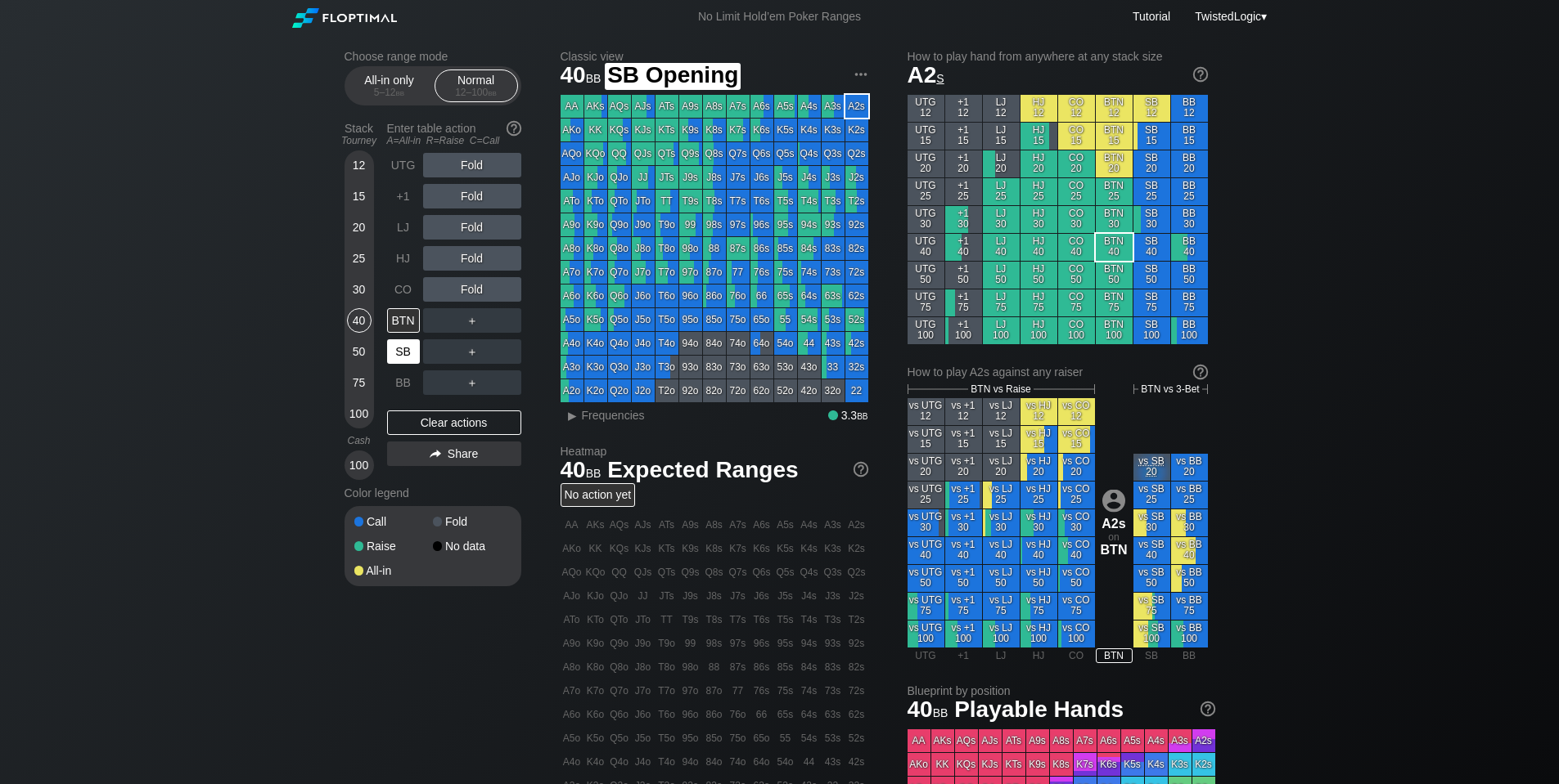
click at [410, 353] on div "SB" at bounding box center [403, 351] width 33 height 24
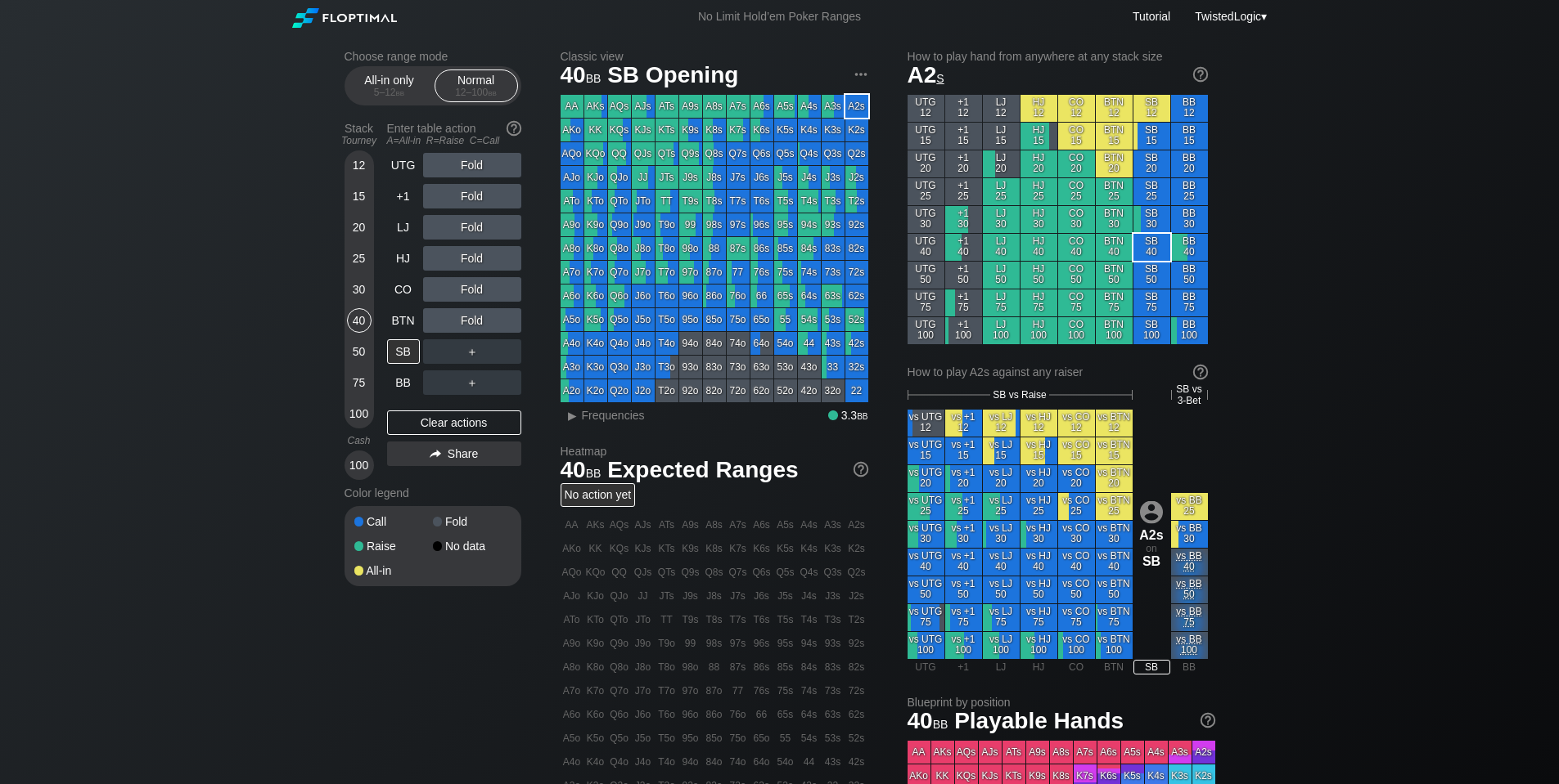
drag, startPoint x: 354, startPoint y: 226, endPoint x: 362, endPoint y: 223, distance: 8.5
click at [354, 226] on div "20" at bounding box center [358, 227] width 24 height 24
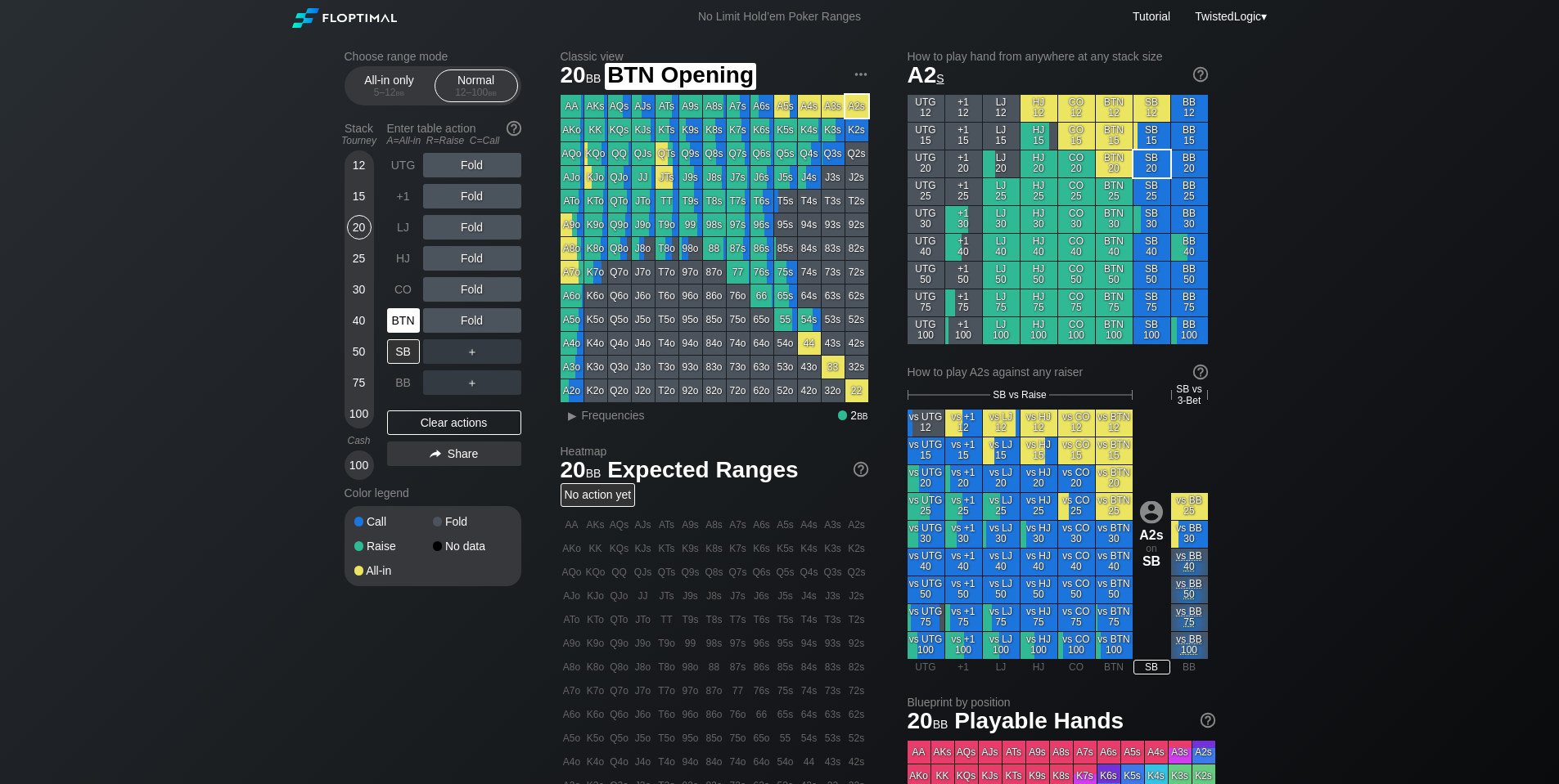
click at [405, 325] on div "BTN" at bounding box center [403, 320] width 33 height 24
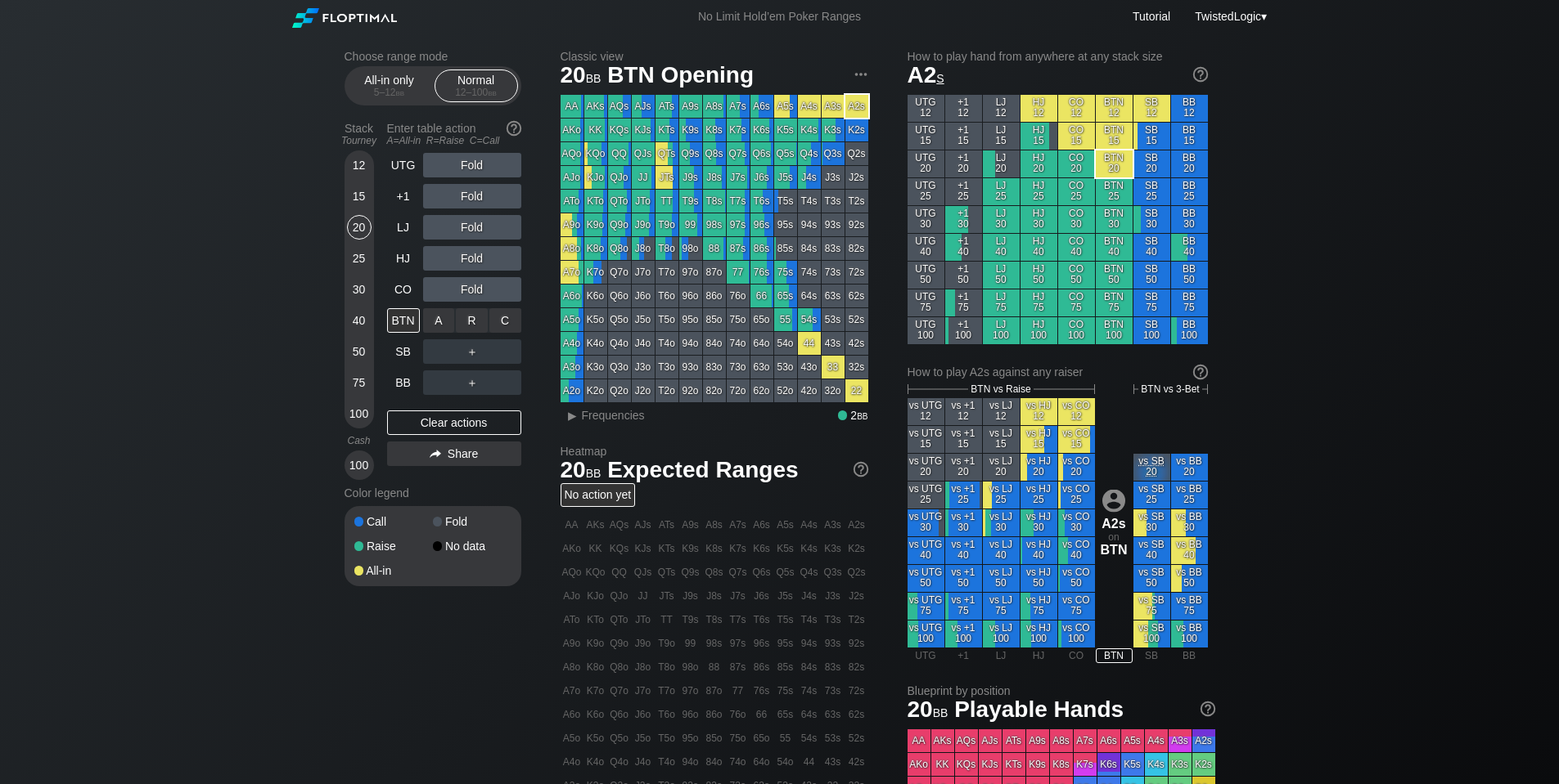
click at [467, 319] on div "R ✕" at bounding box center [472, 320] width 32 height 24
